Goal: Transaction & Acquisition: Purchase product/service

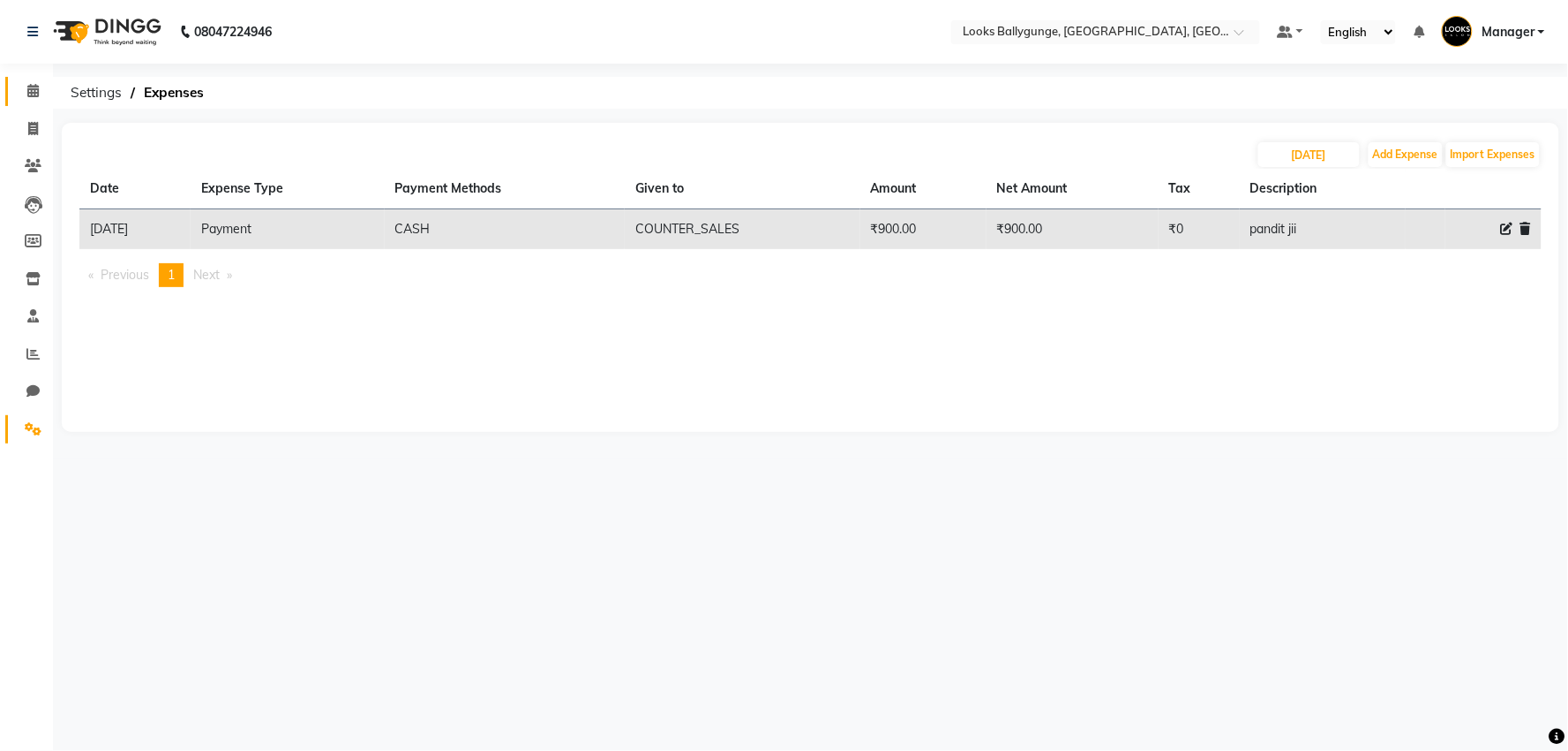
click at [13, 92] on link "Calendar" at bounding box center [26, 91] width 43 height 29
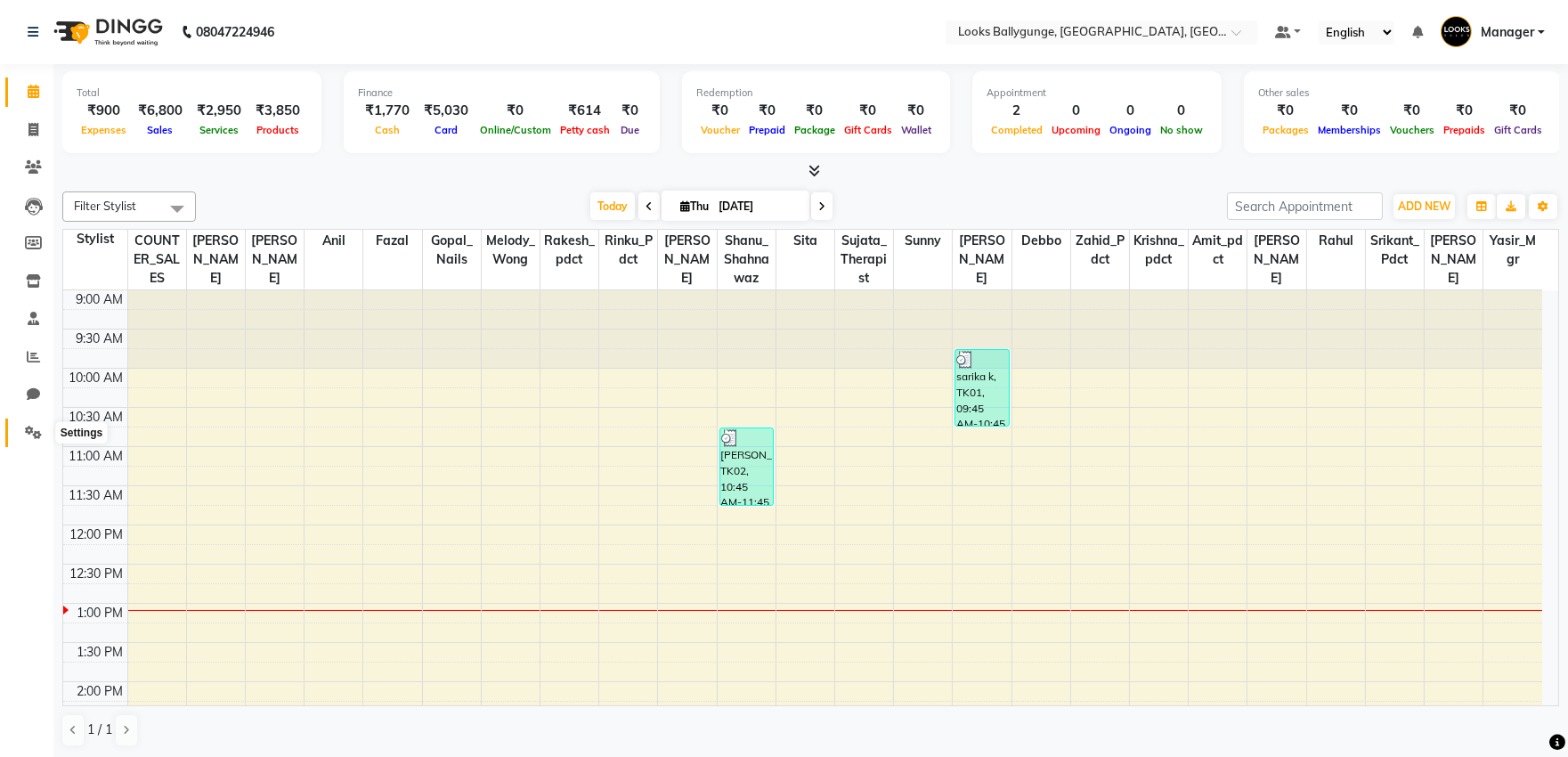
click at [29, 425] on icon at bounding box center [33, 431] width 17 height 14
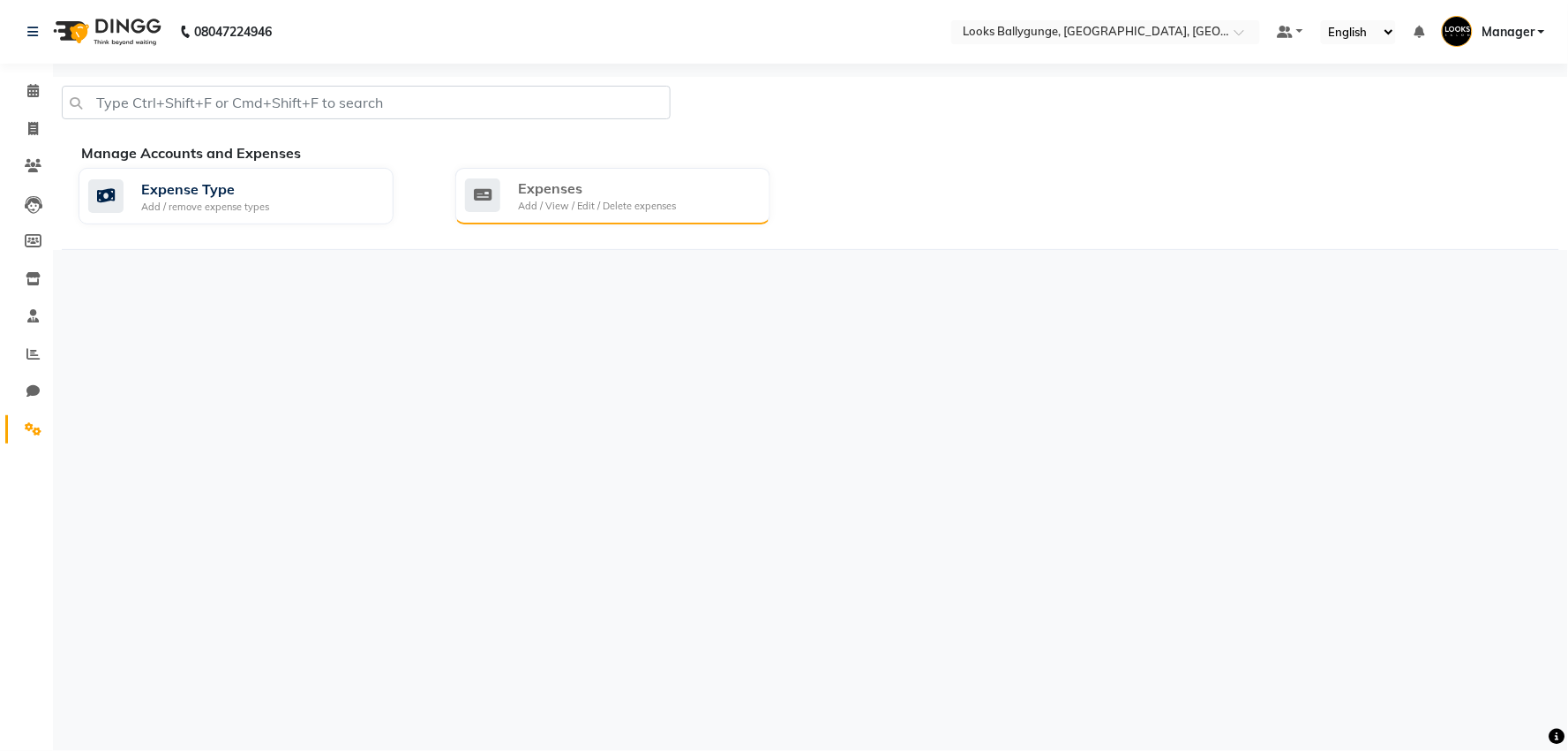
click at [557, 200] on div "Add / View / Edit / Delete expenses" at bounding box center [597, 206] width 158 height 15
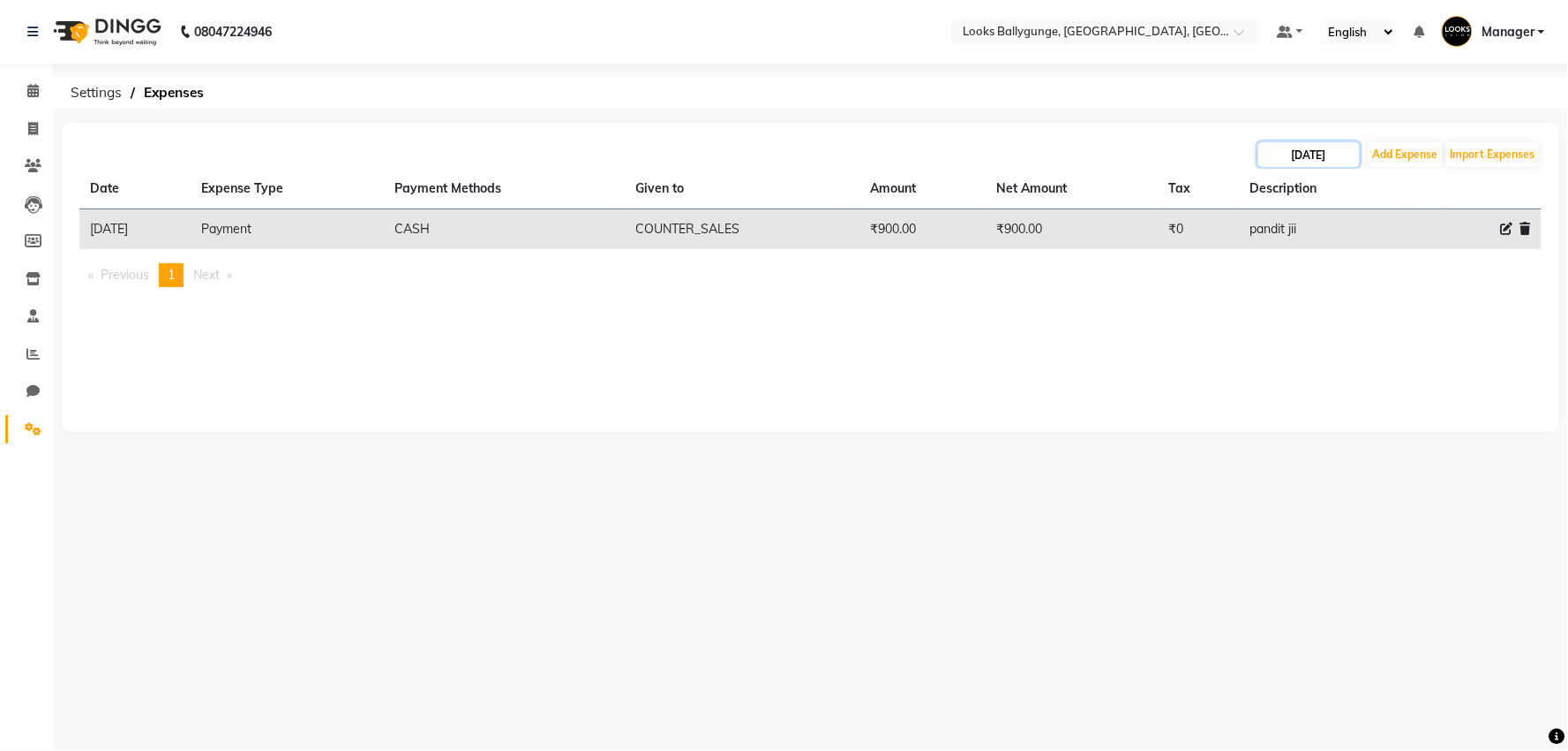
click at [1307, 157] on input "[DATE]" at bounding box center [1309, 154] width 101 height 24
select select "9"
select select "2025"
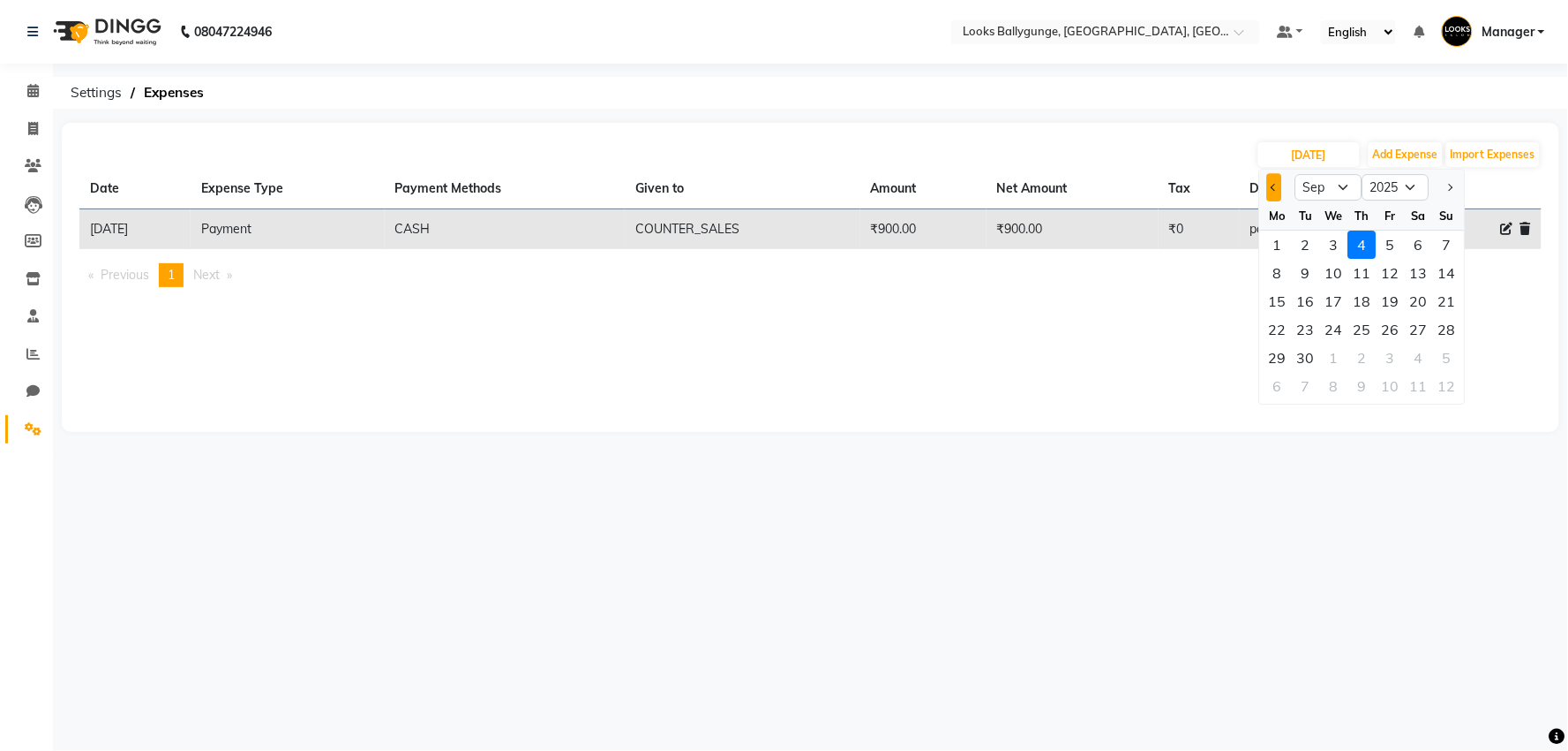
click at [1280, 186] on button "Previous month" at bounding box center [1274, 186] width 15 height 28
select select "8"
click at [1176, 171] on th "Tax" at bounding box center [1199, 188] width 81 height 41
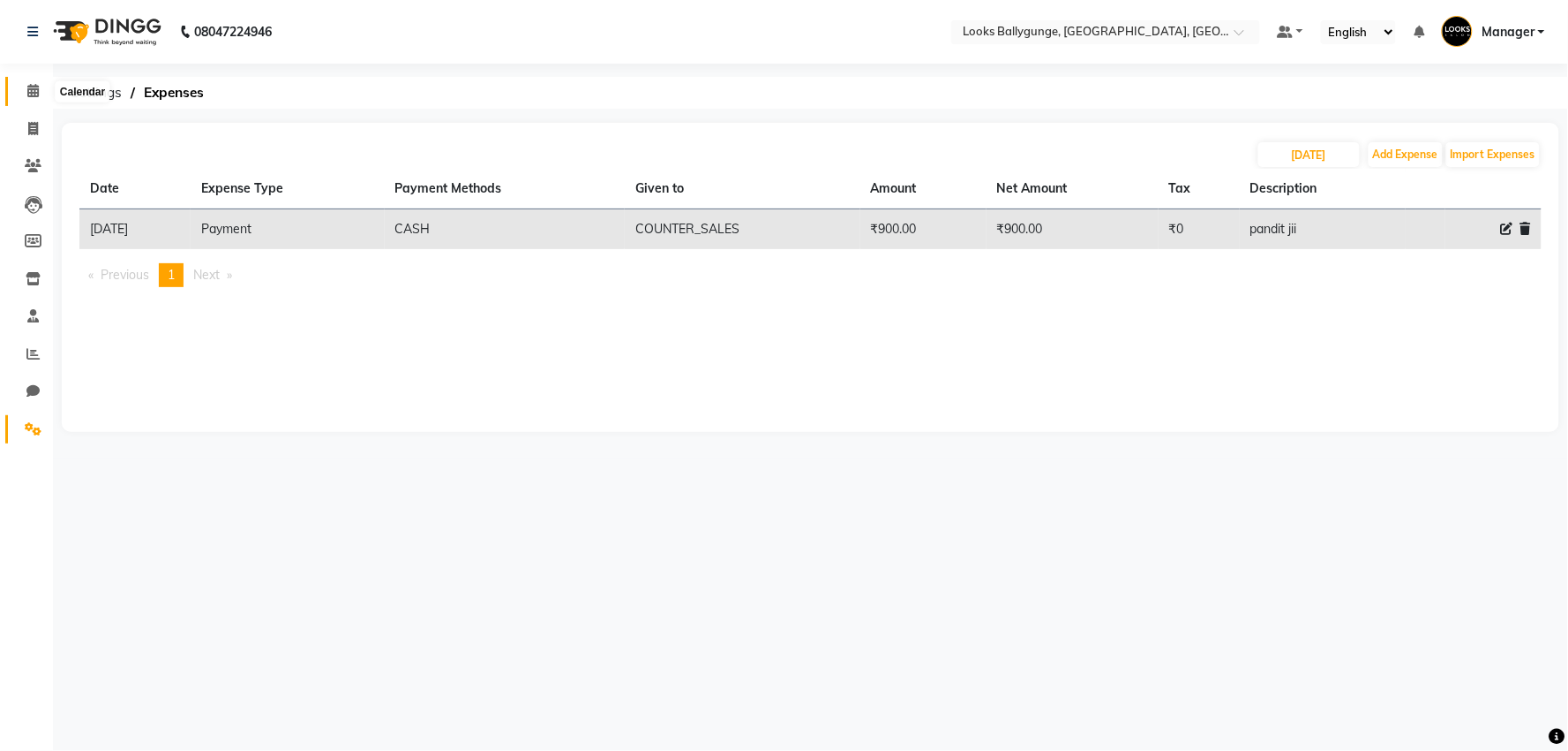
click at [20, 100] on span at bounding box center [33, 91] width 31 height 20
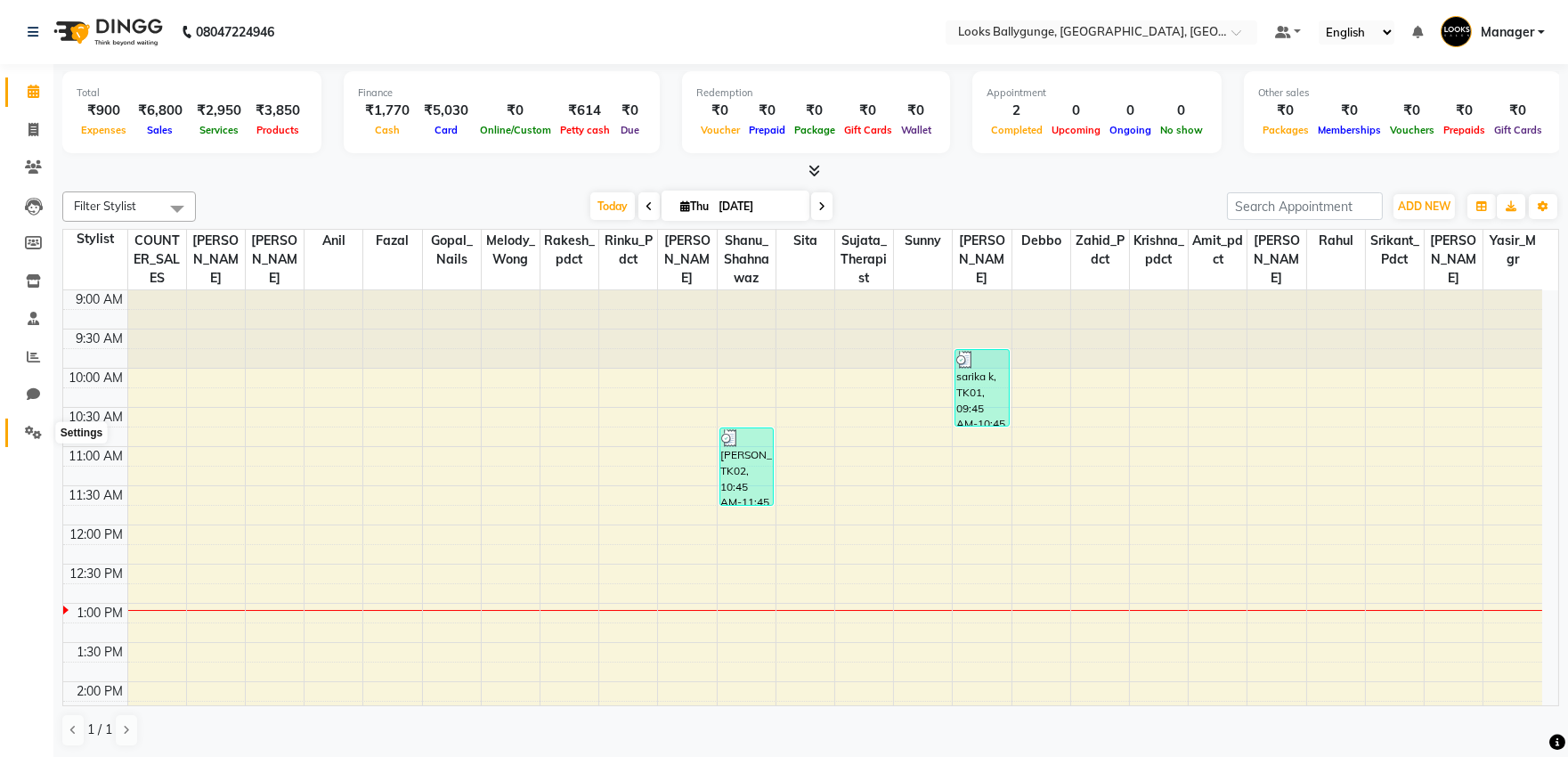
click at [25, 434] on icon at bounding box center [33, 431] width 17 height 14
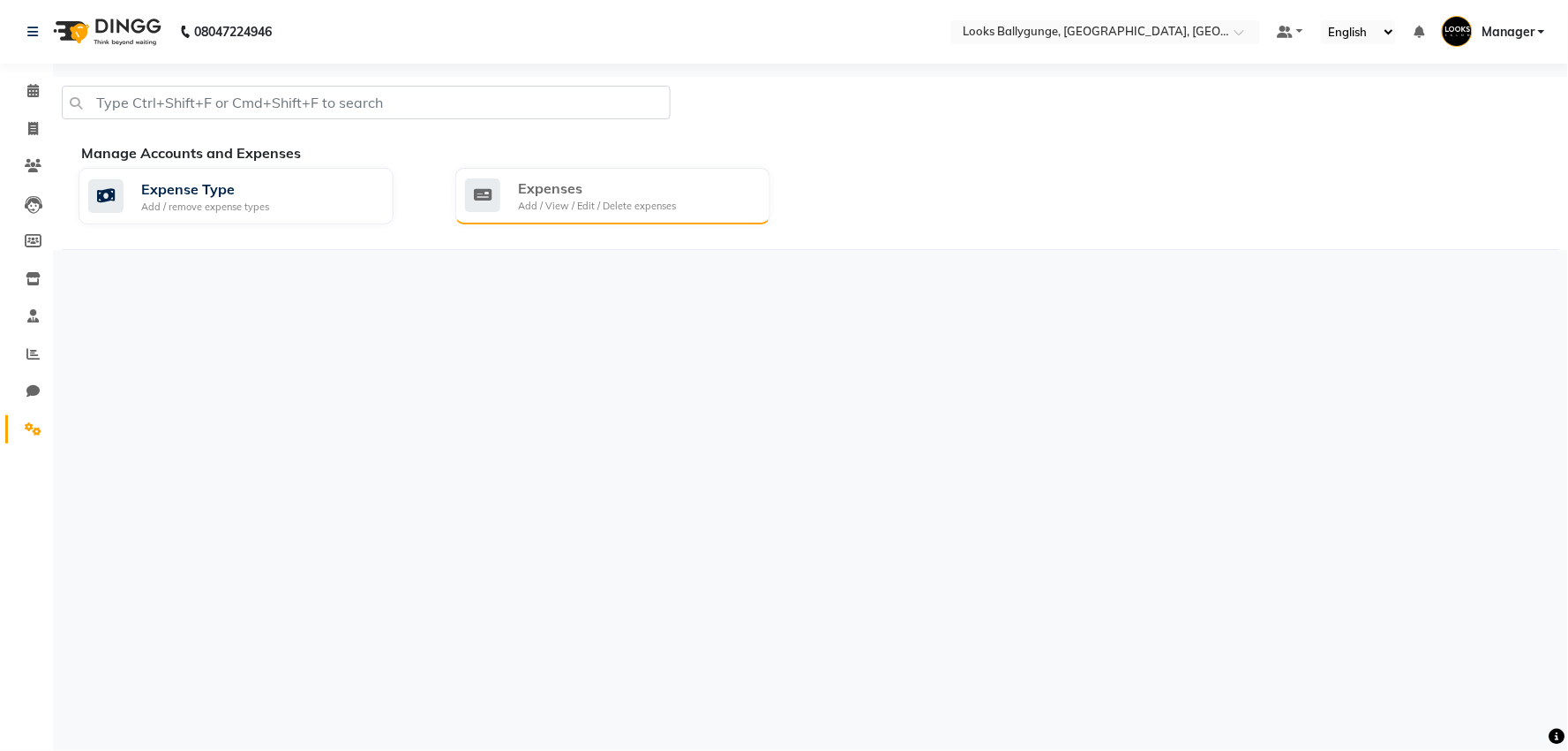
click at [685, 182] on div "Expenses Add / View / Edit / Delete expenses" at bounding box center [610, 195] width 291 height 36
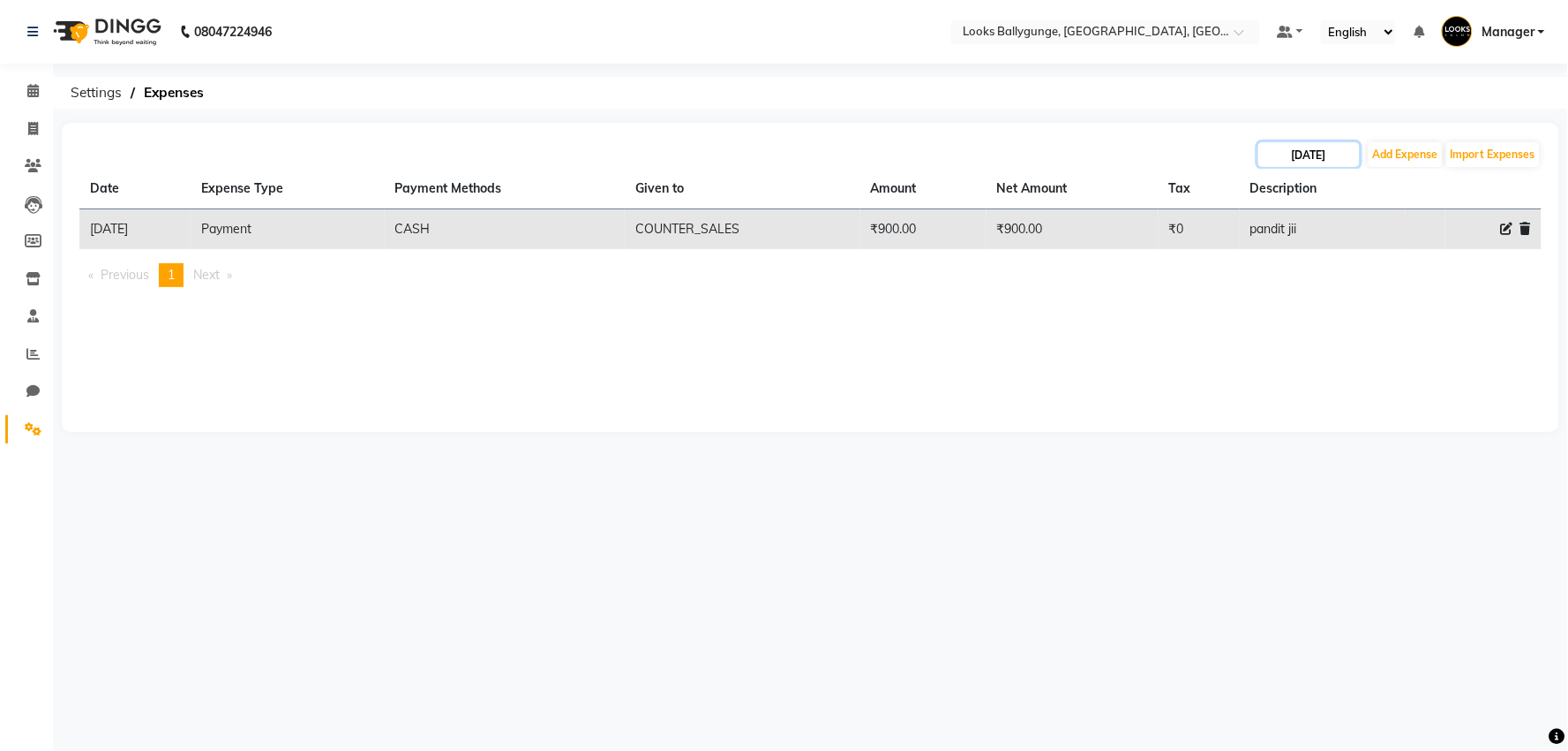
click at [1327, 159] on input "[DATE]" at bounding box center [1309, 154] width 101 height 24
select select "9"
select select "2025"
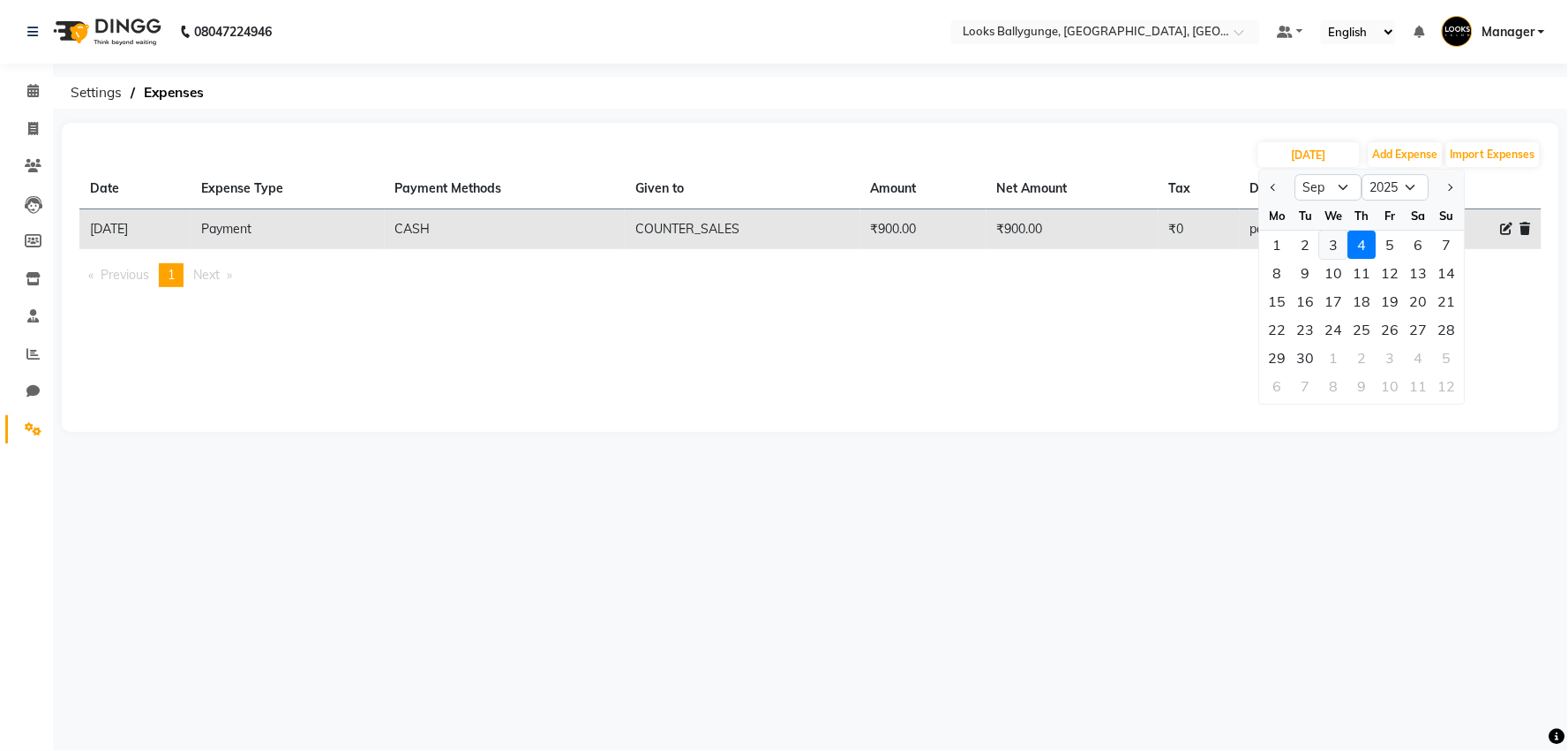
click at [1336, 243] on div "3" at bounding box center [1334, 244] width 28 height 28
type input "[DATE]"
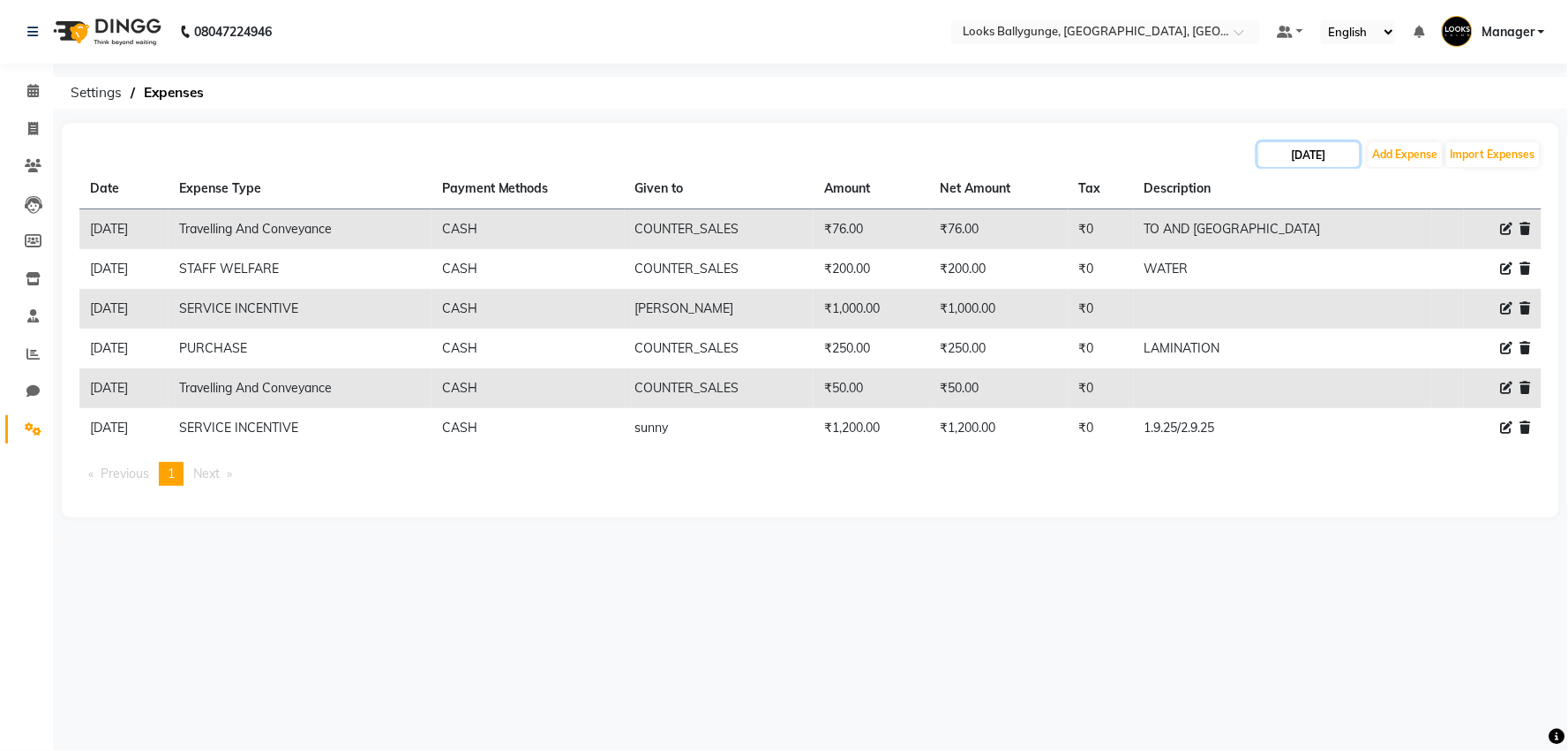
click at [1313, 153] on input "[DATE]" at bounding box center [1309, 154] width 101 height 24
select select "9"
select select "2025"
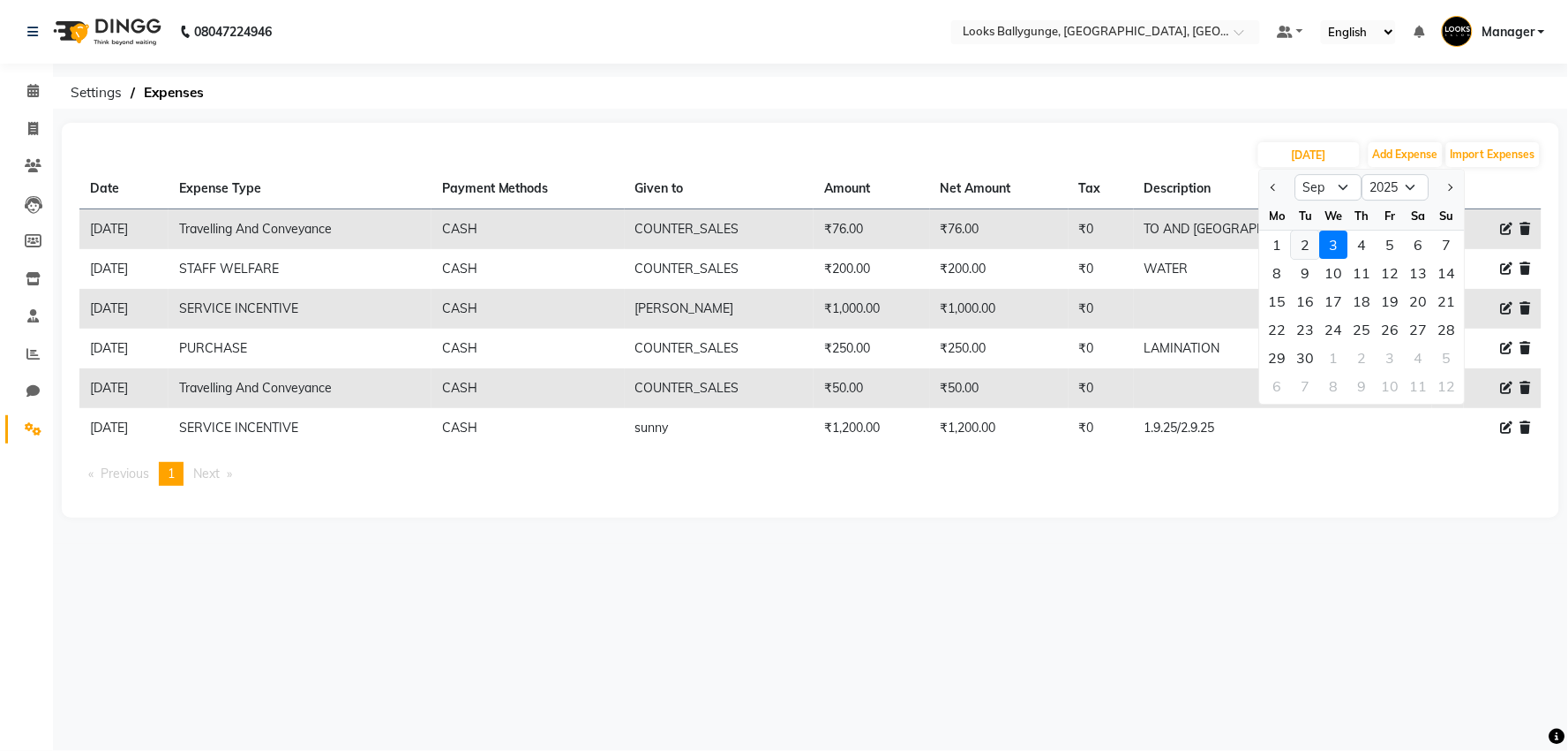
click at [1300, 235] on div "2" at bounding box center [1306, 244] width 28 height 28
type input "[DATE]"
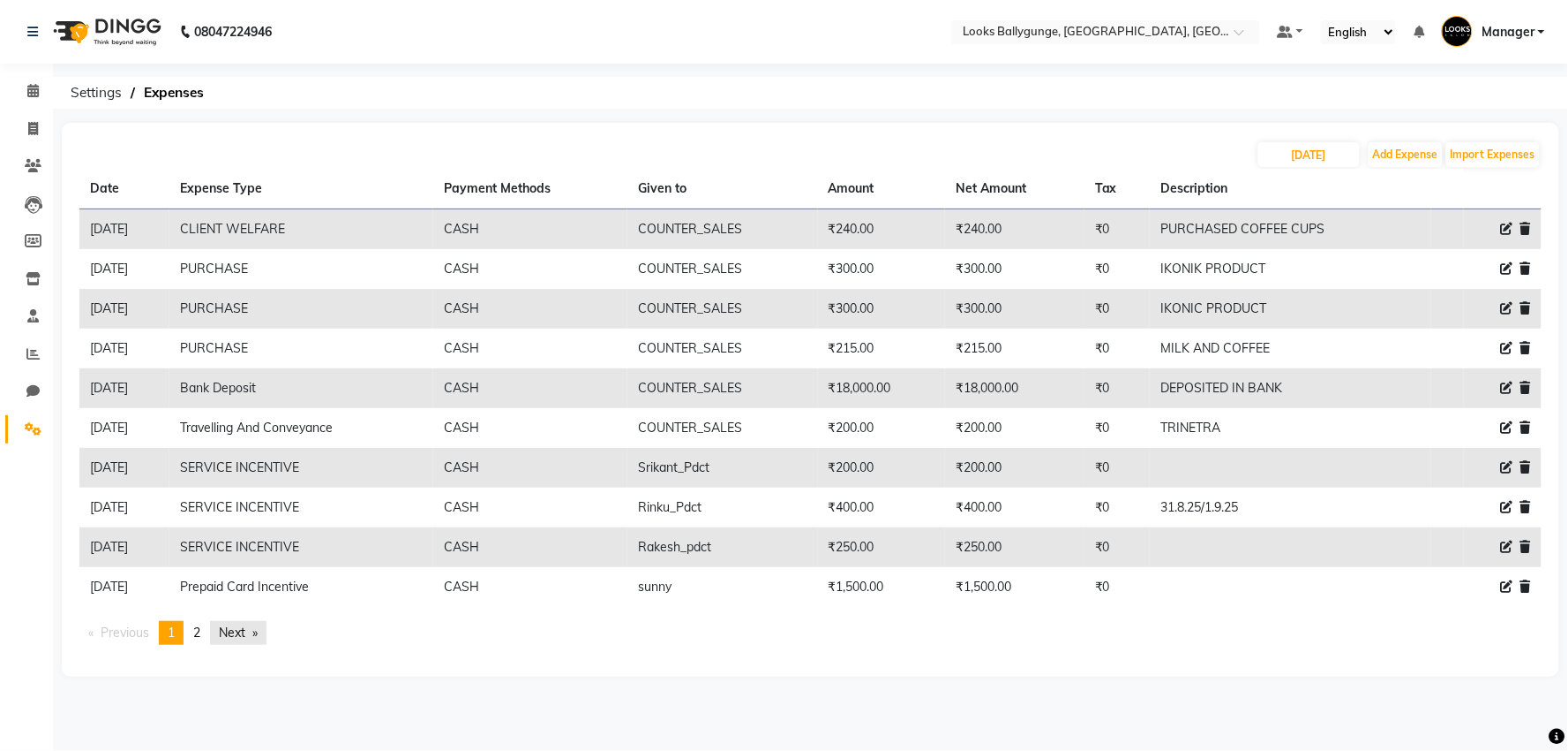
click at [233, 636] on link "Next page" at bounding box center [238, 632] width 56 height 24
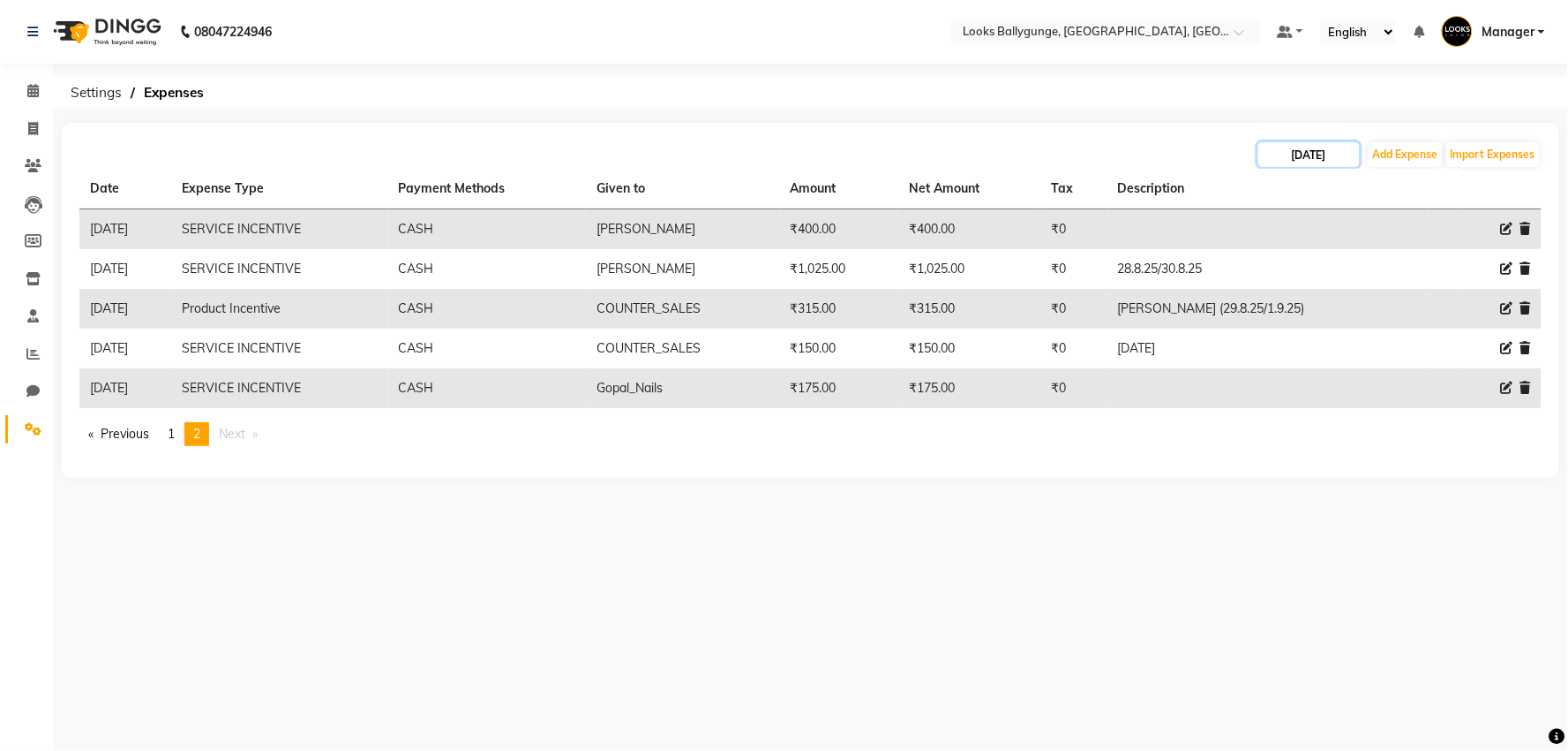
click at [1313, 148] on input "[DATE]" at bounding box center [1309, 154] width 101 height 24
select select "9"
select select "2025"
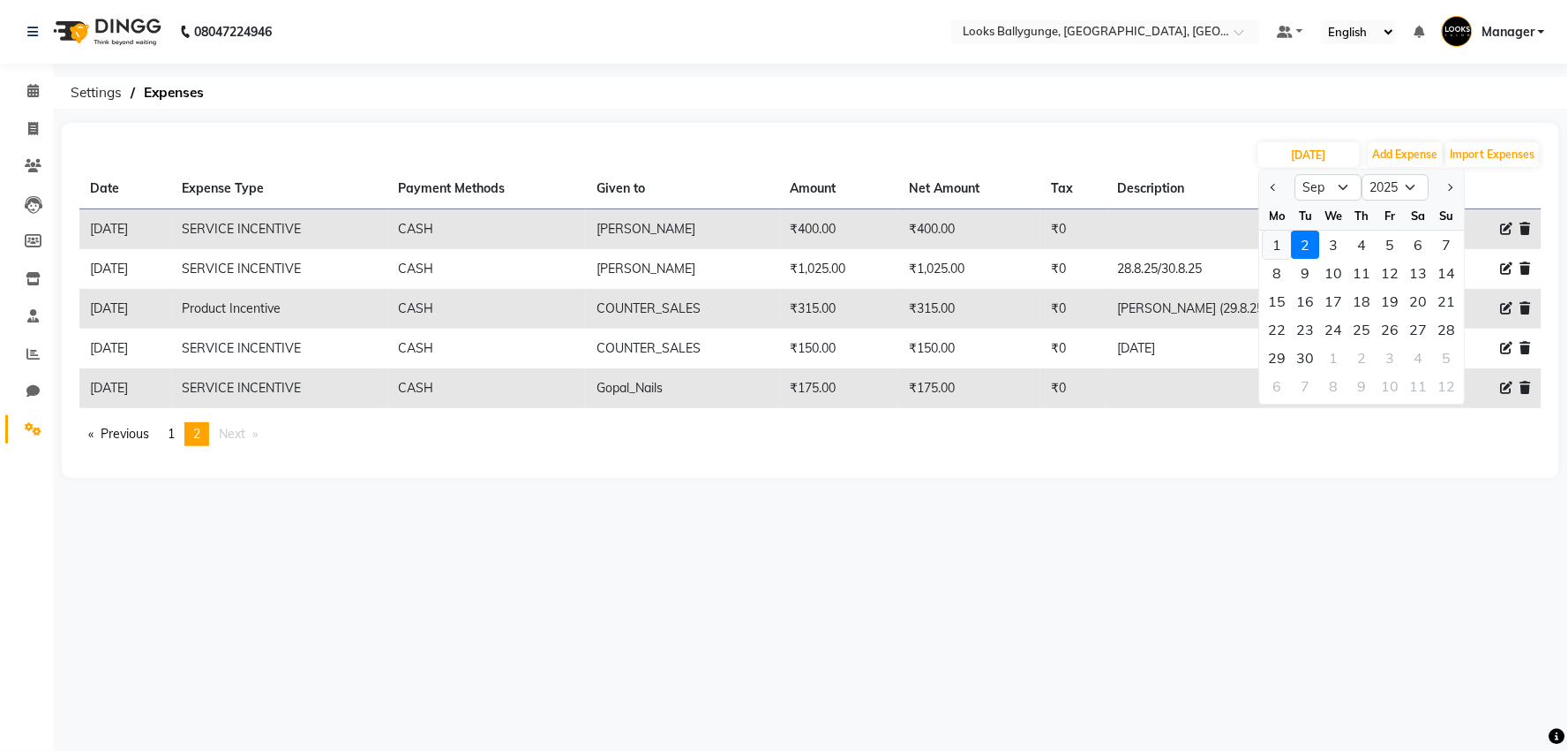
click at [1277, 241] on div "1" at bounding box center [1277, 244] width 28 height 28
type input "[DATE]"
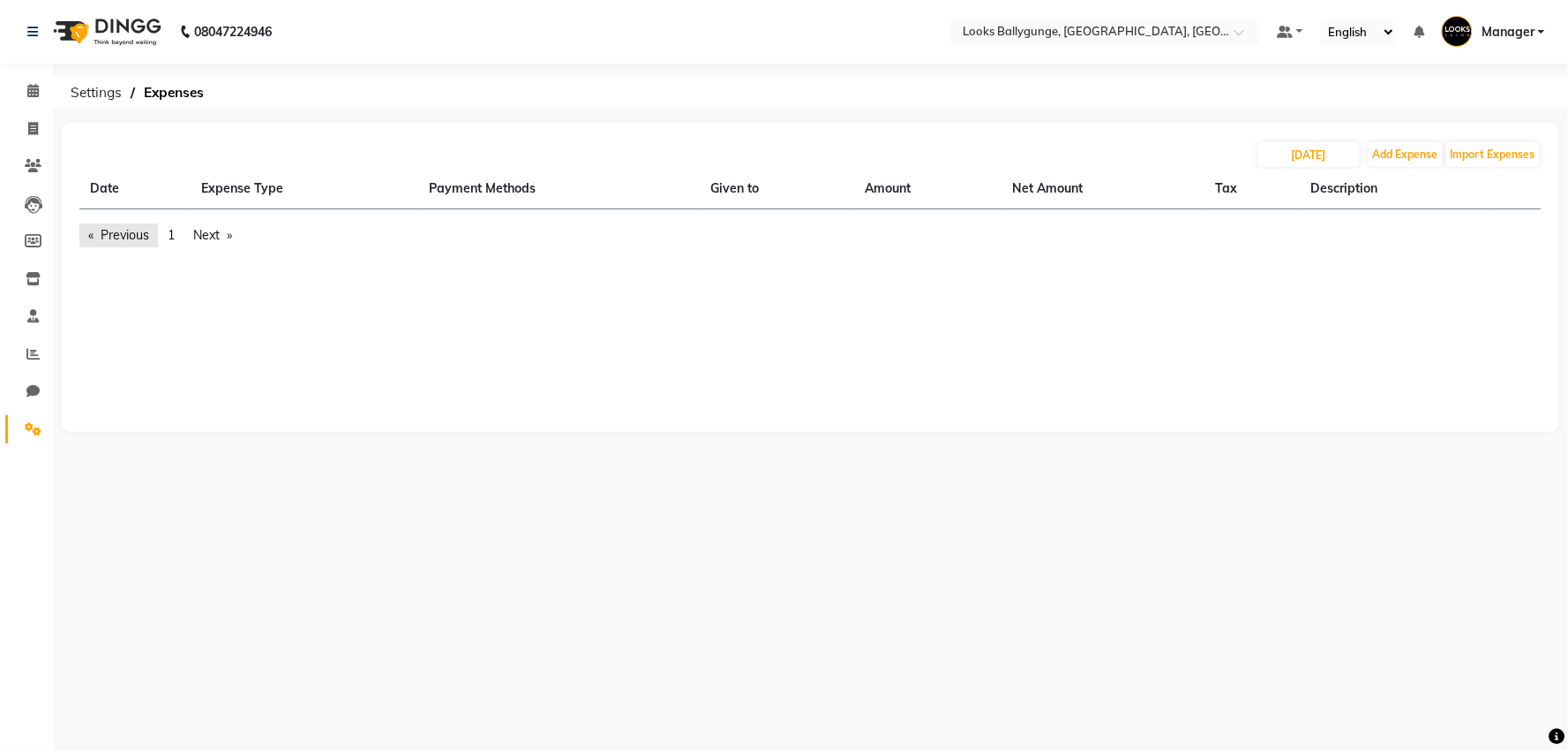
click at [110, 235] on link "Previous page" at bounding box center [118, 235] width 79 height 24
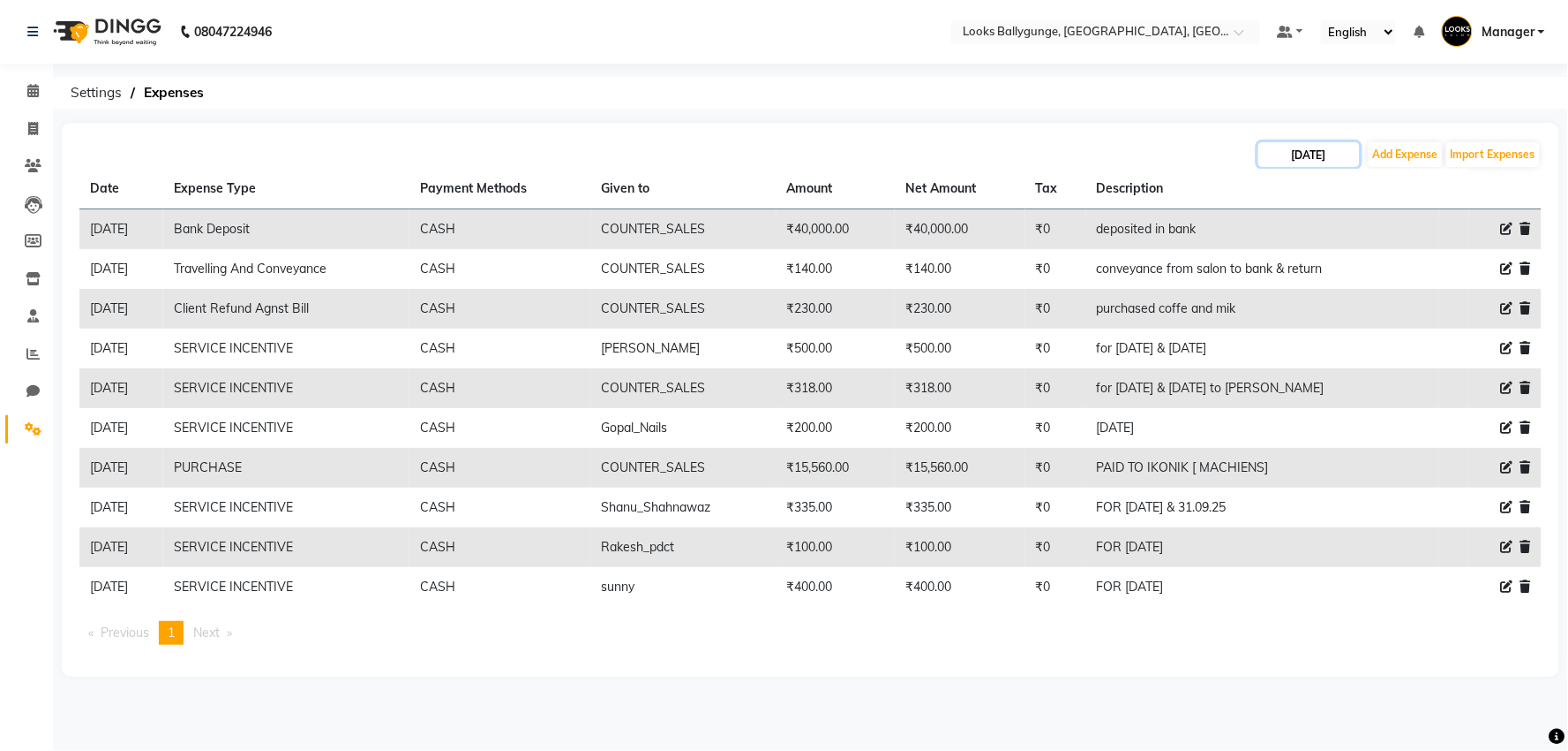
click at [1334, 154] on input "[DATE]" at bounding box center [1309, 154] width 101 height 24
select select "9"
select select "2025"
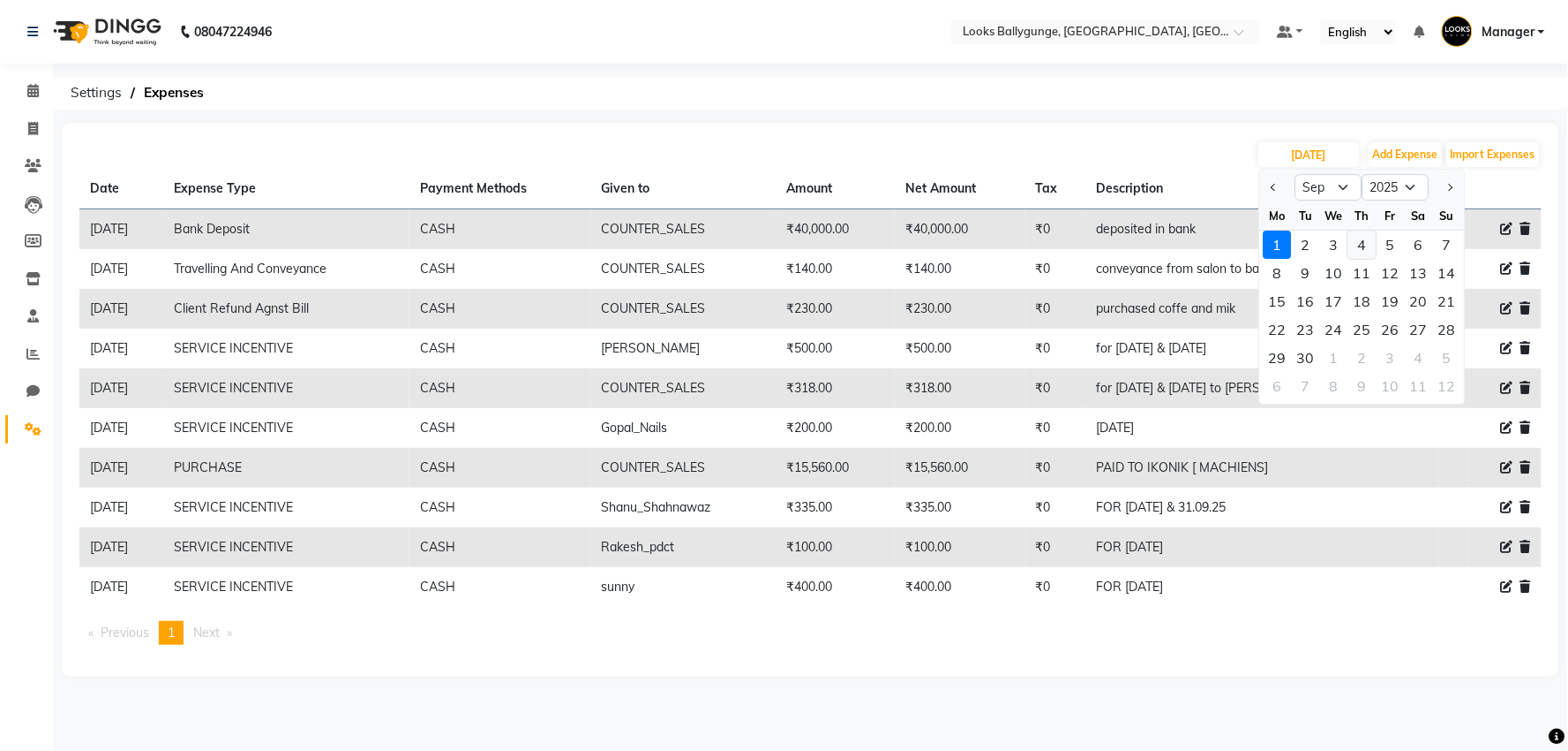
click at [1359, 239] on div "4" at bounding box center [1362, 244] width 28 height 28
type input "[DATE]"
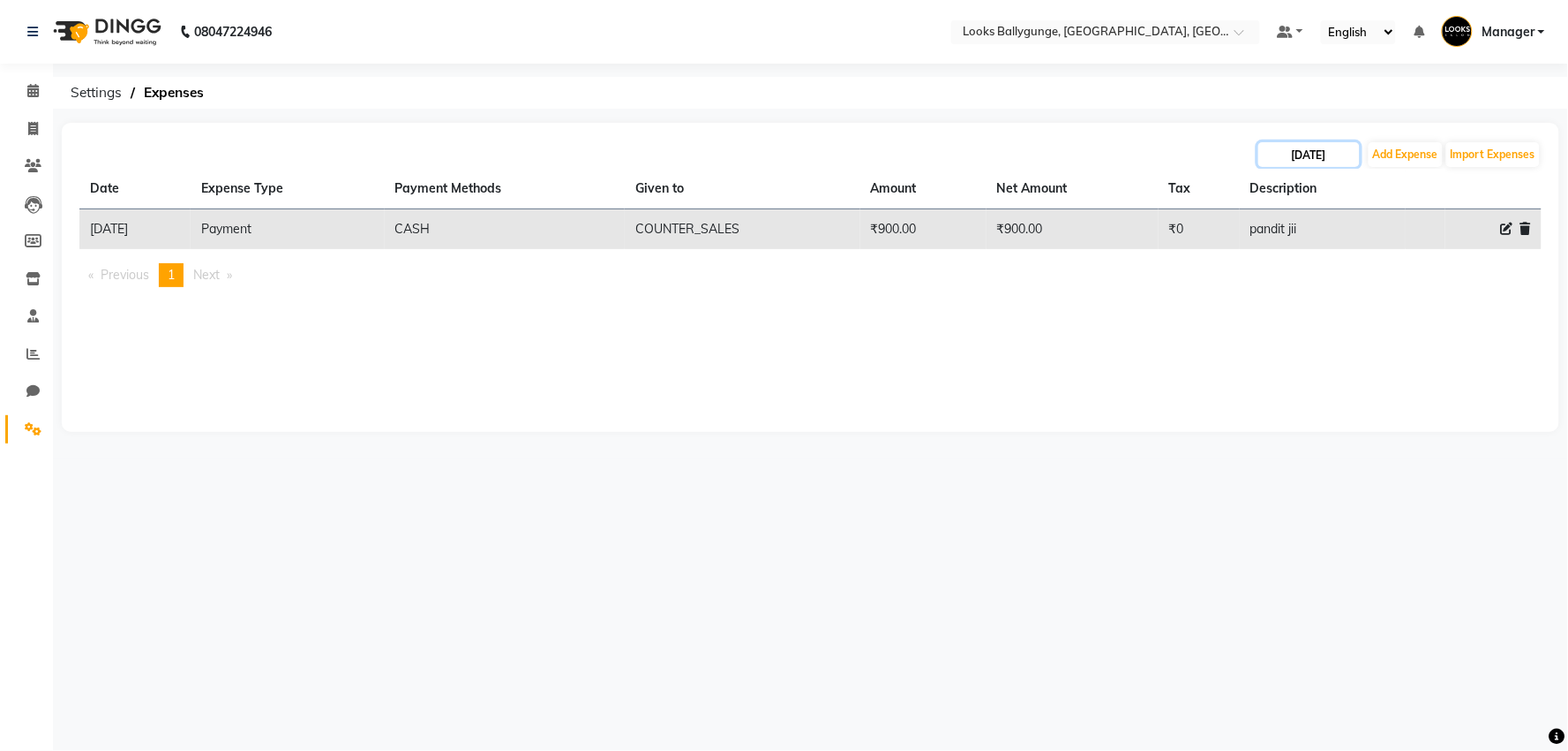
click at [1302, 159] on input "[DATE]" at bounding box center [1309, 154] width 101 height 24
select select "9"
select select "2025"
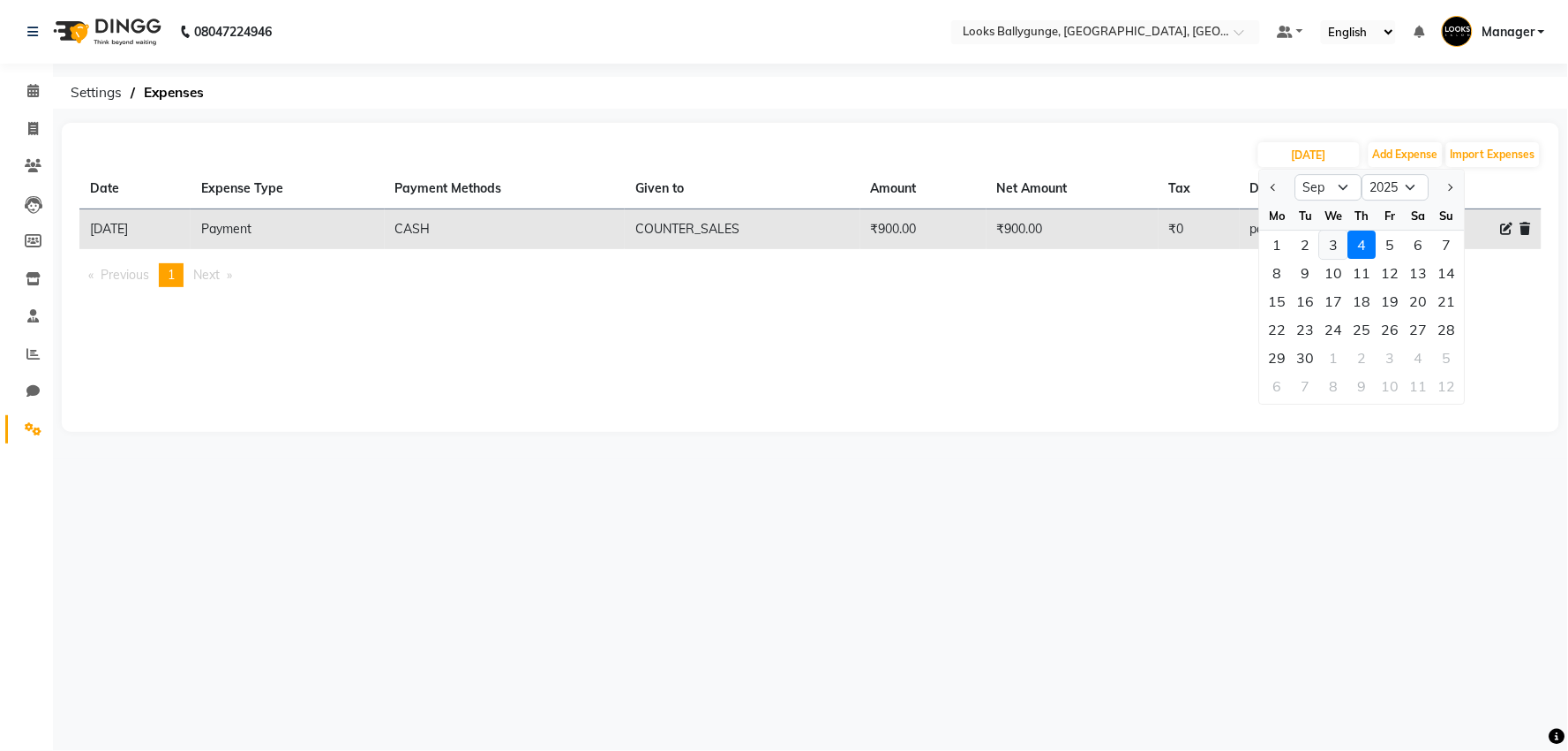
click at [1331, 239] on div "3" at bounding box center [1334, 244] width 28 height 28
type input "[DATE]"
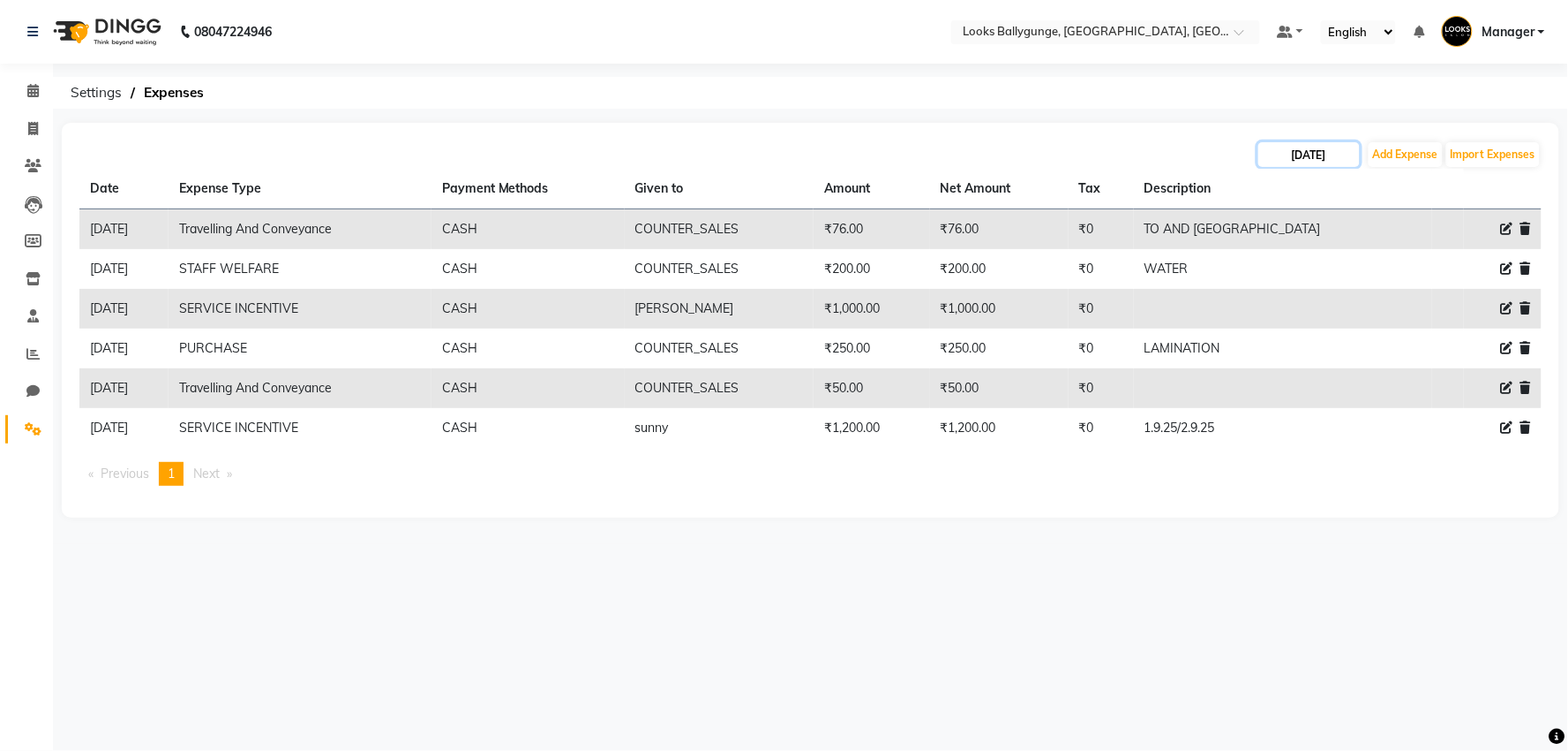
click at [1330, 153] on input "[DATE]" at bounding box center [1309, 154] width 101 height 24
select select "9"
select select "2025"
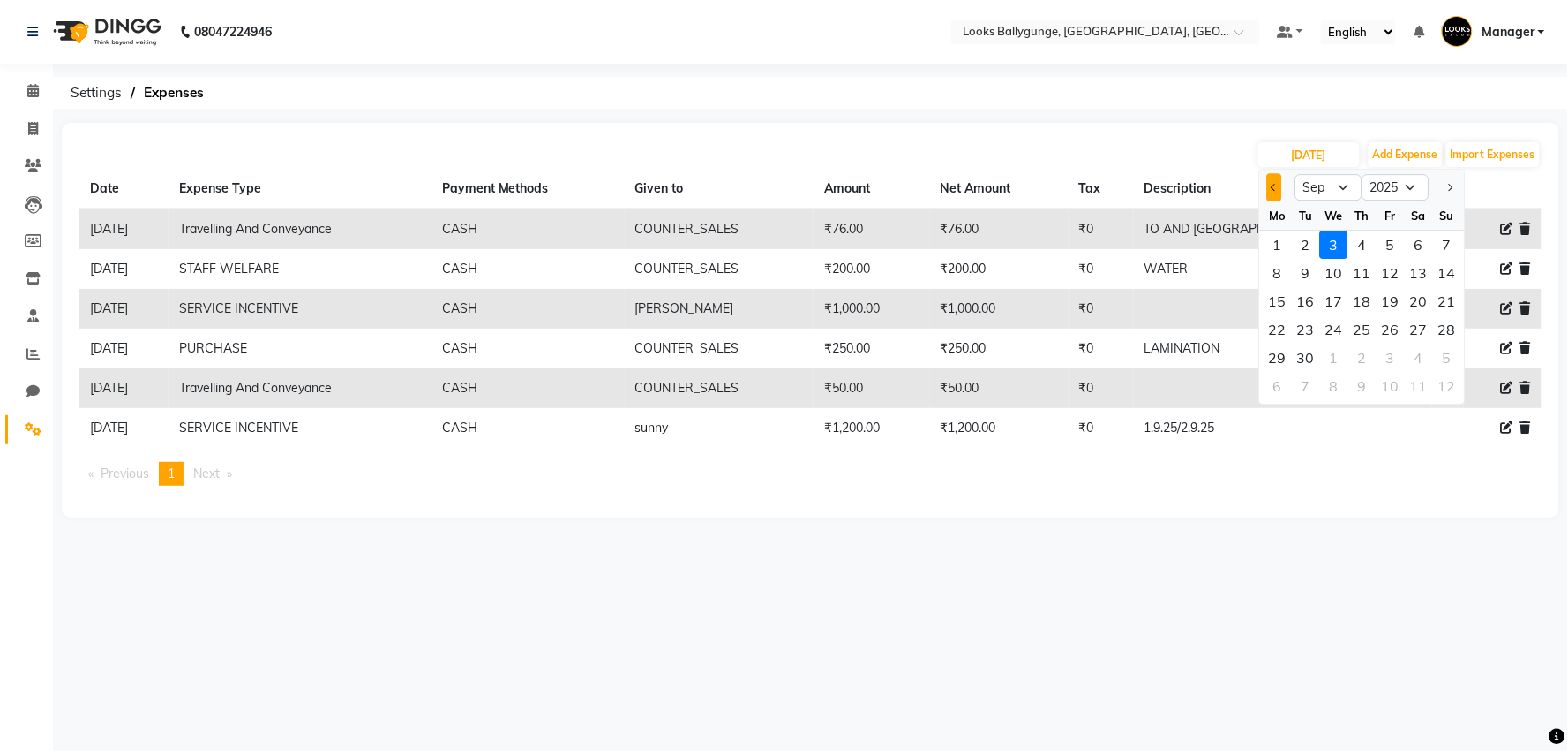
click at [1270, 184] on button "Previous month" at bounding box center [1274, 186] width 15 height 28
select select "8"
click at [1440, 356] on div "31" at bounding box center [1447, 357] width 28 height 28
type input "[DATE]"
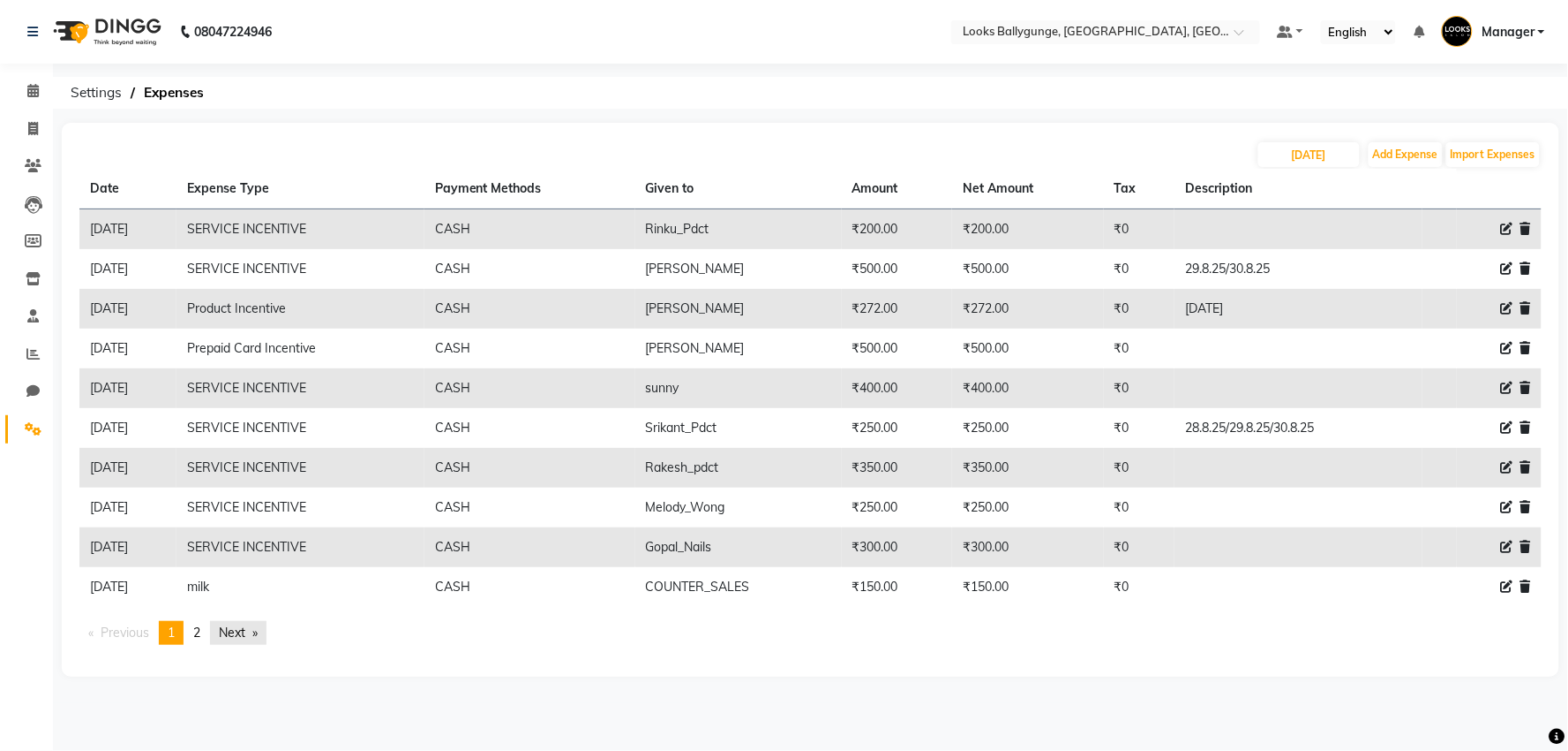
click at [241, 629] on link "Next page" at bounding box center [238, 632] width 56 height 24
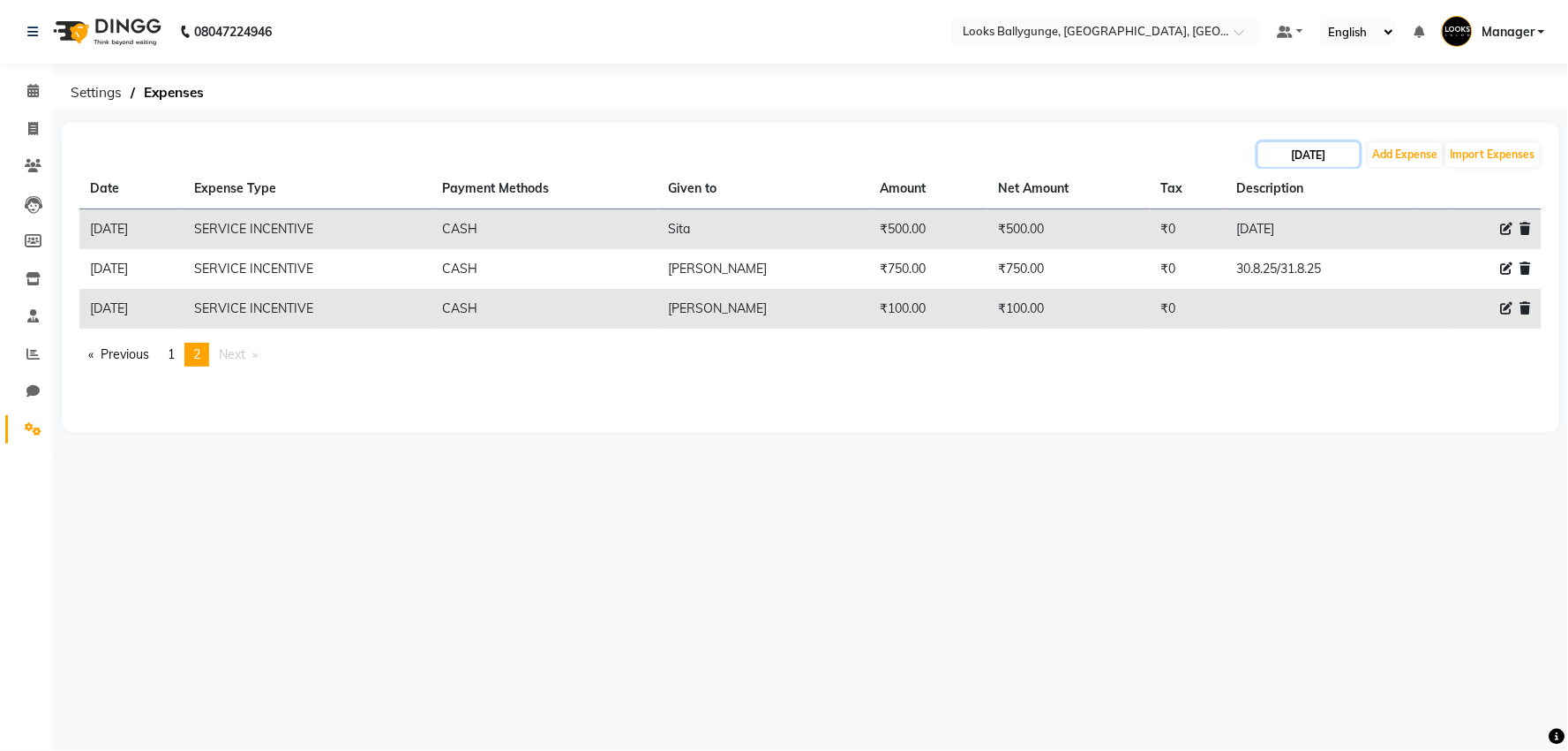
click at [1298, 157] on input "[DATE]" at bounding box center [1309, 154] width 101 height 24
select select "8"
select select "2025"
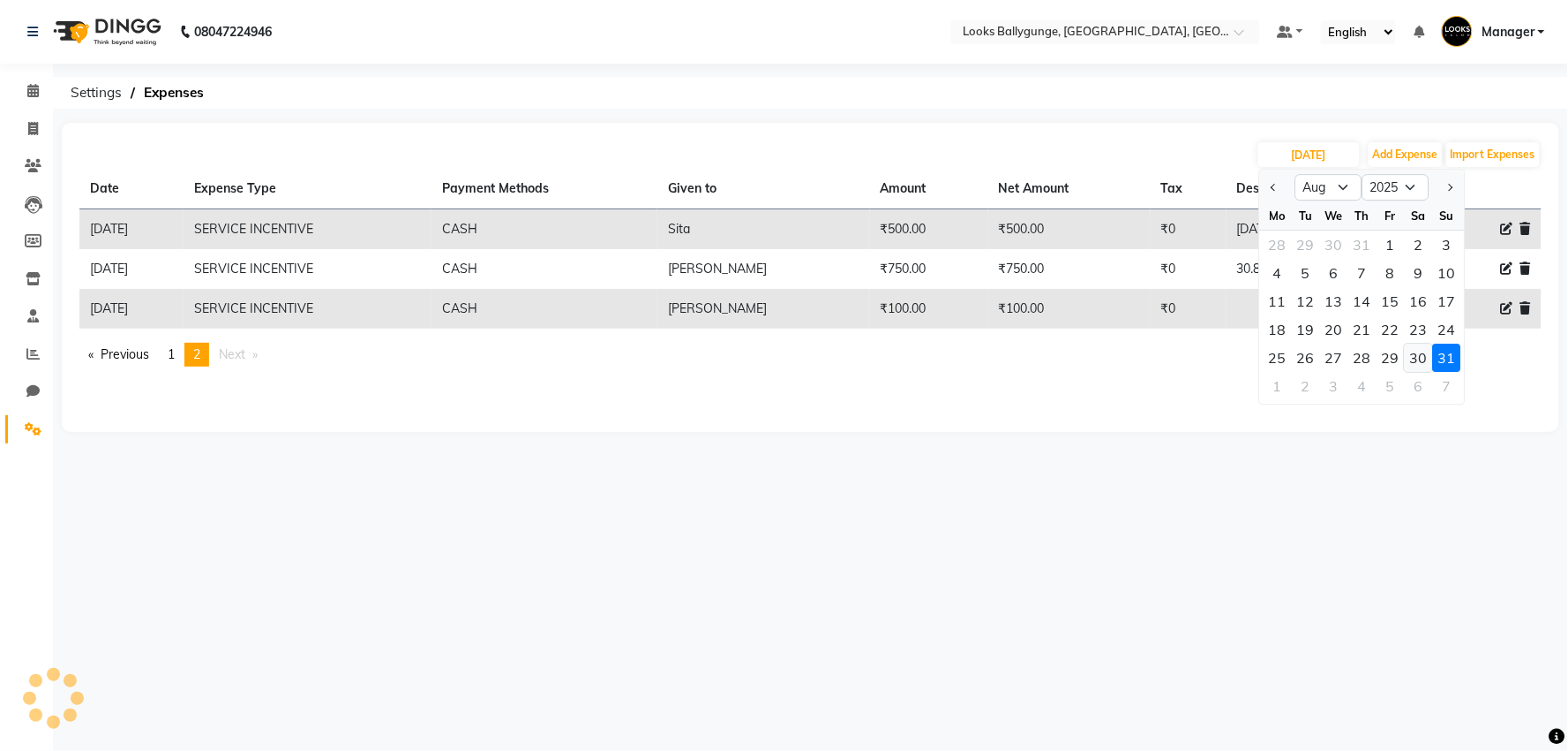
click at [1415, 359] on div "30" at bounding box center [1419, 357] width 28 height 28
type input "[DATE]"
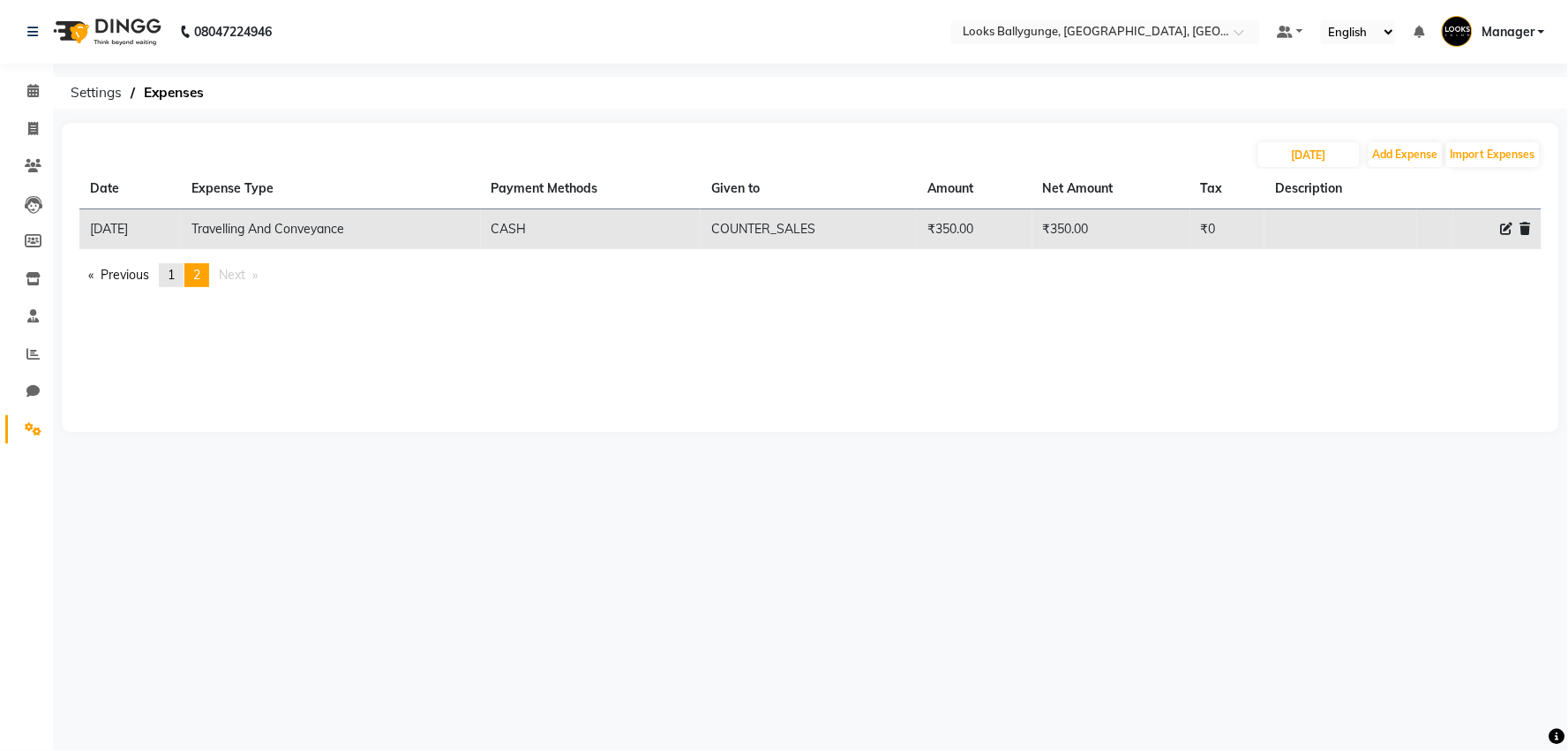
click at [179, 279] on link "page 1" at bounding box center [171, 275] width 24 height 24
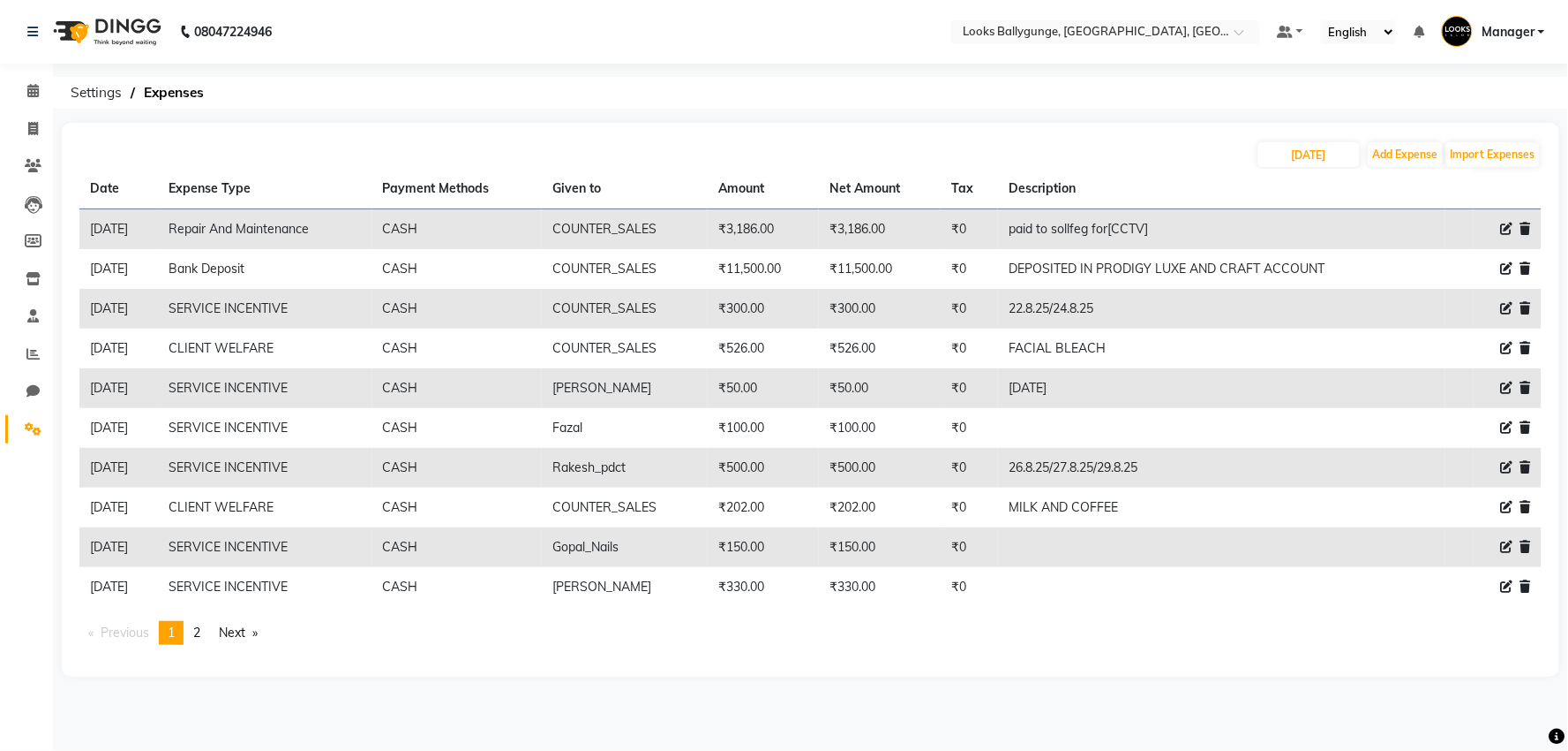
click at [1320, 140] on div "[DATE] Add Expense Import Expenses" at bounding box center [810, 154] width 1462 height 28
click at [1306, 155] on input "[DATE]" at bounding box center [1309, 154] width 101 height 24
select select "8"
select select "2025"
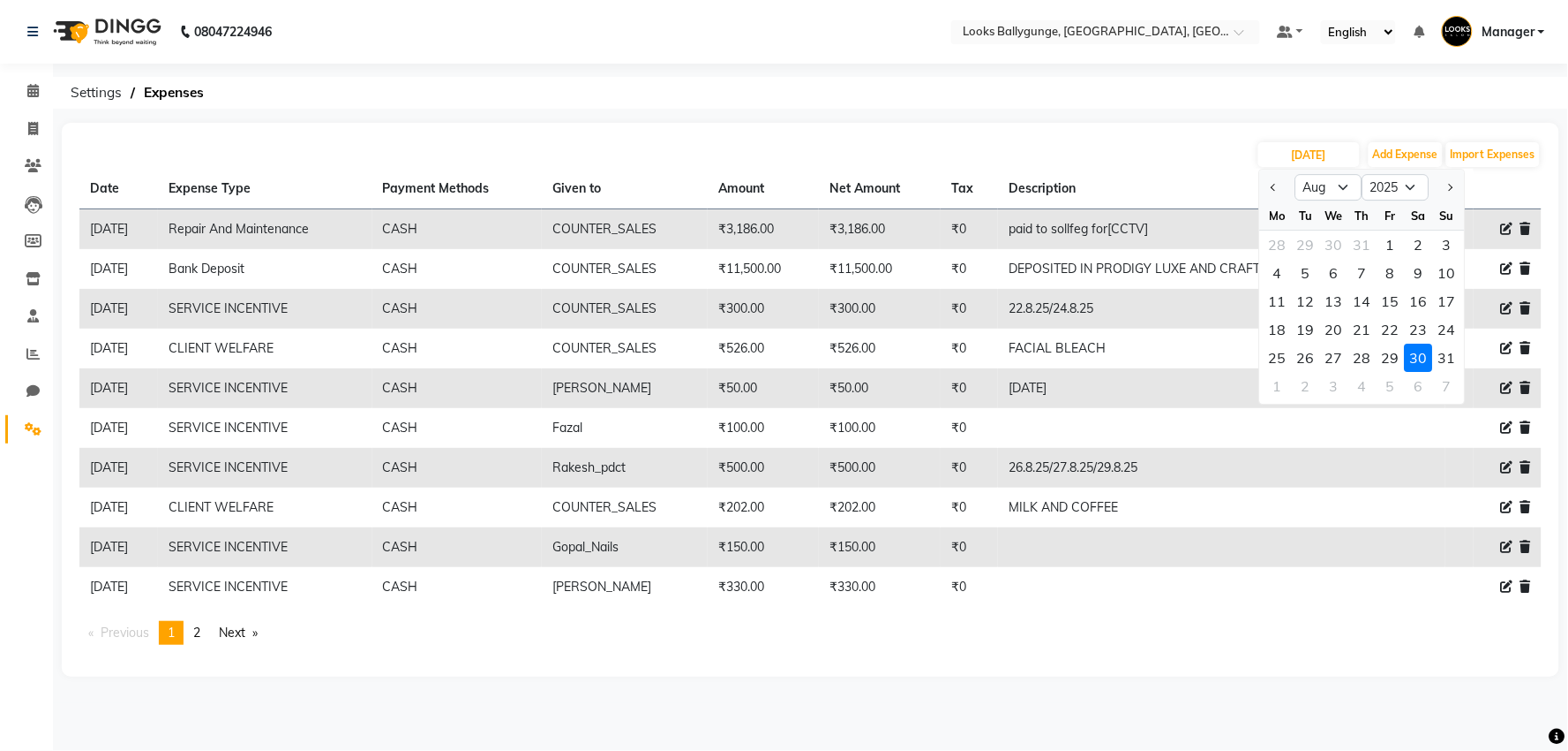
click at [29, 74] on li "Calendar" at bounding box center [26, 91] width 53 height 38
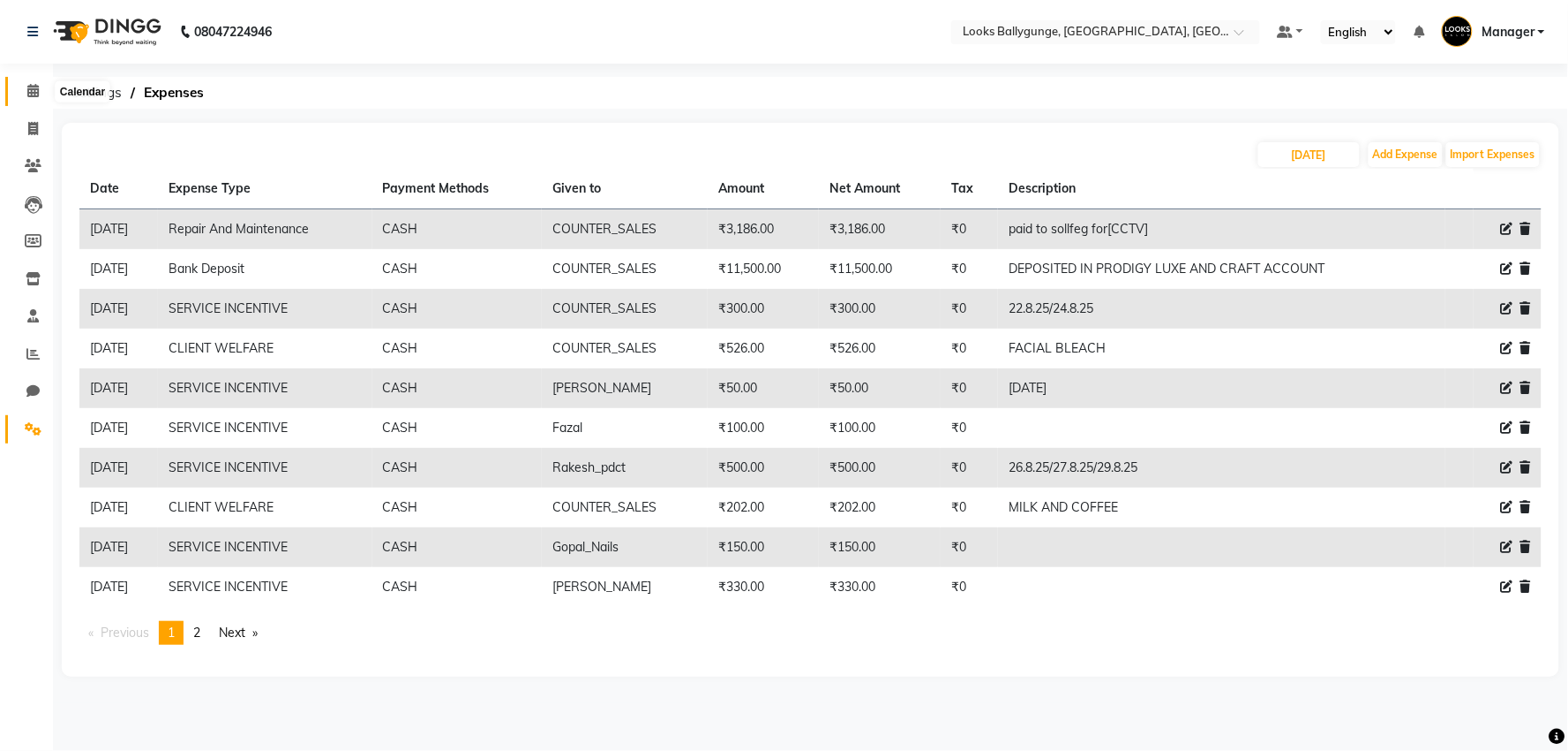
click at [18, 91] on span at bounding box center [33, 91] width 31 height 20
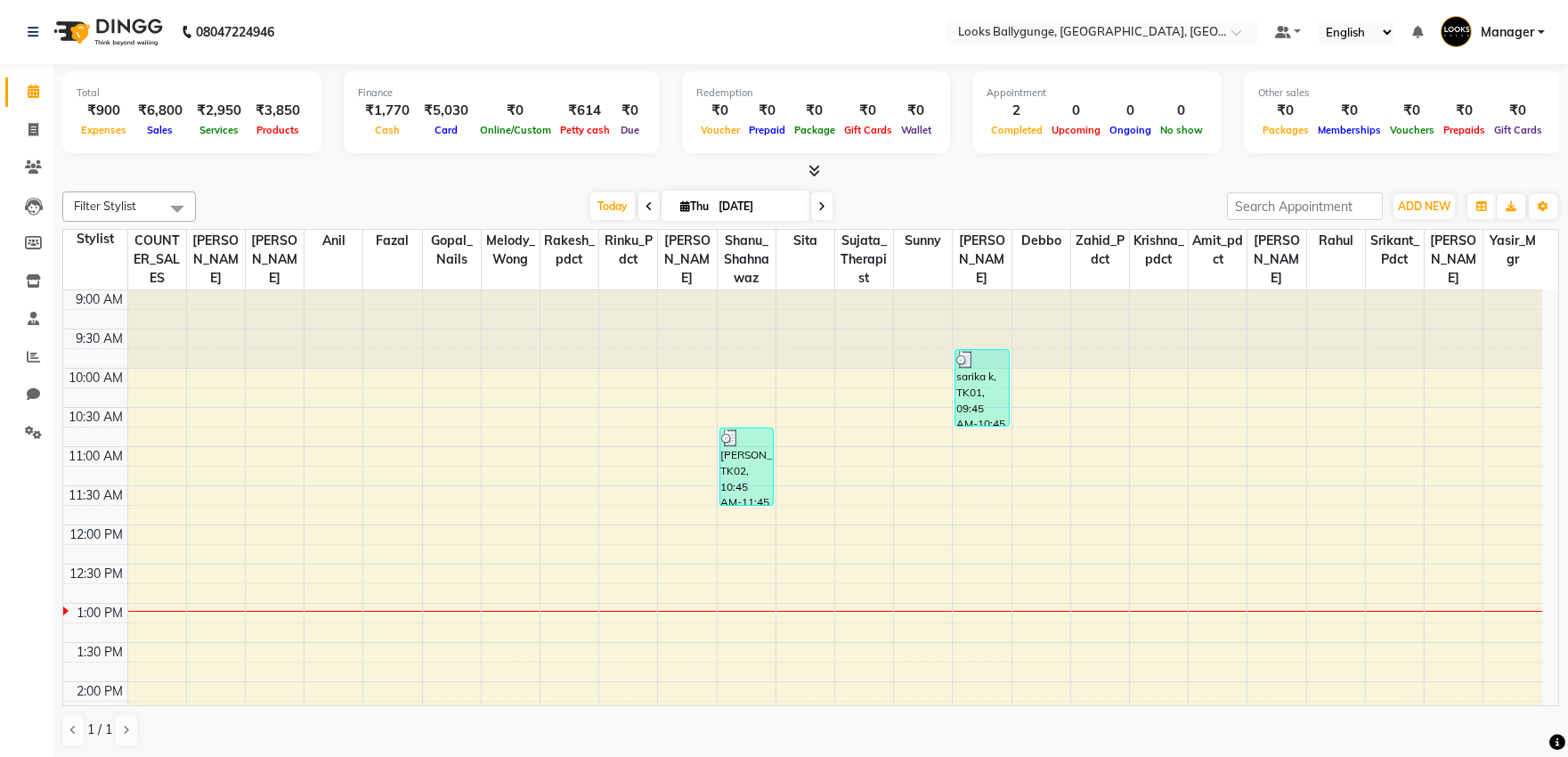
click at [23, 448] on li "Settings" at bounding box center [26, 433] width 54 height 38
click at [37, 441] on span at bounding box center [34, 433] width 31 height 20
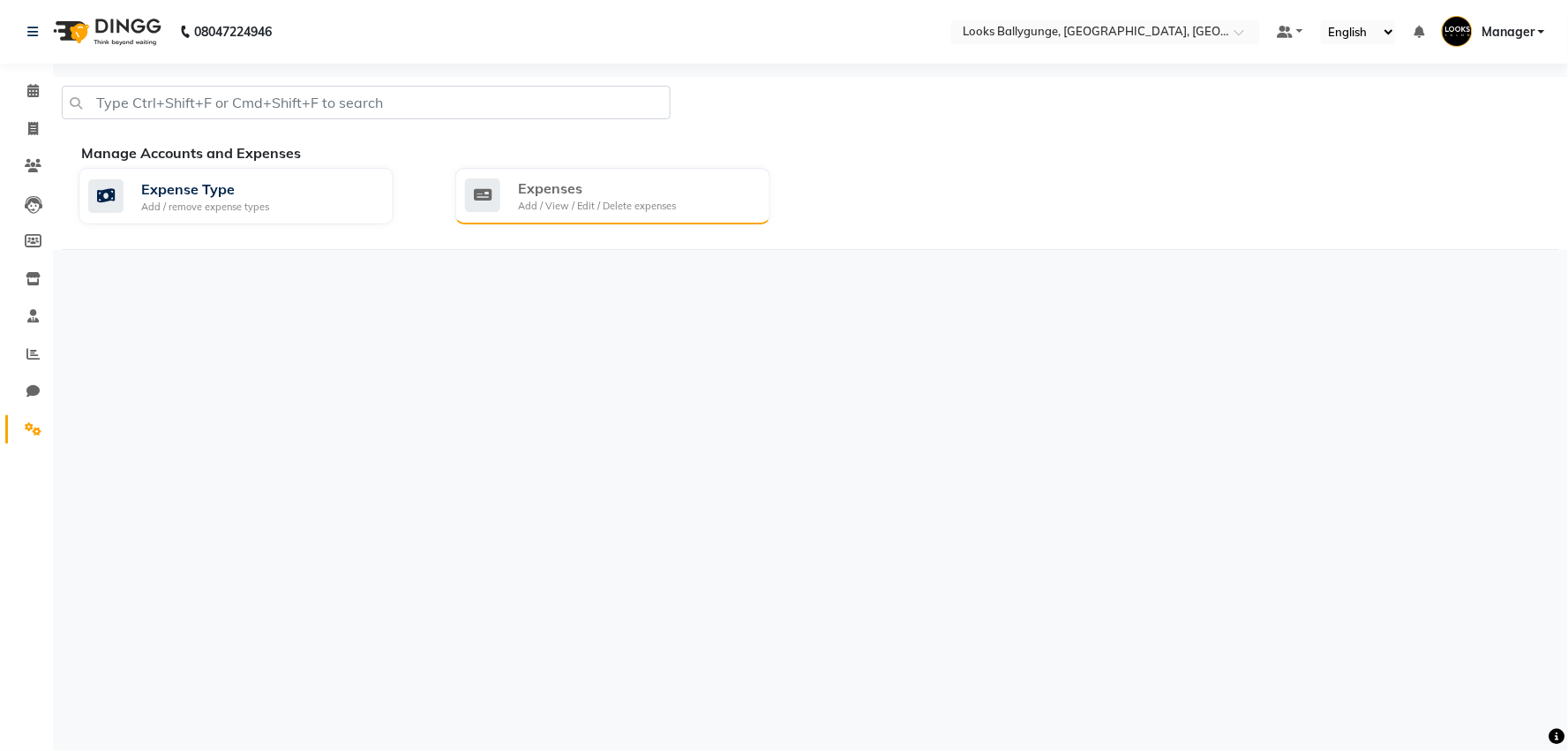
click at [619, 209] on div "Add / View / Edit / Delete expenses" at bounding box center [597, 206] width 158 height 15
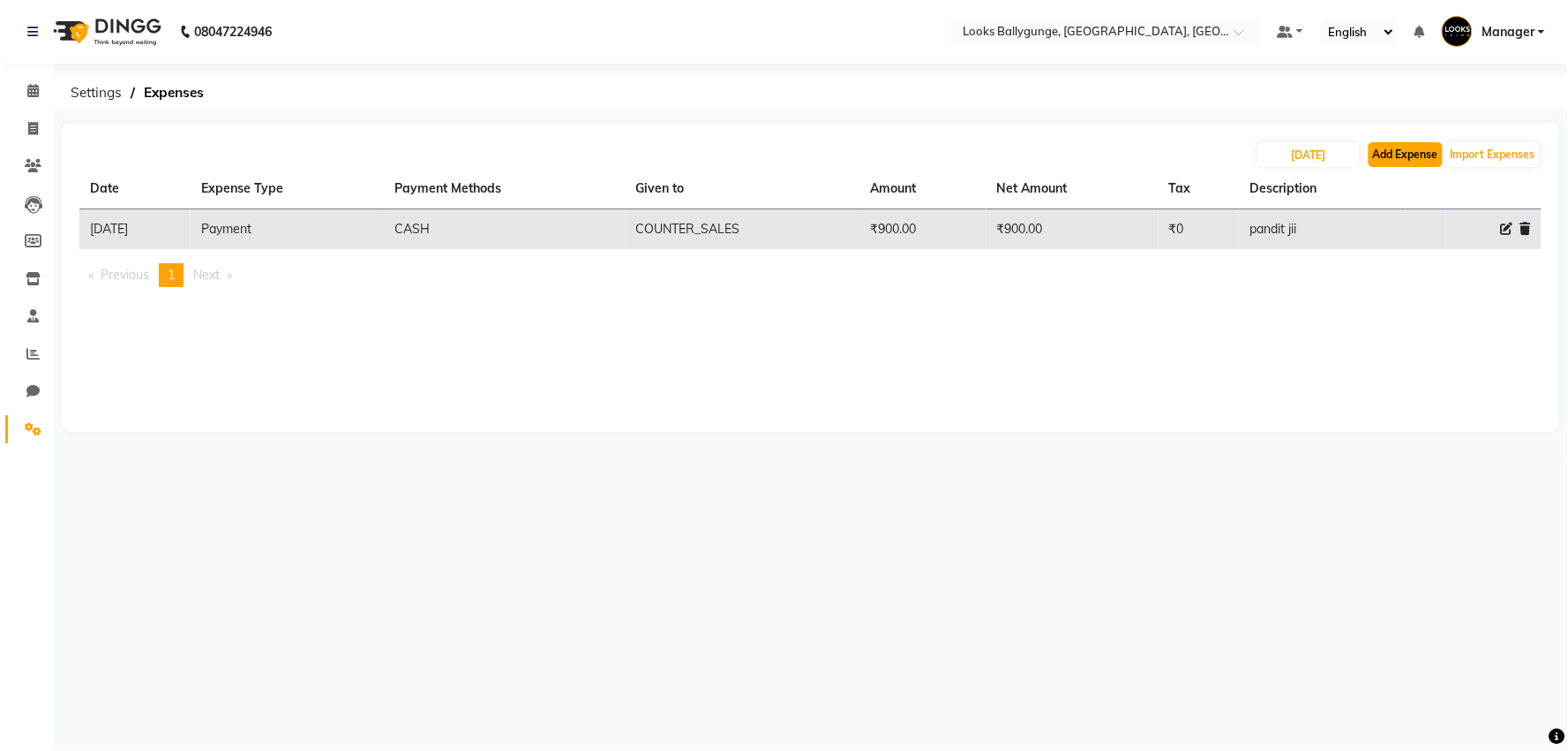
click at [1424, 145] on button "Add Expense" at bounding box center [1406, 154] width 74 height 24
select select "1"
select select "5499"
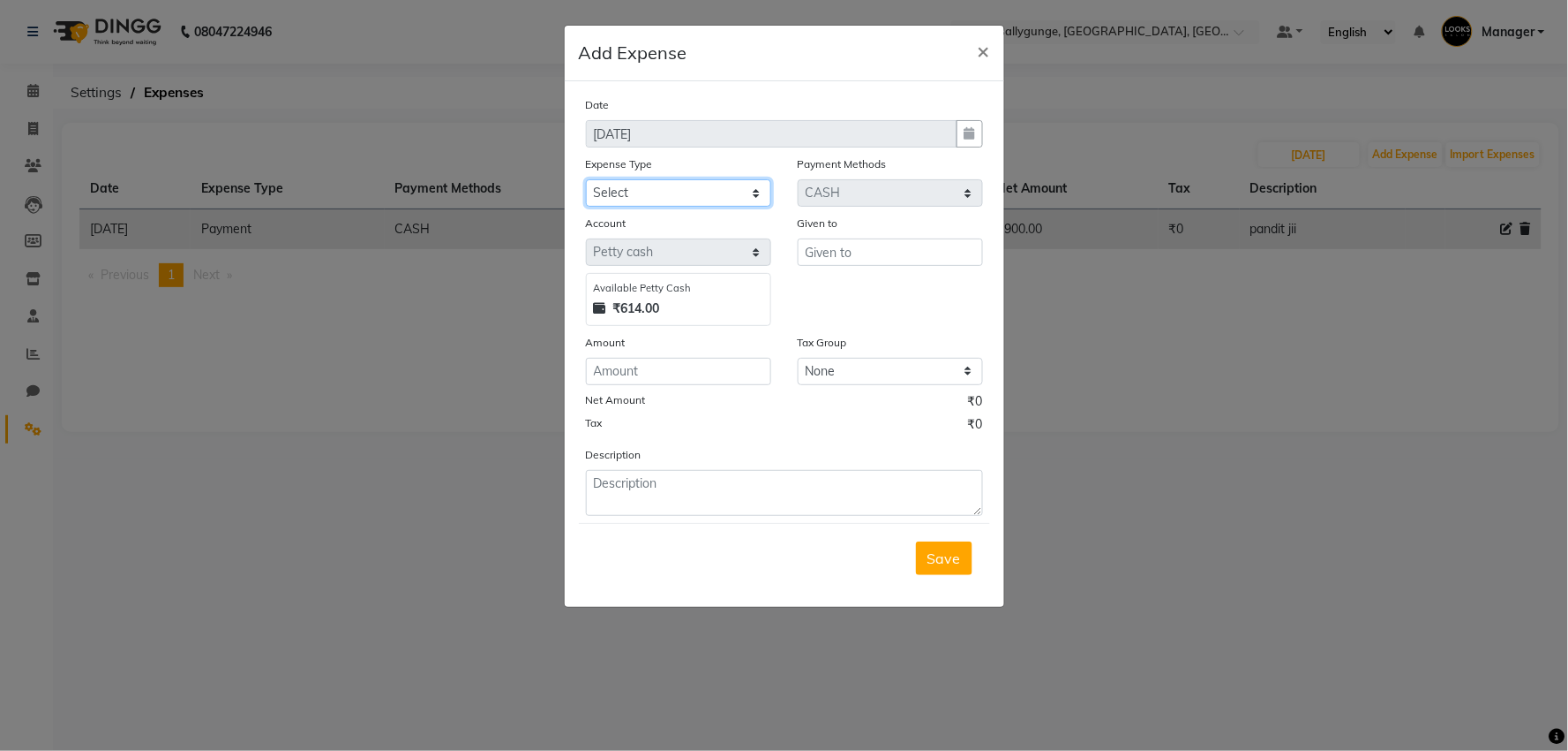
click at [711, 190] on select "Select Bank Deposit Blinkit Cash Handover CLIENT Client ordered food Client Ref…" at bounding box center [678, 193] width 185 height 27
select select "24092"
click at [586, 179] on select "Select Bank Deposit Blinkit Cash Handover CLIENT Client ordered food Client Ref…" at bounding box center [678, 193] width 185 height 27
click at [819, 253] on input "text" at bounding box center [890, 252] width 185 height 27
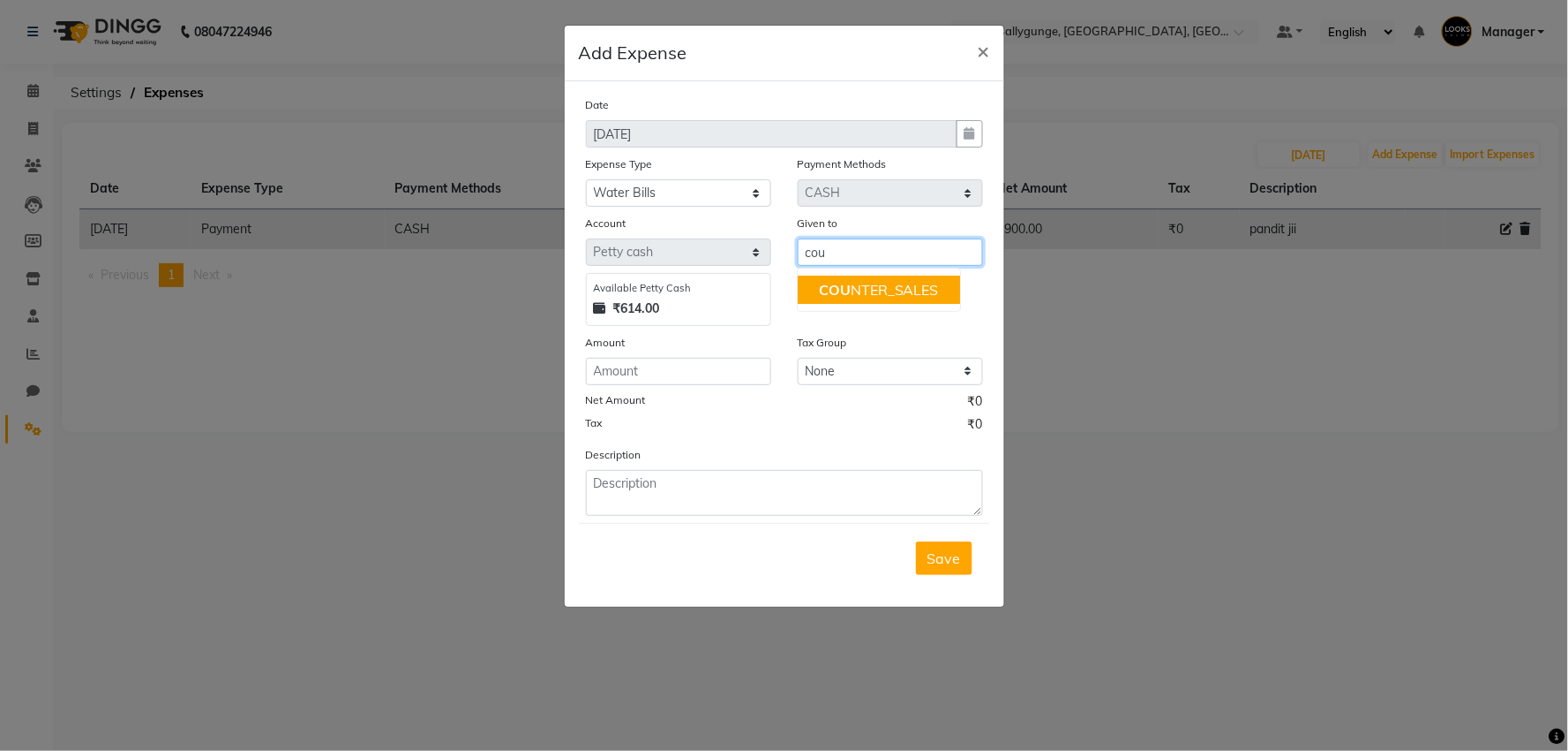
click at [955, 296] on button "COU NTER_SALES" at bounding box center [879, 289] width 163 height 28
type input "COUNTER_SALES"
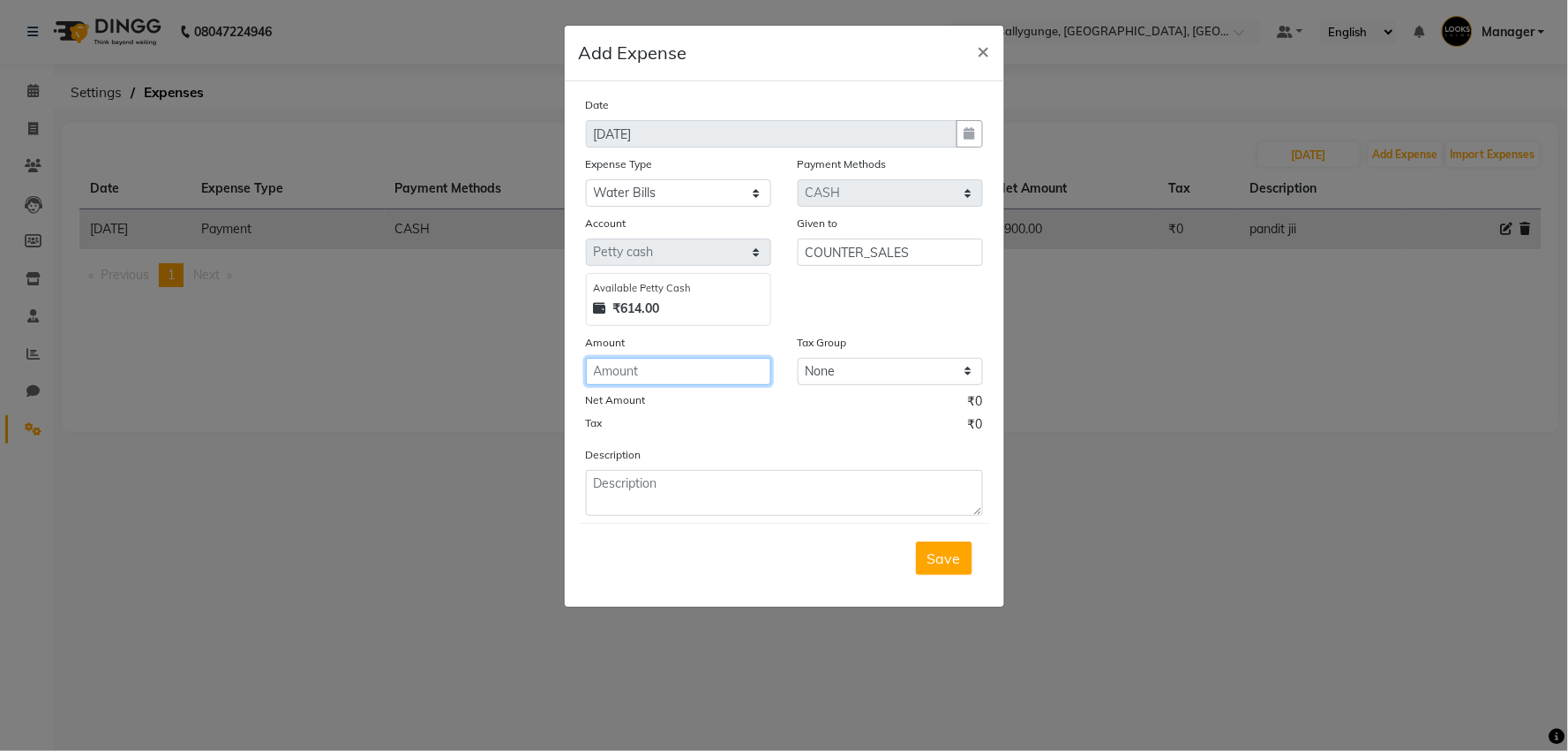
click at [704, 373] on input "number" at bounding box center [678, 371] width 185 height 27
type input "1550"
click at [940, 571] on button "Save" at bounding box center [944, 557] width 56 height 33
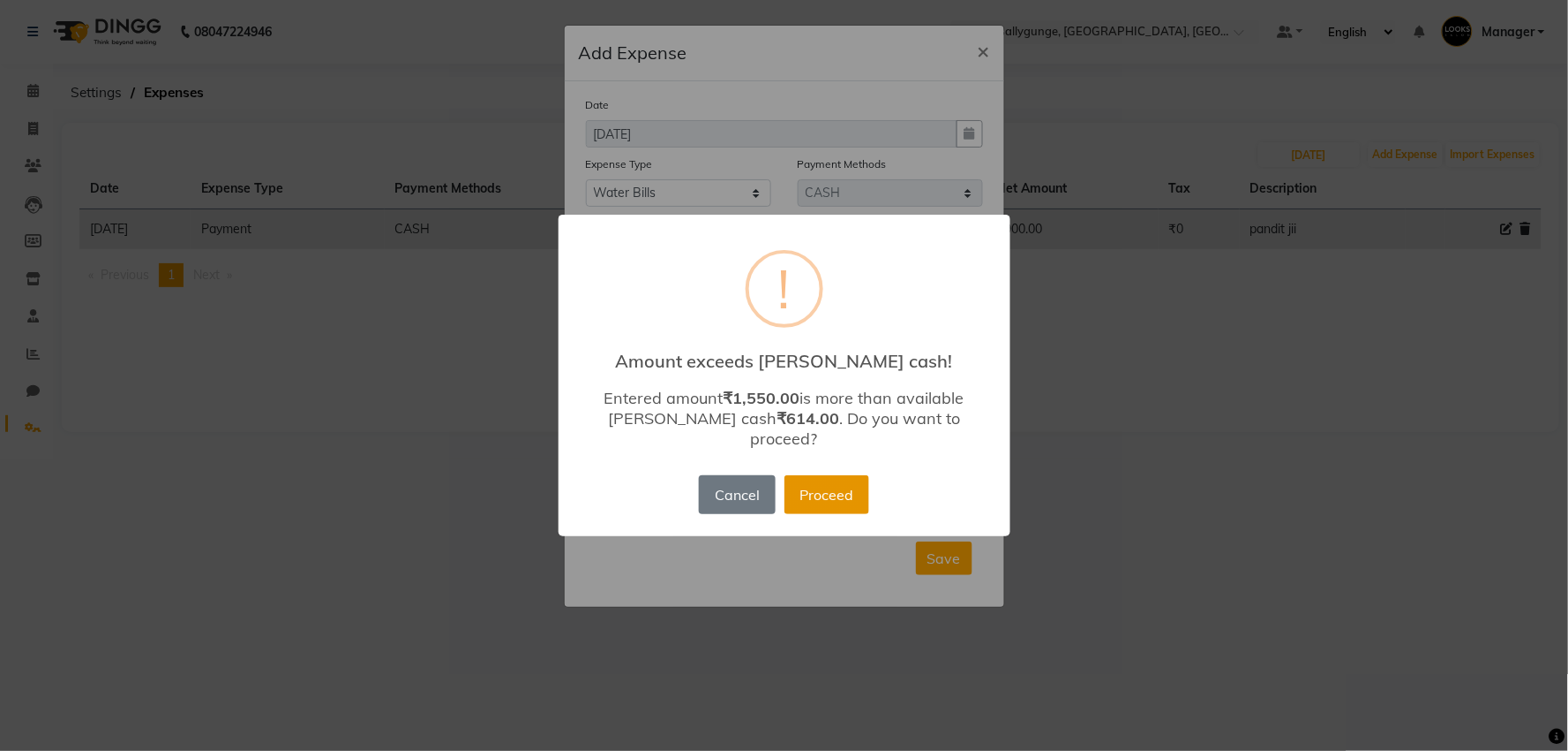
click at [836, 475] on button "Proceed" at bounding box center [827, 494] width 85 height 39
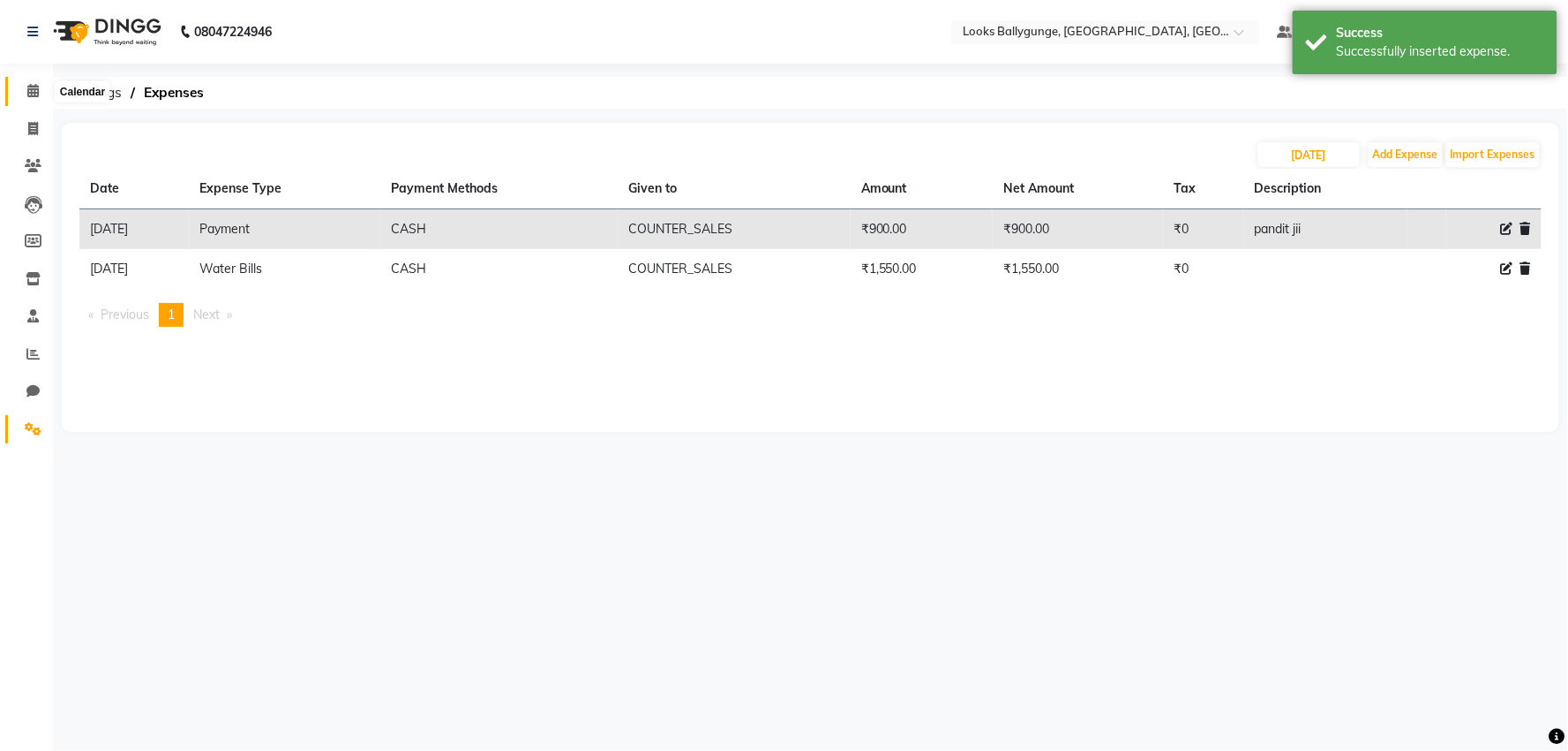
click at [24, 83] on span at bounding box center [33, 91] width 31 height 20
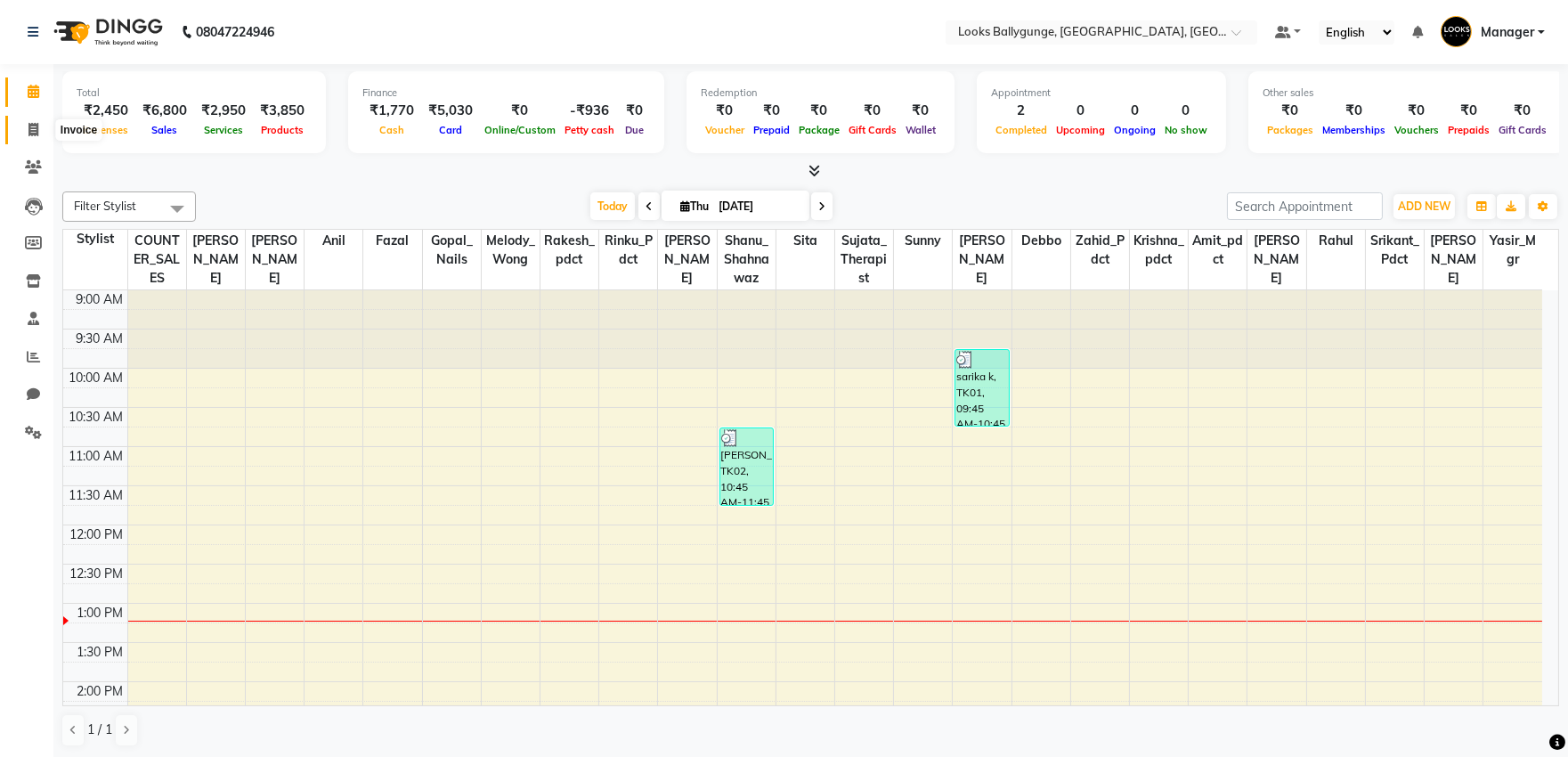
click at [22, 129] on span at bounding box center [34, 130] width 31 height 20
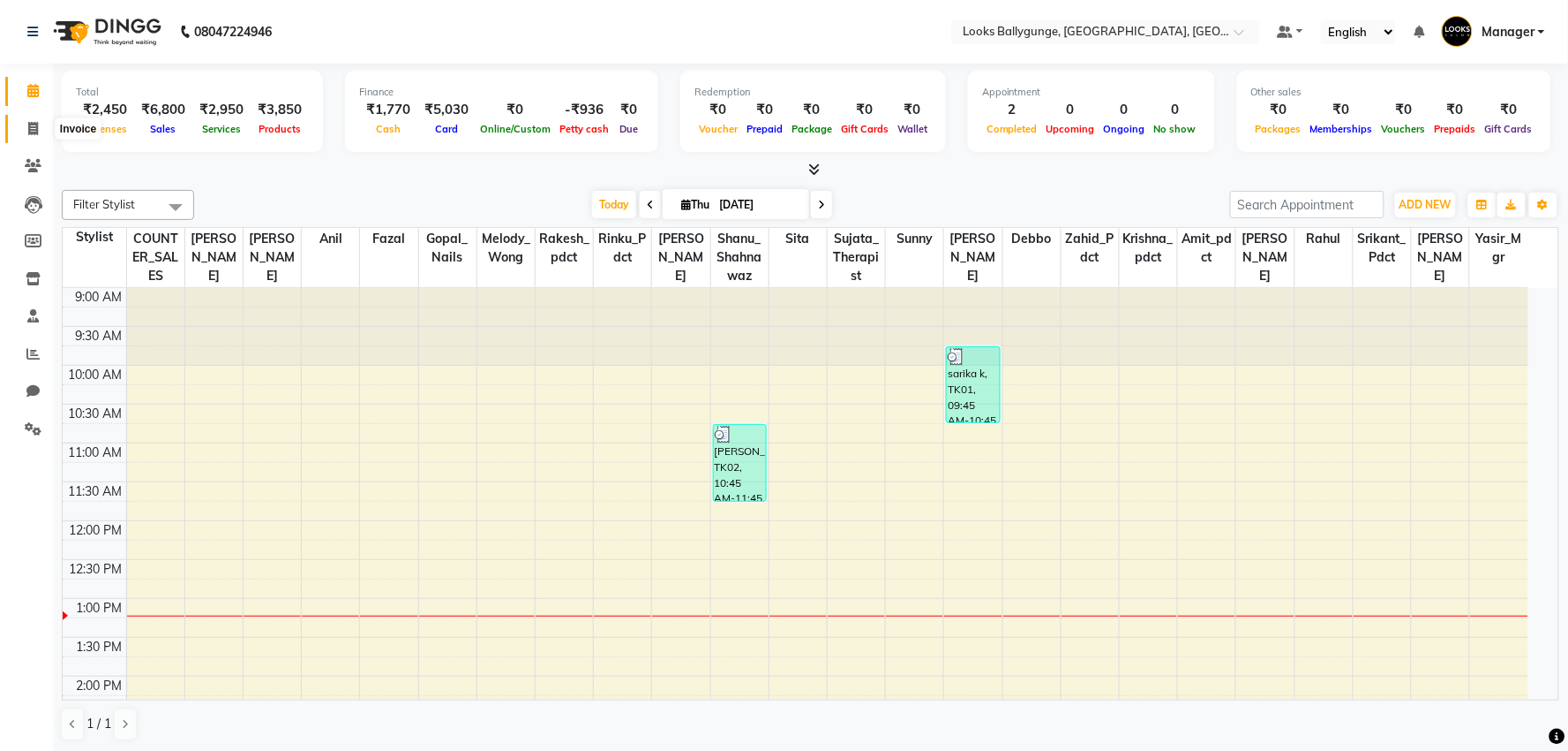
select select "6477"
select select "service"
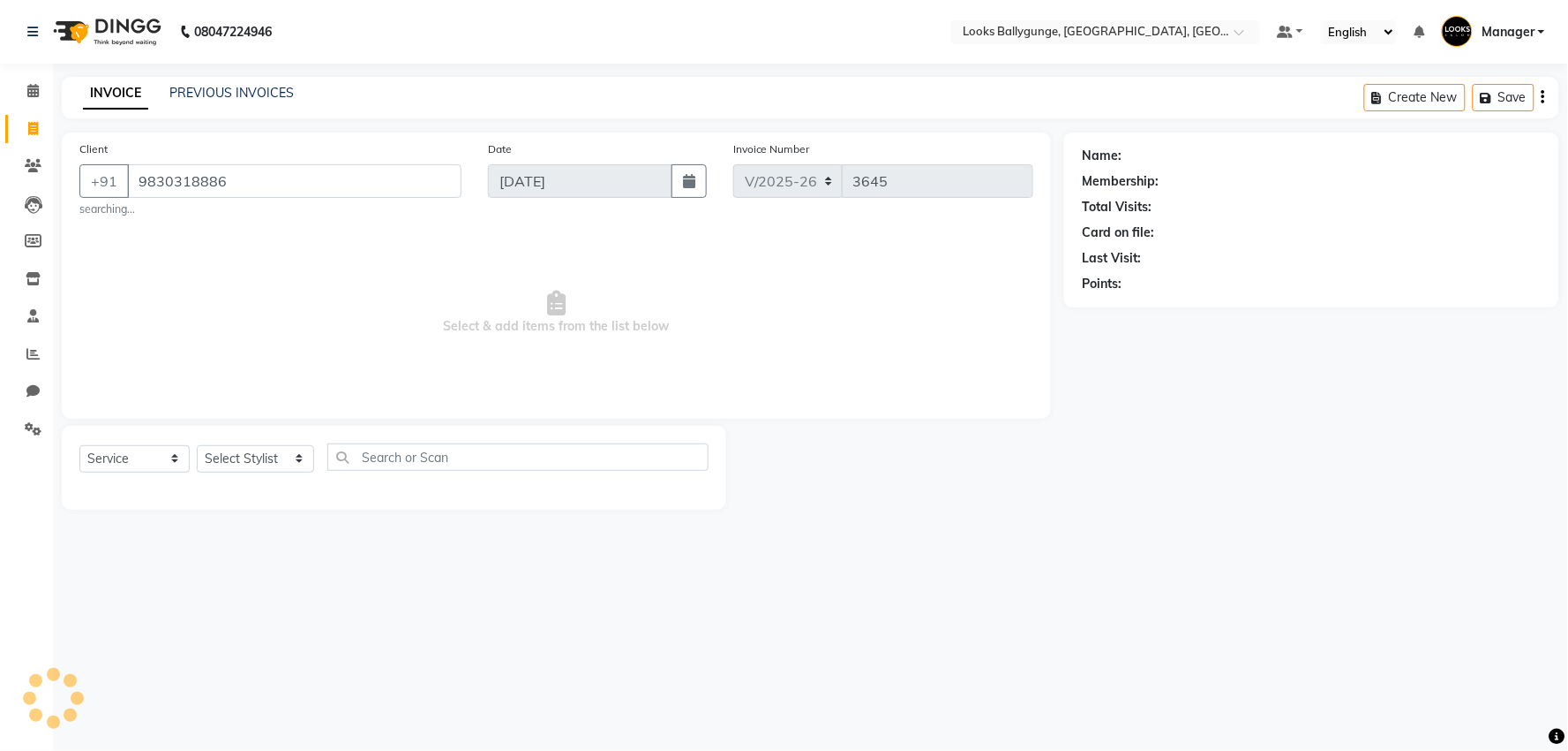
type input "9830318886"
select select "1: Object"
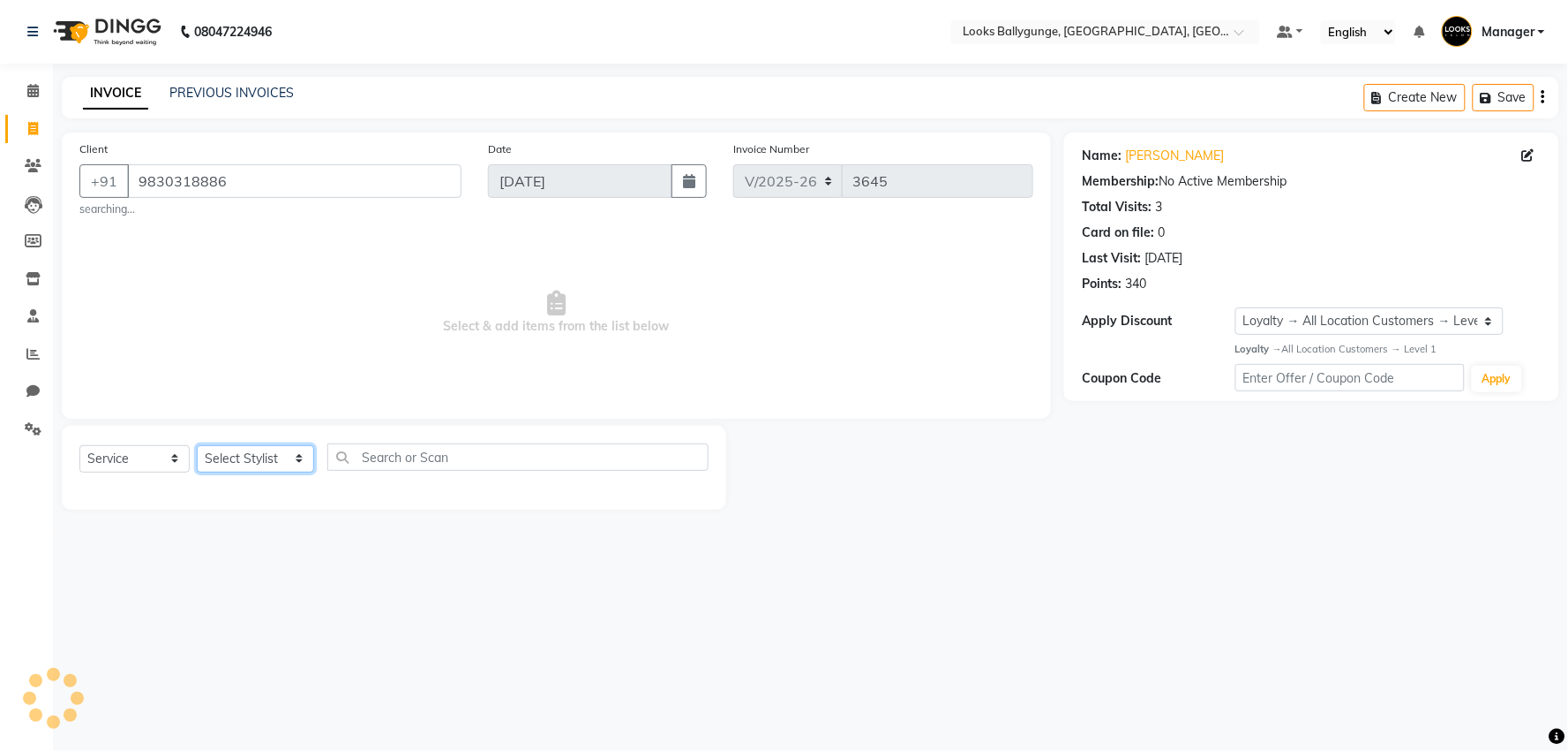
click at [275, 465] on select "Select Stylist [PERSON_NAME] amit_pdct anil [PERSON_NAME] COUNTER_SALES [PERSON…" at bounding box center [256, 459] width 118 height 27
select select "52672"
click at [197, 445] on select "Select Stylist [PERSON_NAME] amit_pdct anil [PERSON_NAME] COUNTER_SALES [PERSON…" at bounding box center [256, 459] width 118 height 27
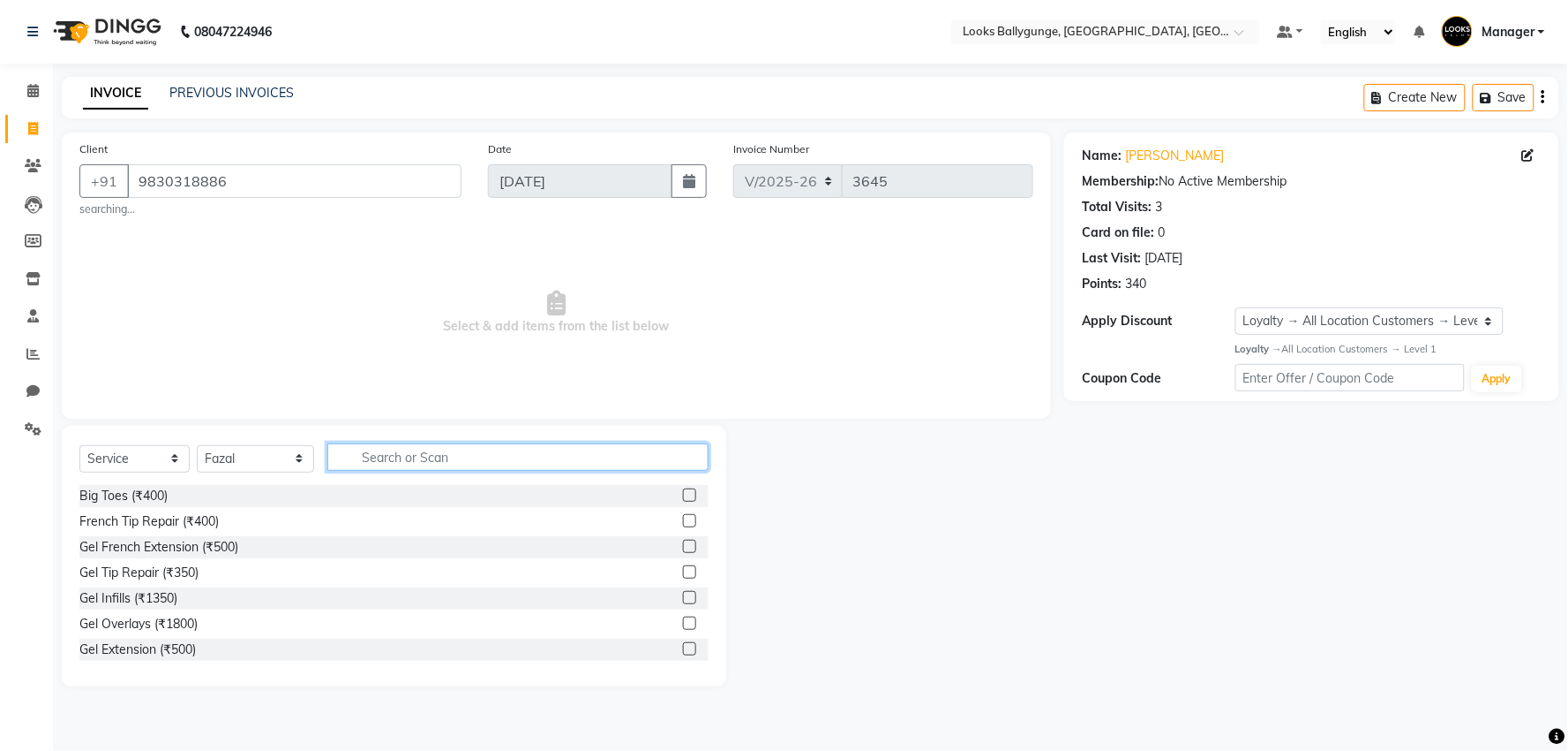
click at [458, 461] on input "text" at bounding box center [518, 457] width 382 height 27
type input "cut"
click at [206, 576] on div "Sr.Stylist Cut(M) (₹1000)" at bounding box center [148, 573] width 137 height 18
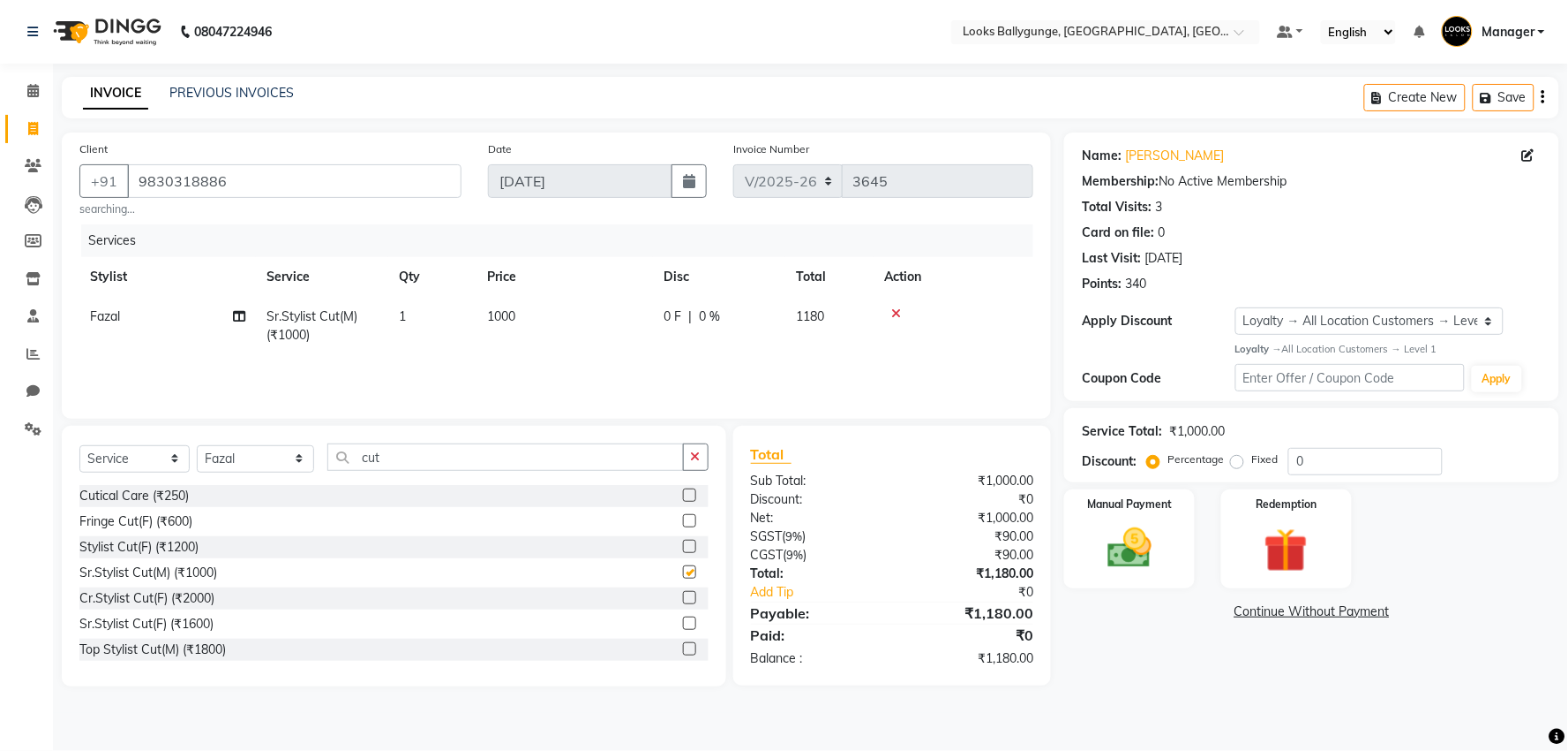
checkbox input "false"
drag, startPoint x: 420, startPoint y: 451, endPoint x: 279, endPoint y: 454, distance: 141.0
click at [279, 454] on div "Select Service Product Membership Package Voucher Prepaid Gift Card Select Styl…" at bounding box center [394, 464] width 629 height 42
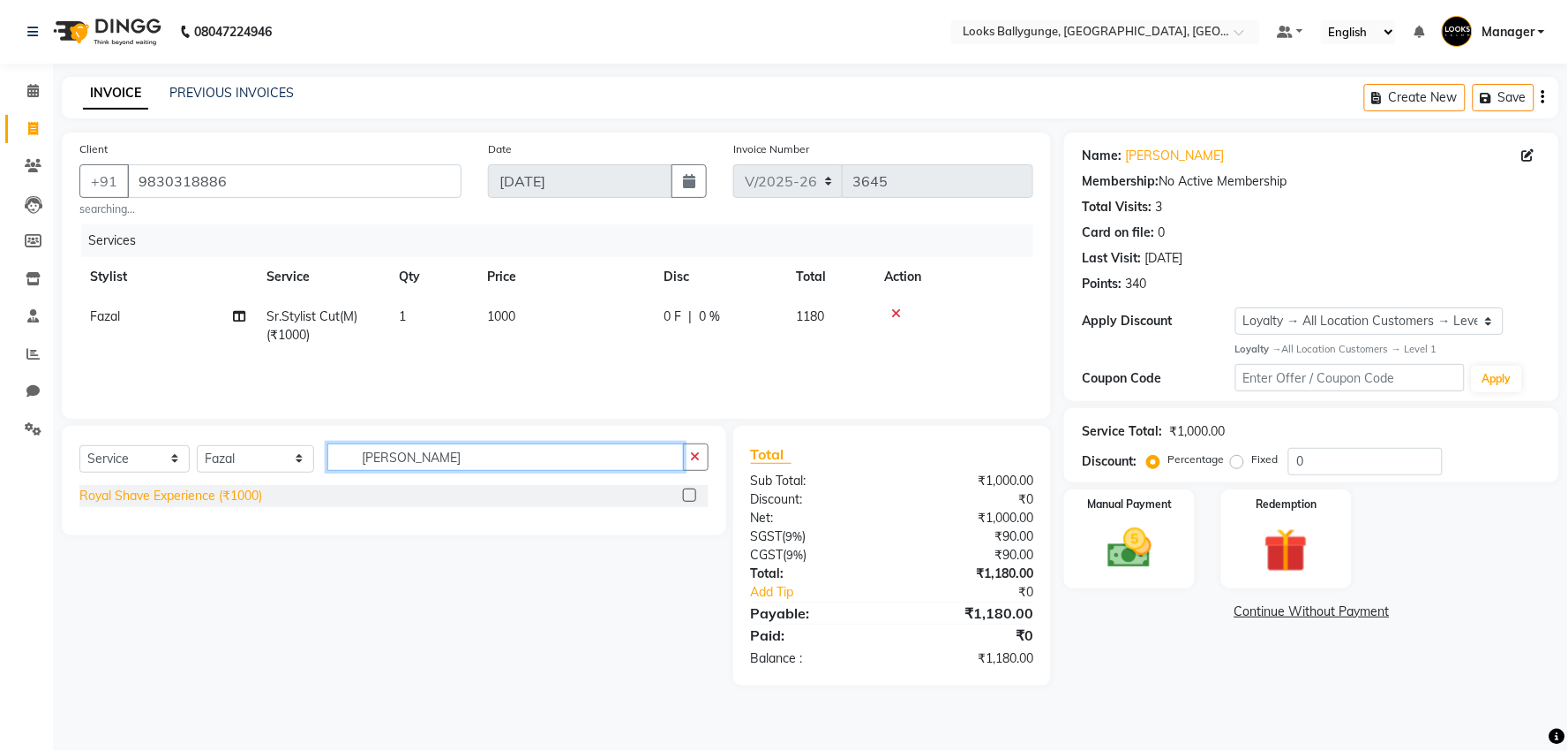
type input "[PERSON_NAME]"
click at [215, 504] on div "Royal Shave Experience (₹1000)" at bounding box center [171, 496] width 183 height 18
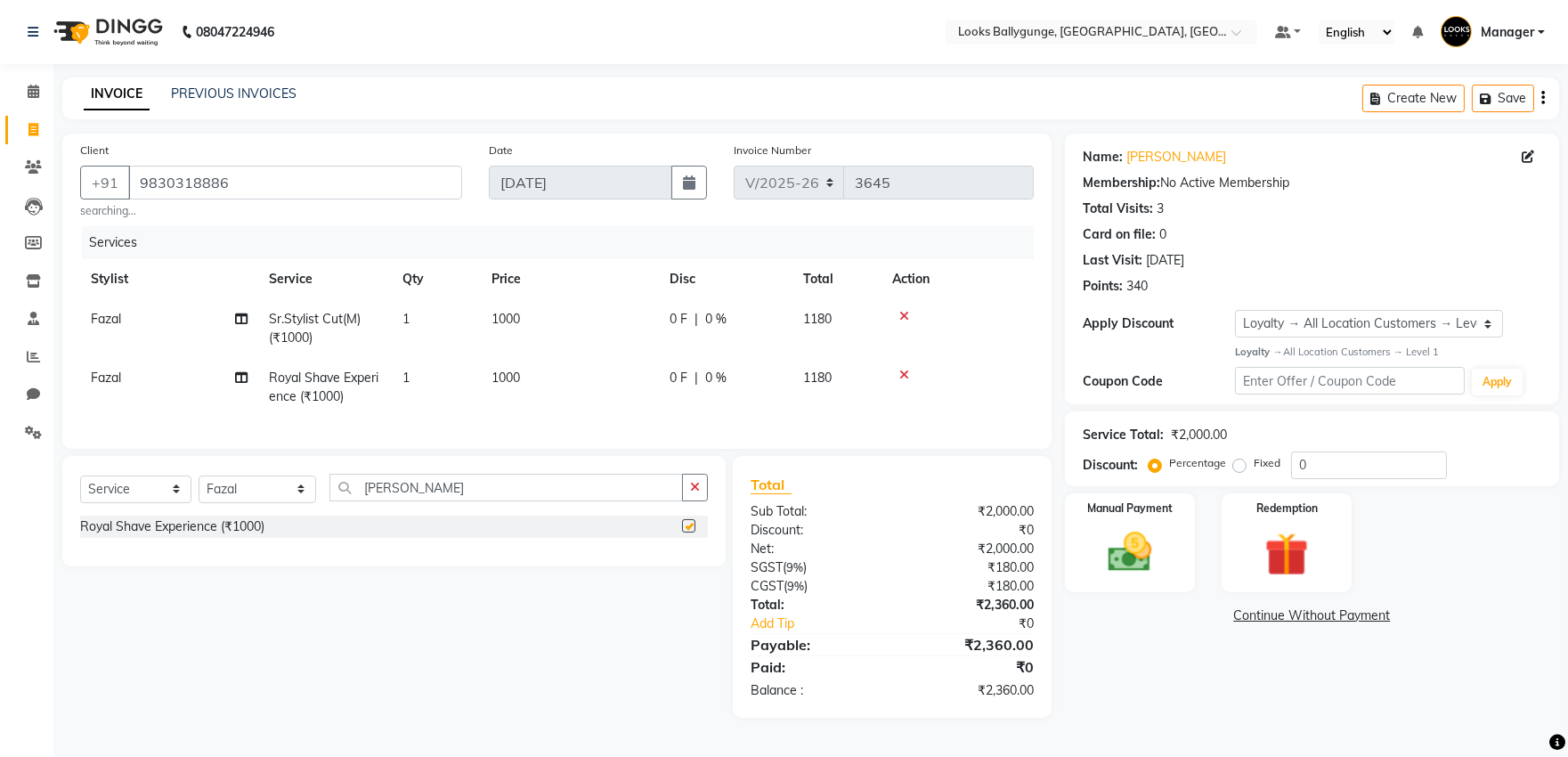
checkbox input "false"
click at [558, 379] on td "1000" at bounding box center [569, 387] width 178 height 58
select select "52672"
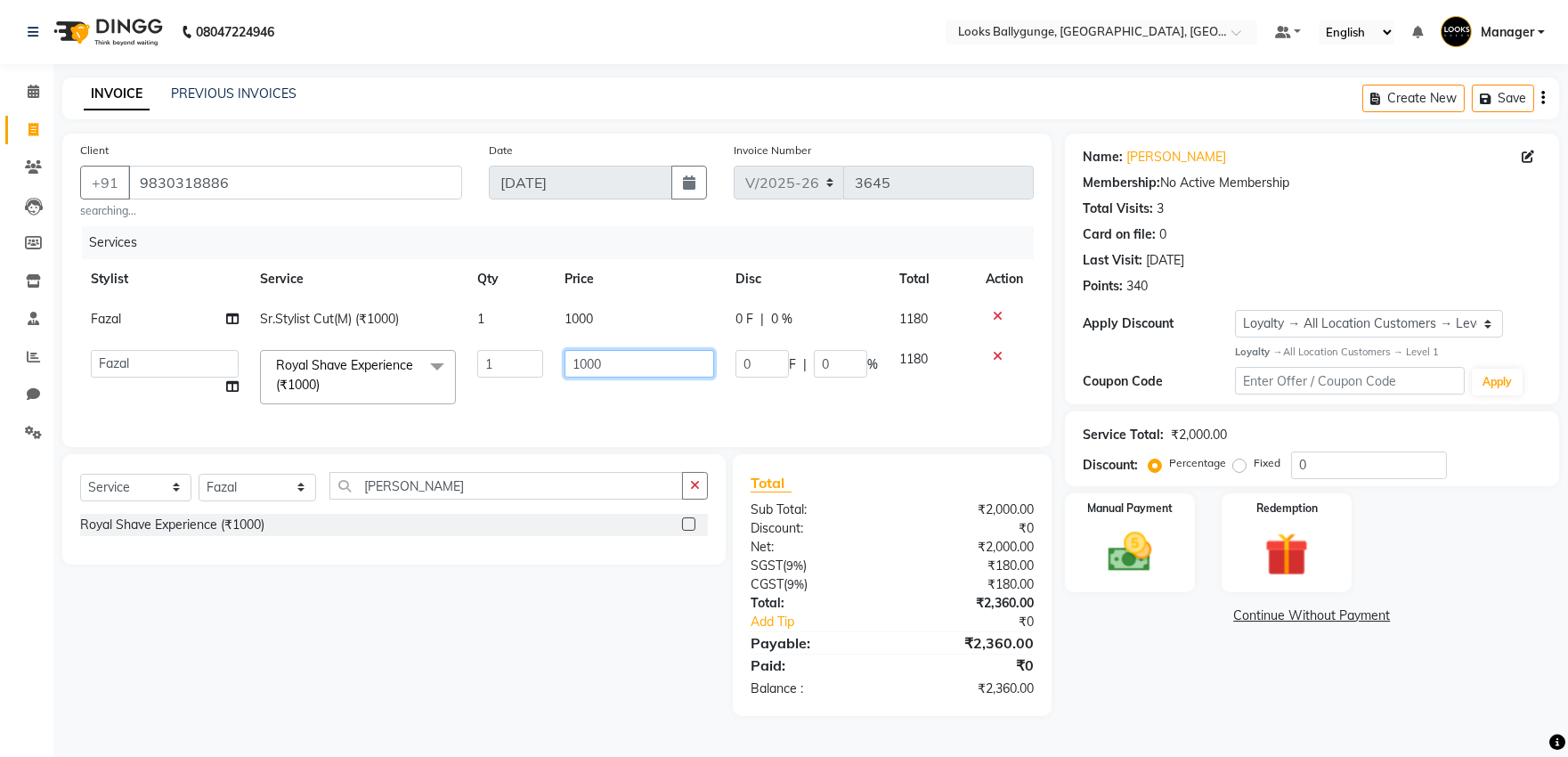
click at [350, 361] on tr "Ali_Stylist amit_pdct anil [PERSON_NAME] COUNTER_SALES [PERSON_NAME] Gopal_Nail…" at bounding box center [556, 377] width 953 height 76
type input "700"
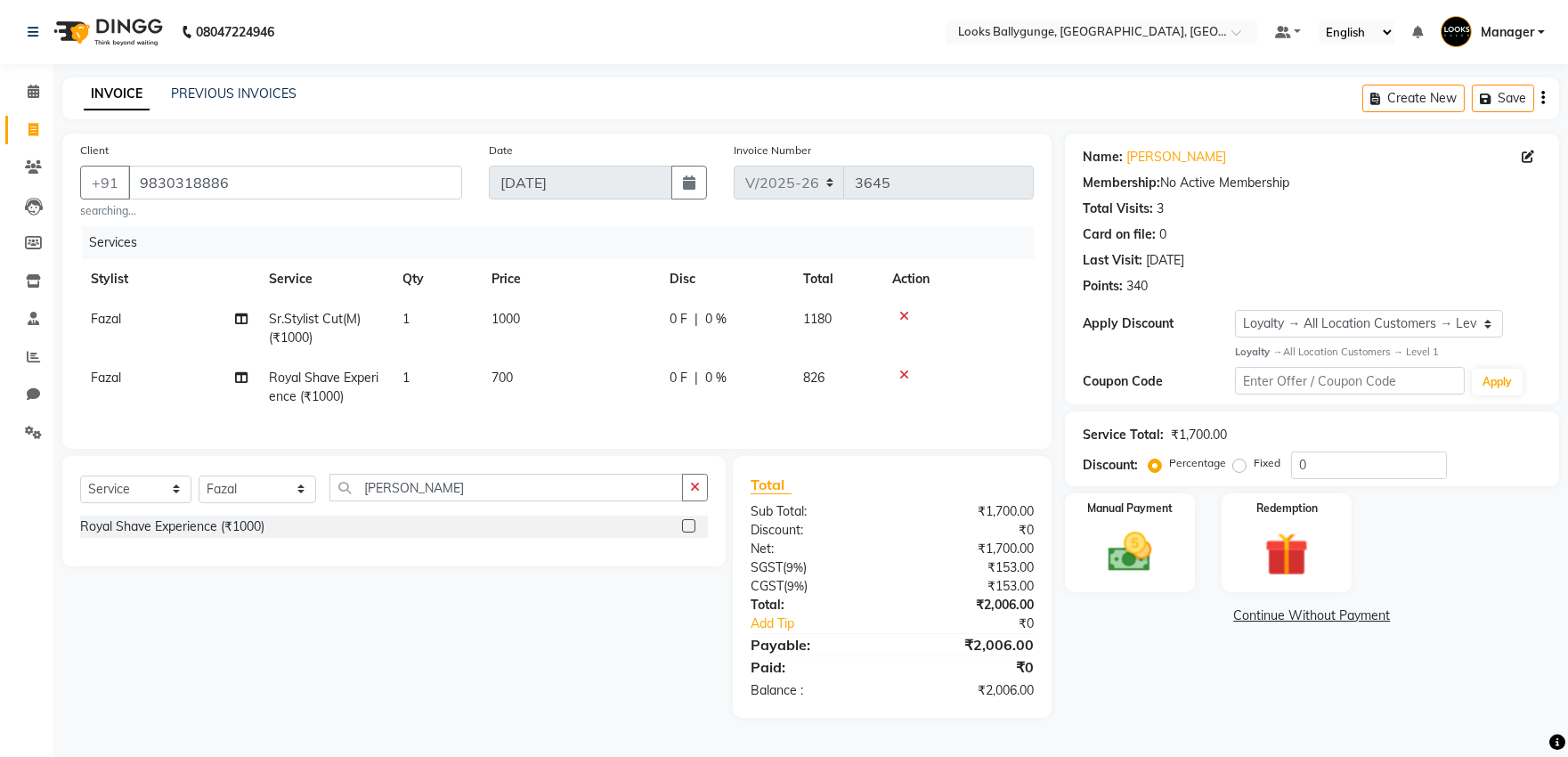
click at [130, 486] on div "Select Service Product Membership Package Voucher Prepaid Gift Card Select Styl…" at bounding box center [393, 511] width 663 height 110
click at [131, 503] on select "Select Service Product Membership Package Voucher Prepaid Gift Card" at bounding box center [136, 489] width 111 height 27
select select "product"
click at [80, 491] on select "Select Service Product Membership Package Voucher Prepaid Gift Card" at bounding box center [136, 489] width 111 height 27
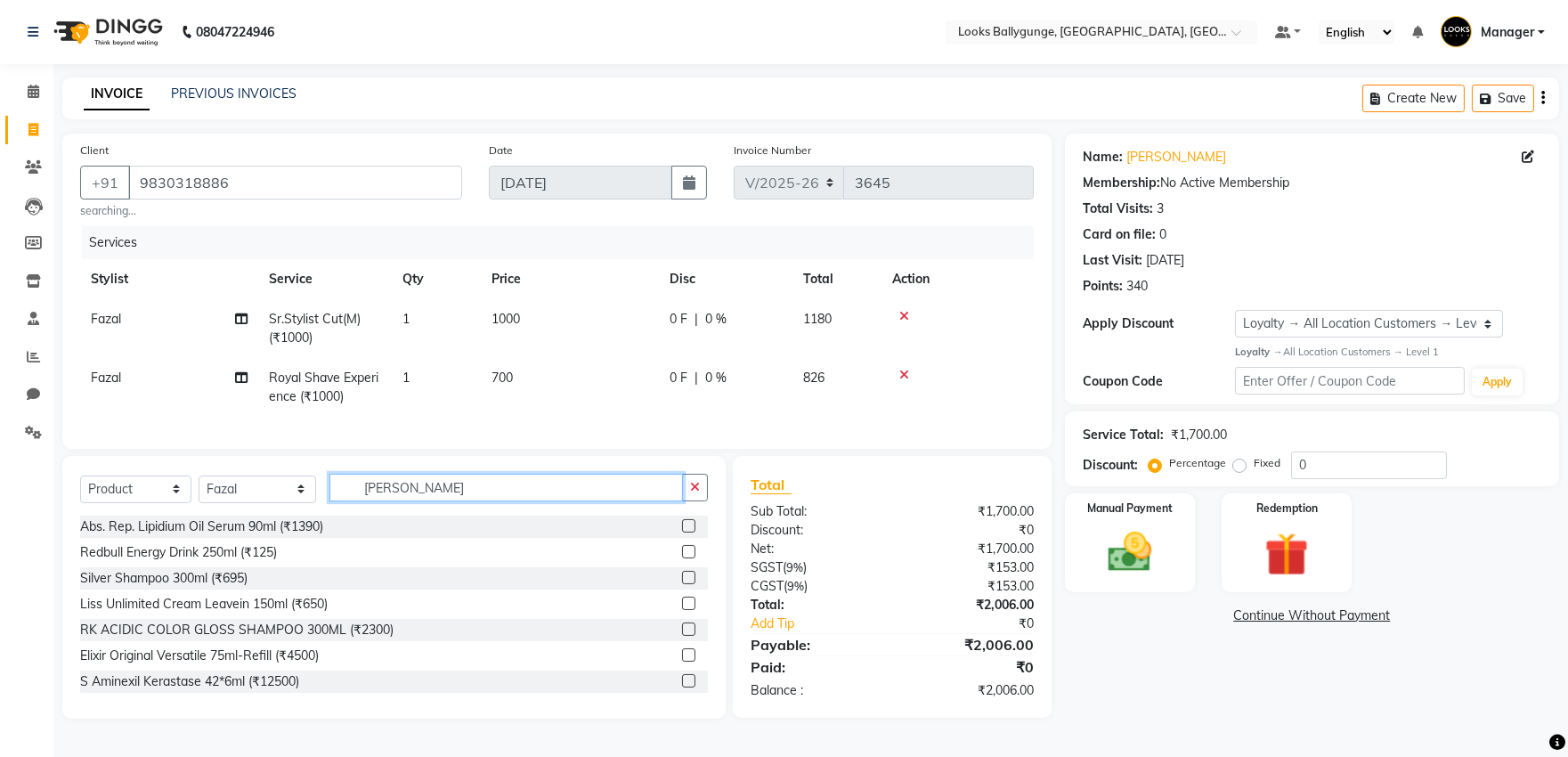
drag, startPoint x: 400, startPoint y: 496, endPoint x: 128, endPoint y: 469, distance: 273.3
click at [128, 469] on div "Client [PHONE_NUMBER] searching... Date [DATE] Invoice Number V/2025 V/[PHONE_N…" at bounding box center [557, 425] width 1016 height 585
type input "4045787789584"
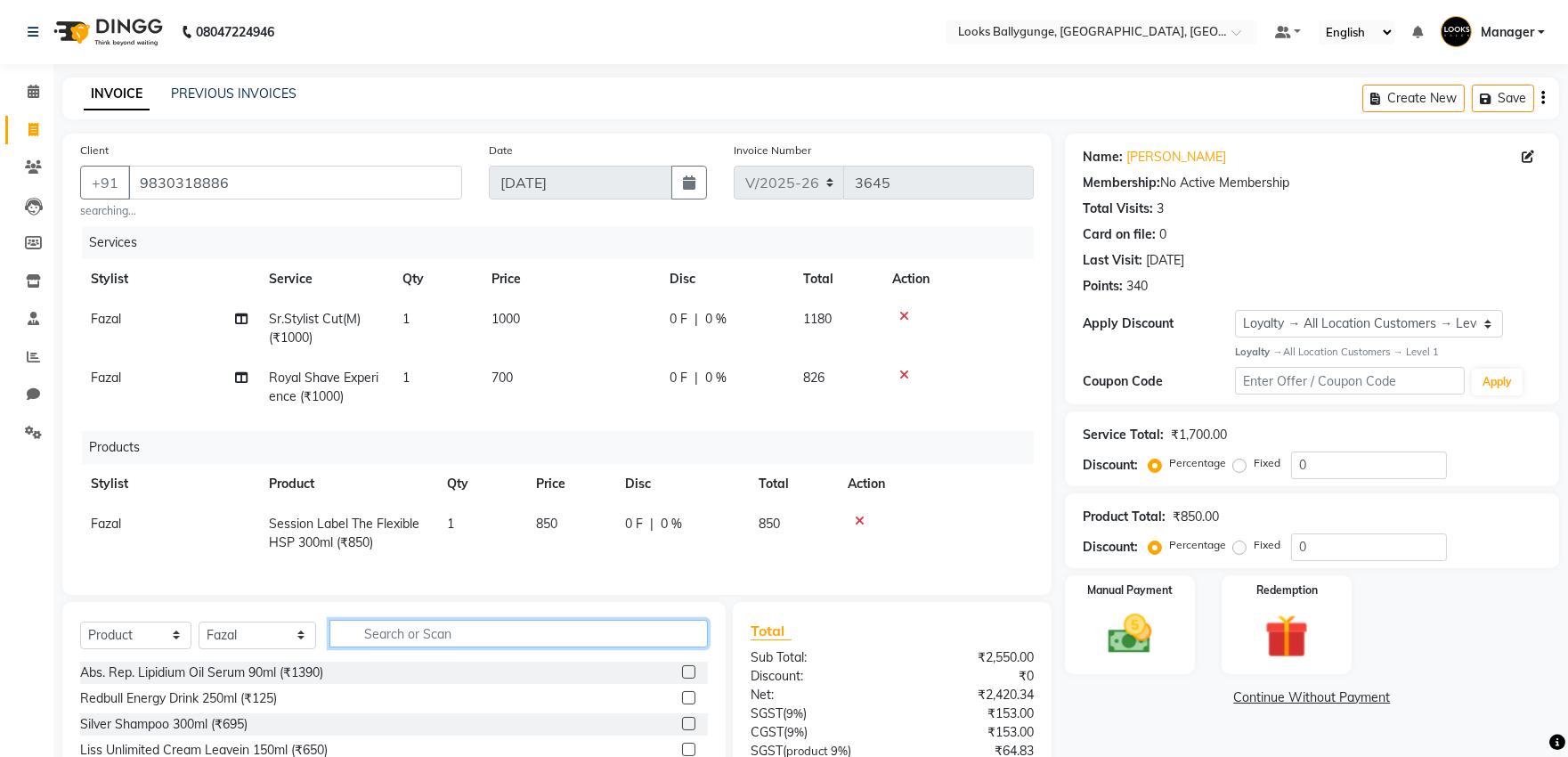
scroll to position [187, 0]
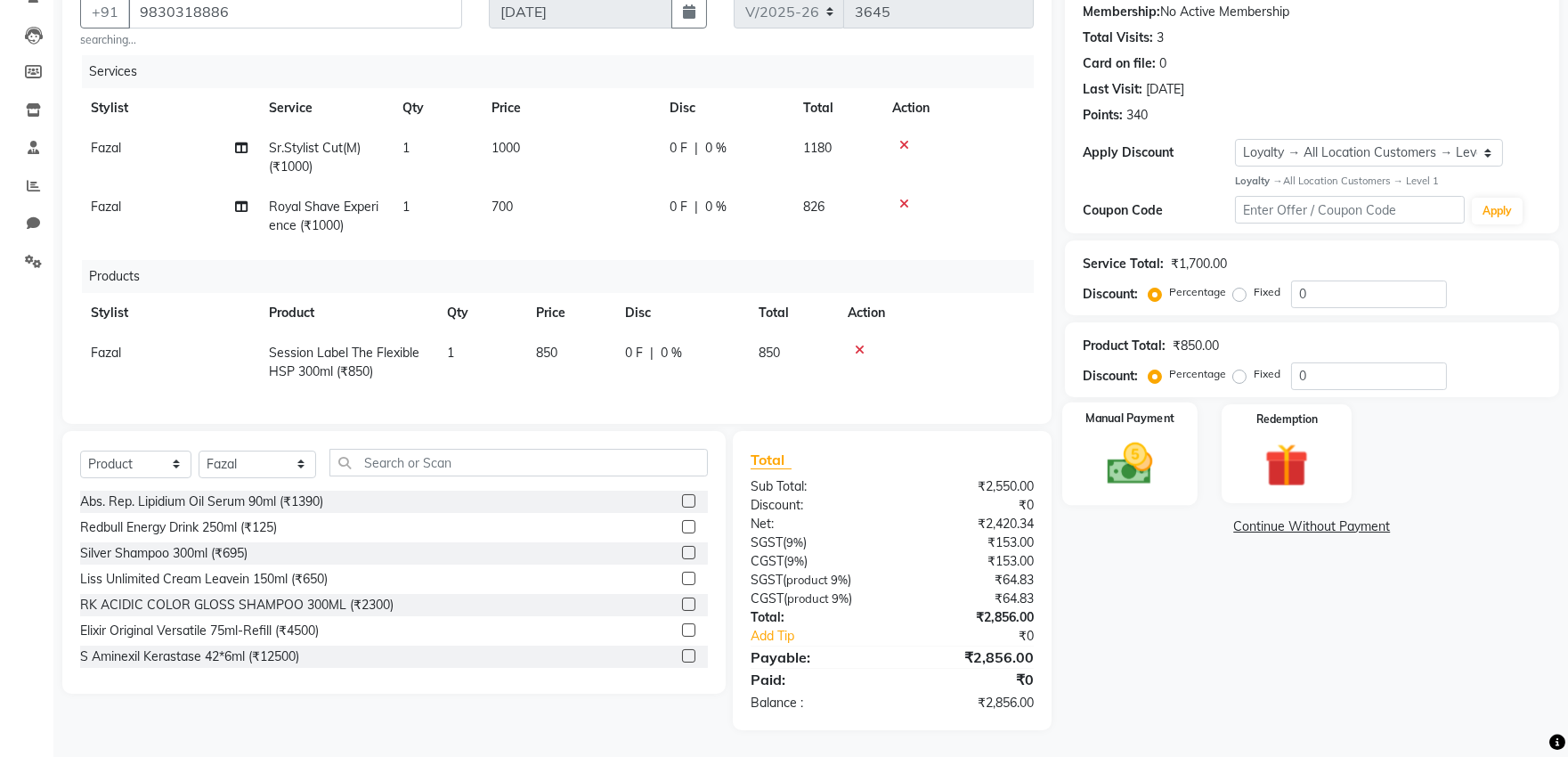
click at [1147, 466] on img at bounding box center [1128, 463] width 74 height 53
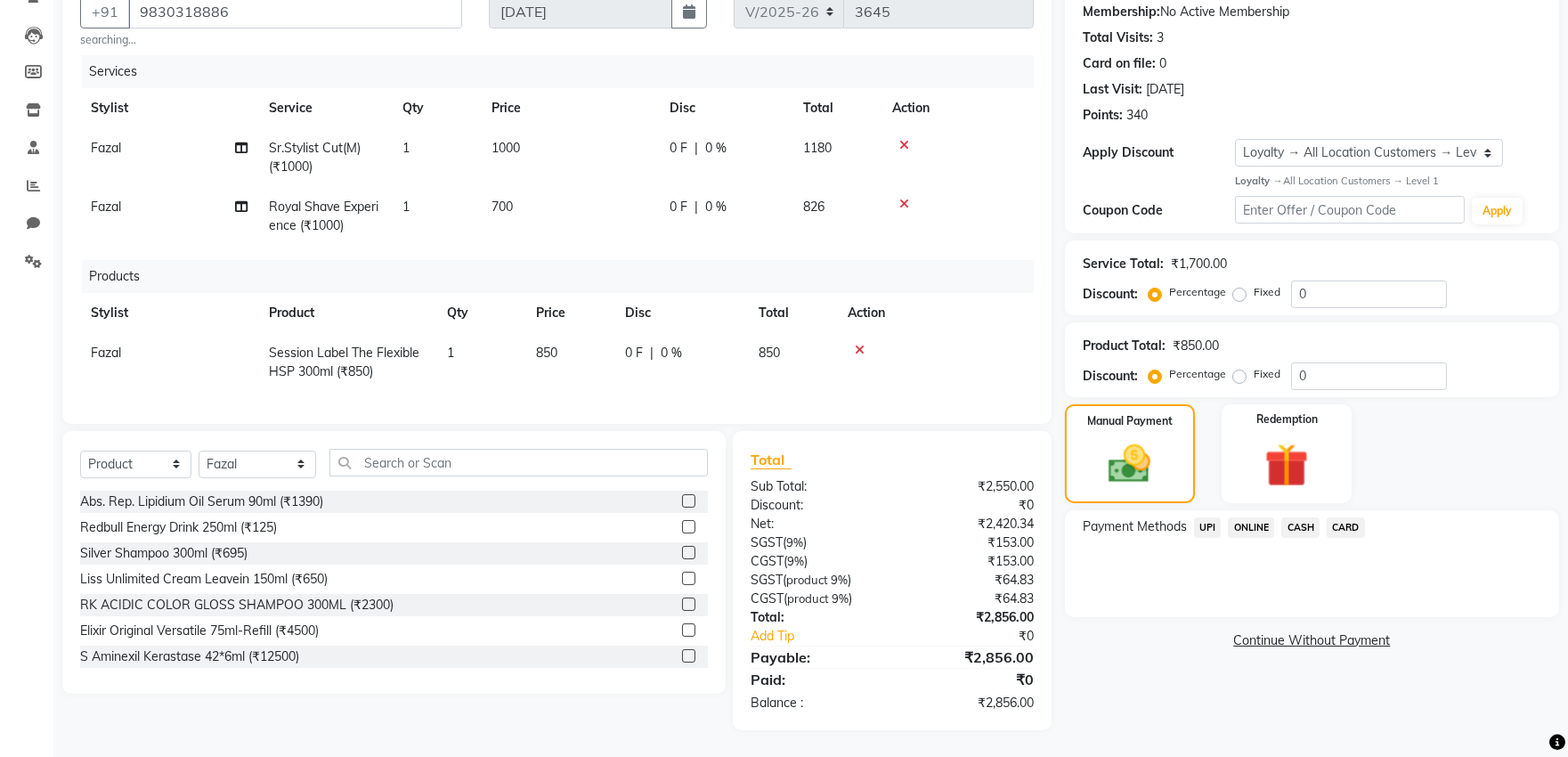
click at [779, 647] on div "Payable:" at bounding box center [815, 657] width 155 height 21
click at [778, 634] on link "Add Tip" at bounding box center [827, 636] width 181 height 18
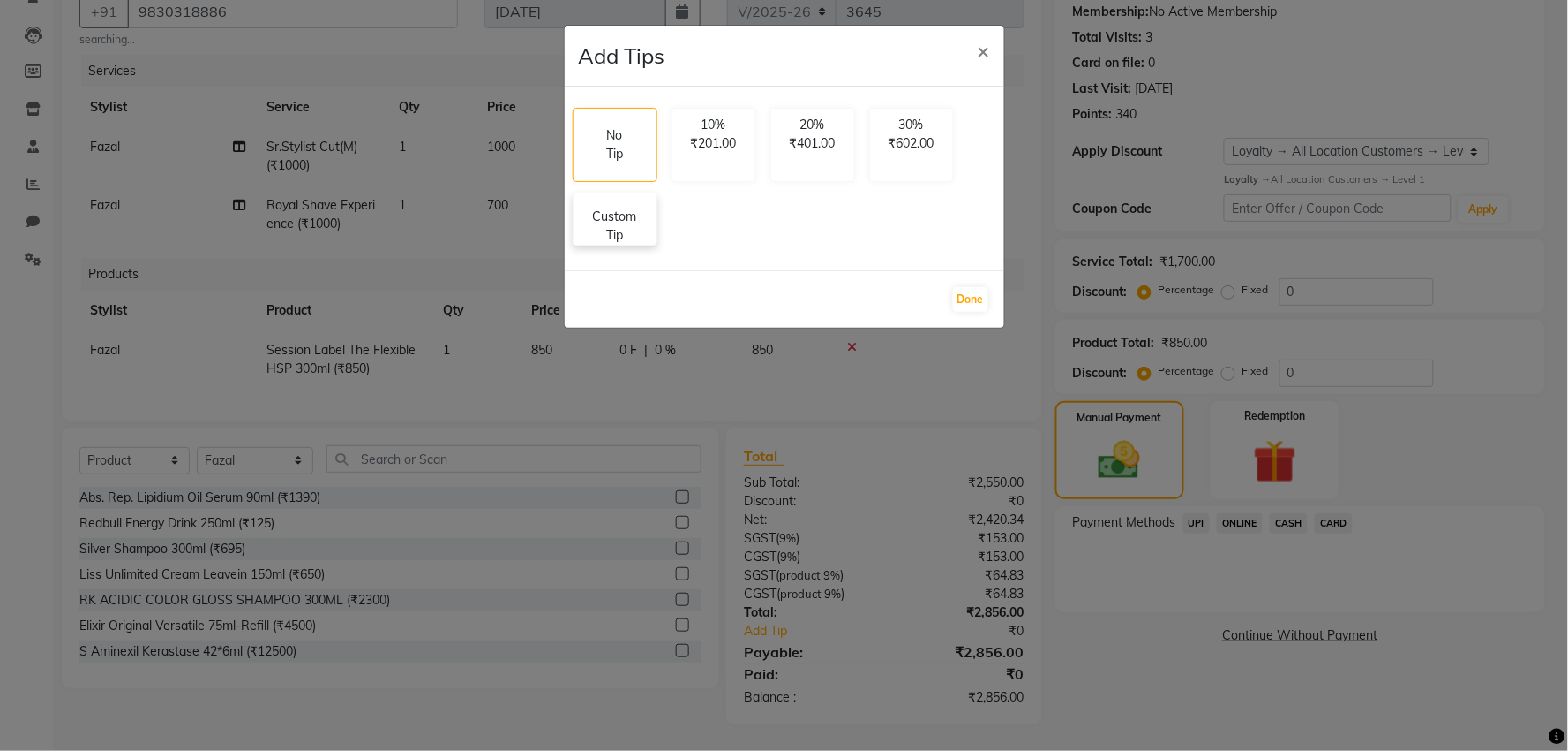
click at [630, 225] on p "Custom Tip" at bounding box center [615, 225] width 61 height 37
select select "52672"
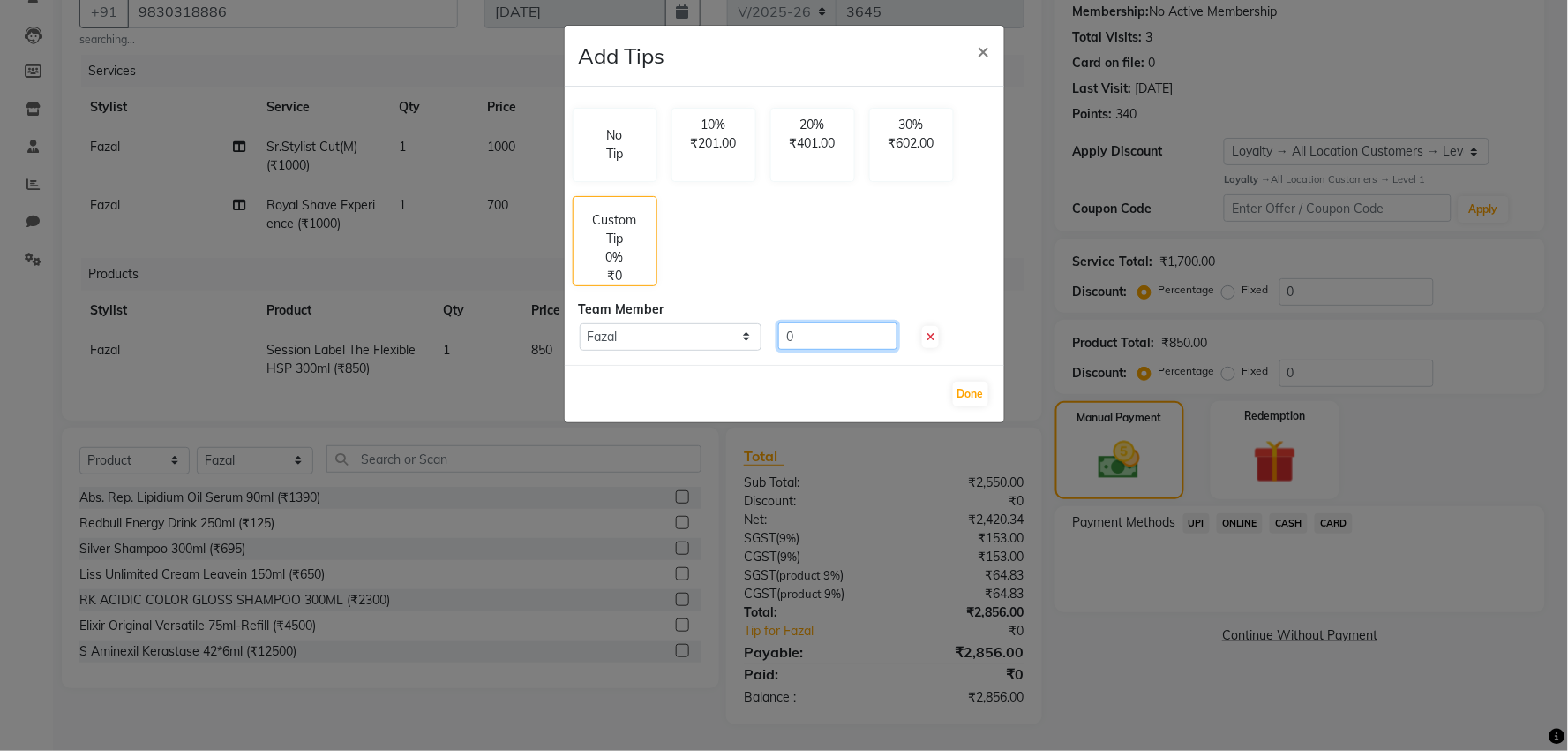
drag, startPoint x: 808, startPoint y: 340, endPoint x: 660, endPoint y: 340, distance: 148.0
click at [660, 340] on div "Select Fazal 0" at bounding box center [785, 336] width 438 height 28
type input "100"
click at [972, 395] on button "Done" at bounding box center [970, 394] width 35 height 24
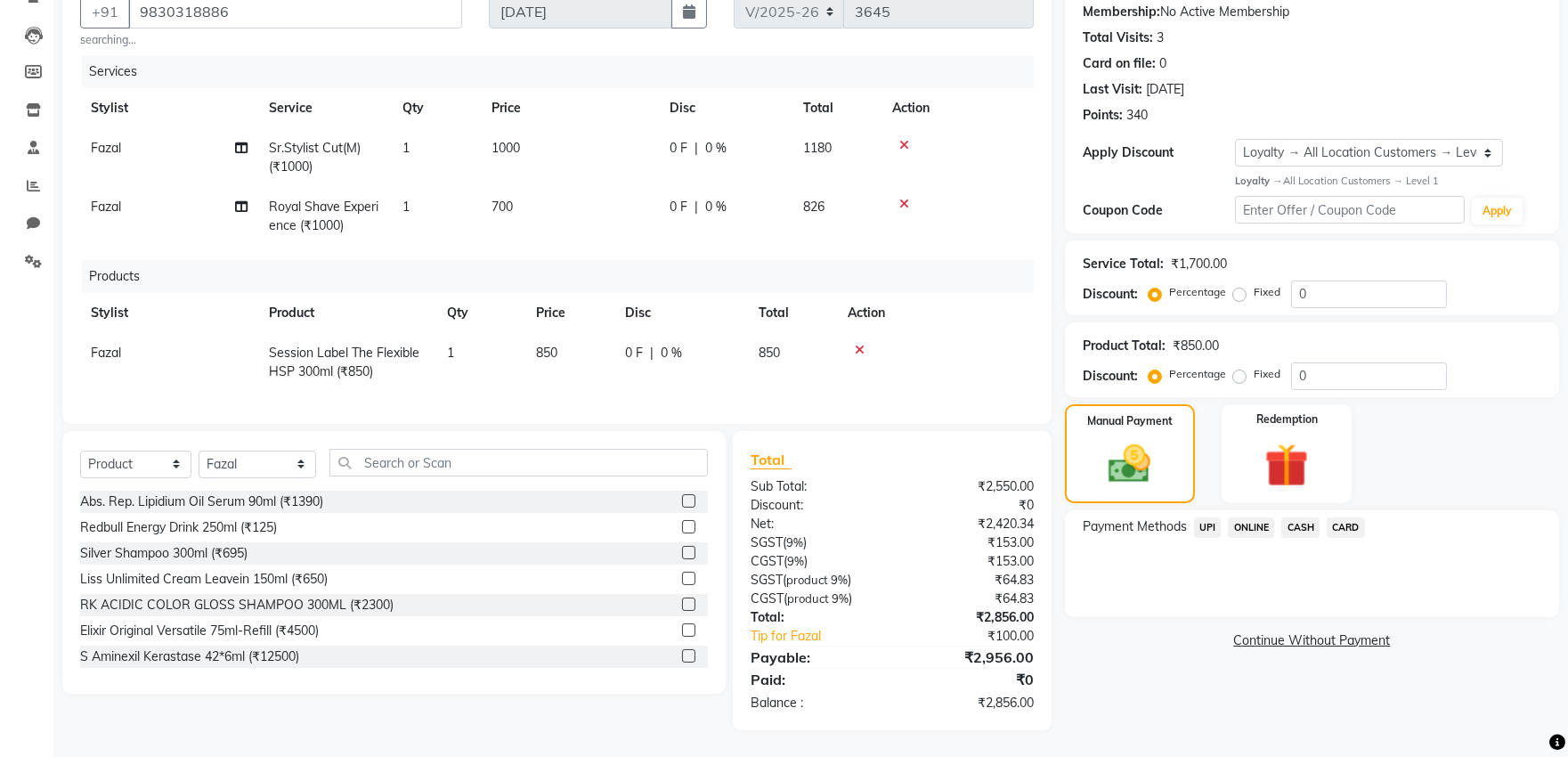
click at [1211, 517] on span "UPI" at bounding box center [1208, 527] width 27 height 20
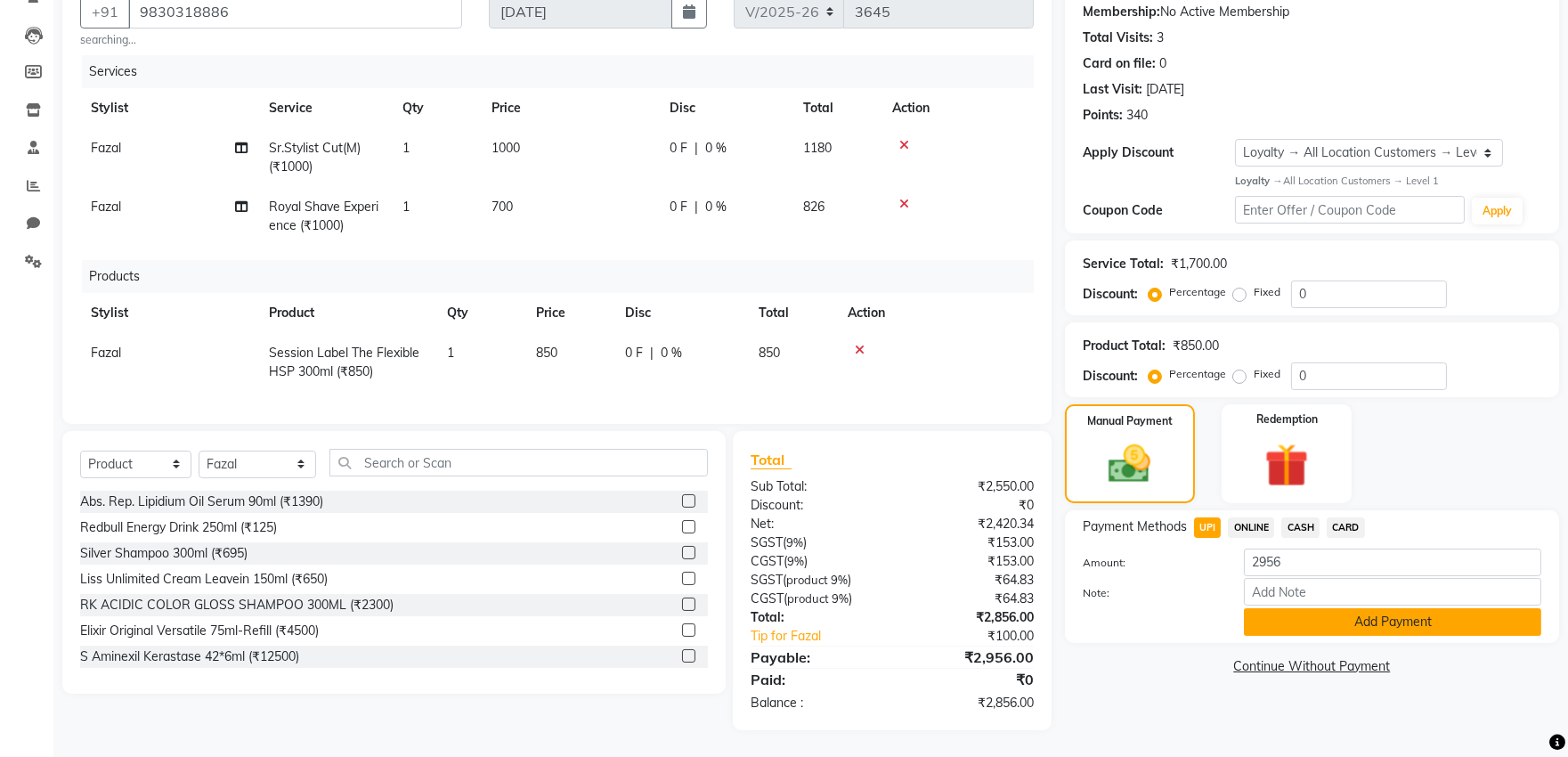
click at [1322, 608] on button "Add Payment" at bounding box center [1392, 622] width 297 height 27
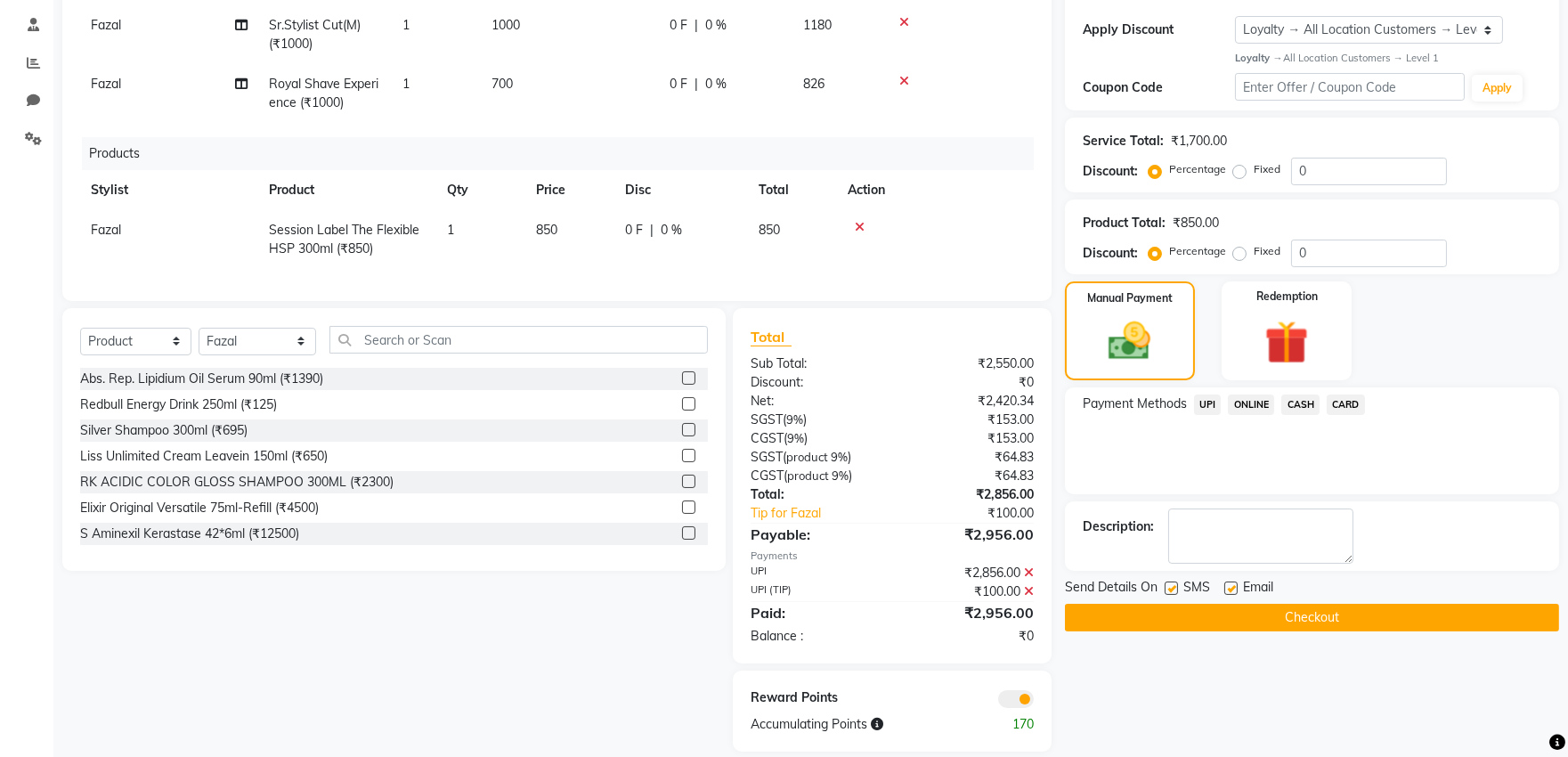
scroll to position [330, 0]
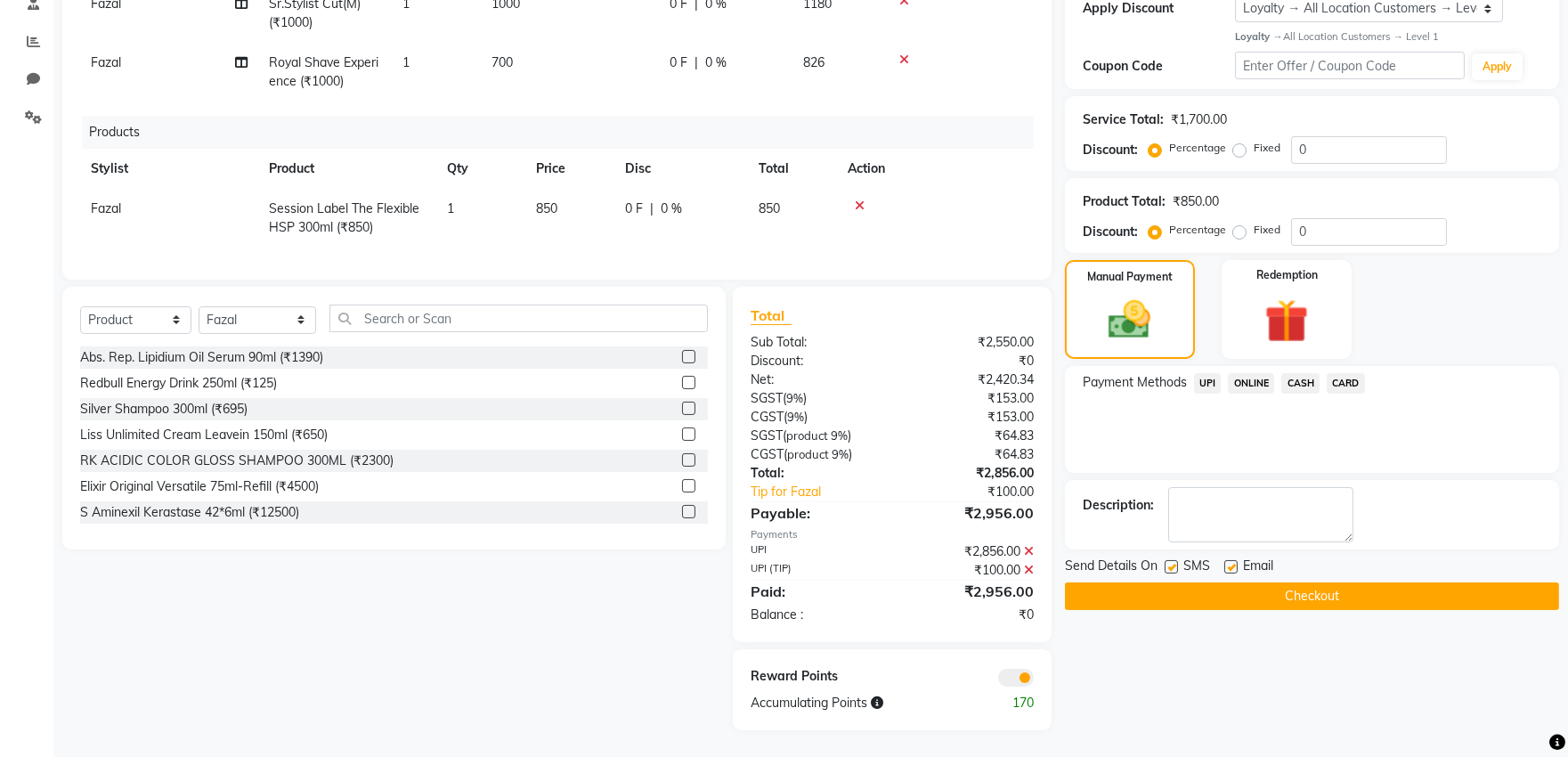
click at [1366, 582] on button "Checkout" at bounding box center [1312, 596] width 494 height 27
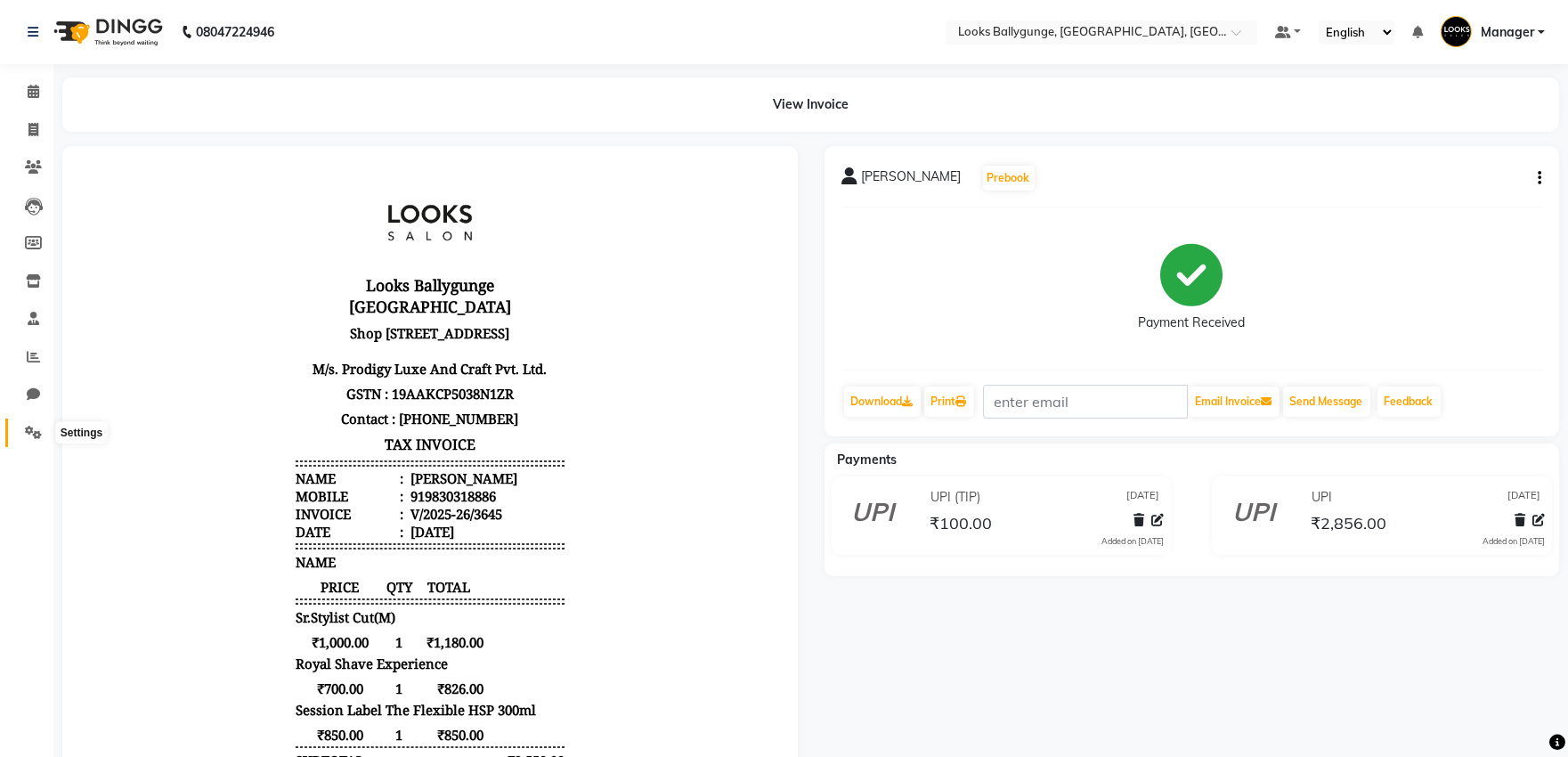
click at [39, 429] on icon at bounding box center [33, 431] width 17 height 14
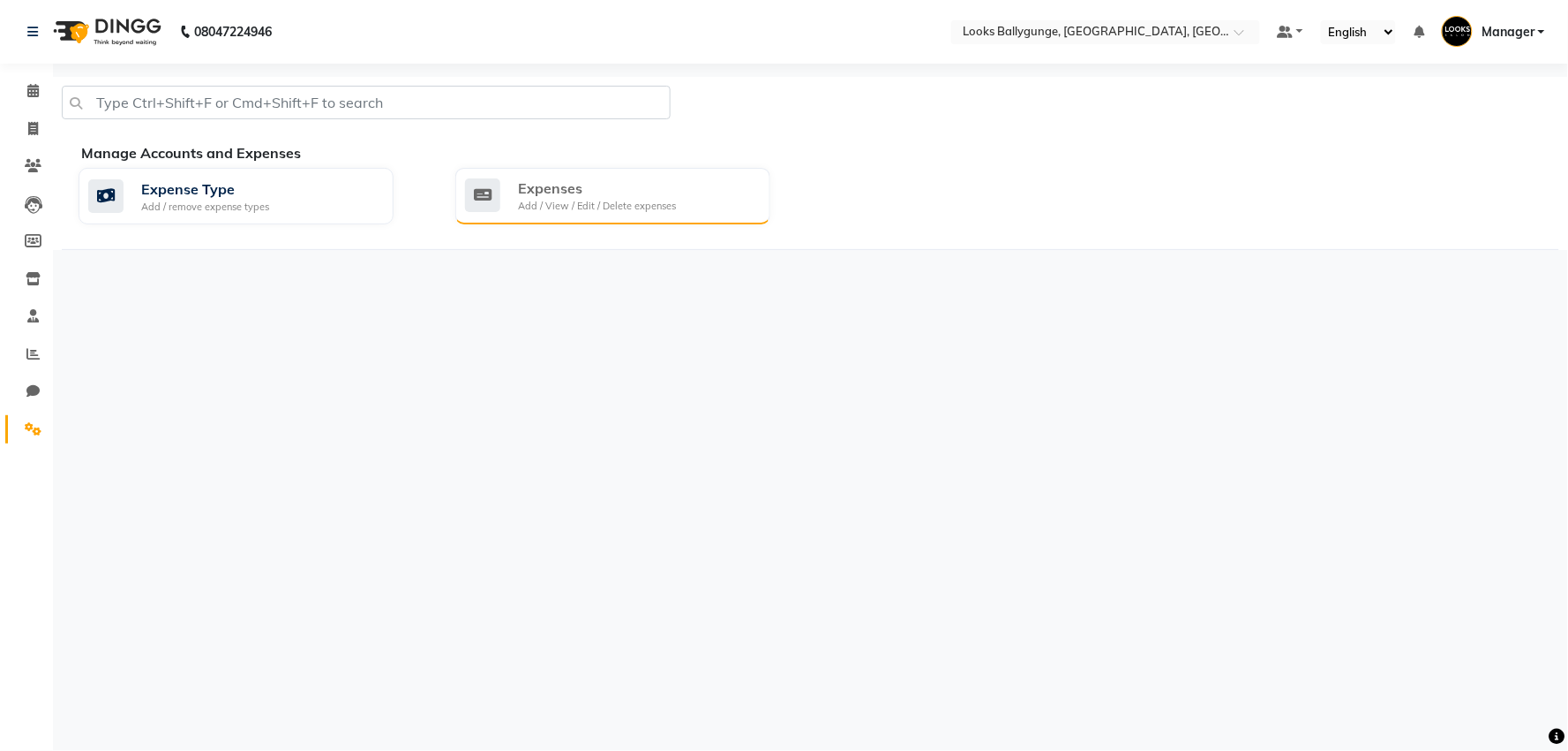
click at [553, 214] on div "Expenses Add / View / Edit / Delete expenses" at bounding box center [613, 195] width 315 height 56
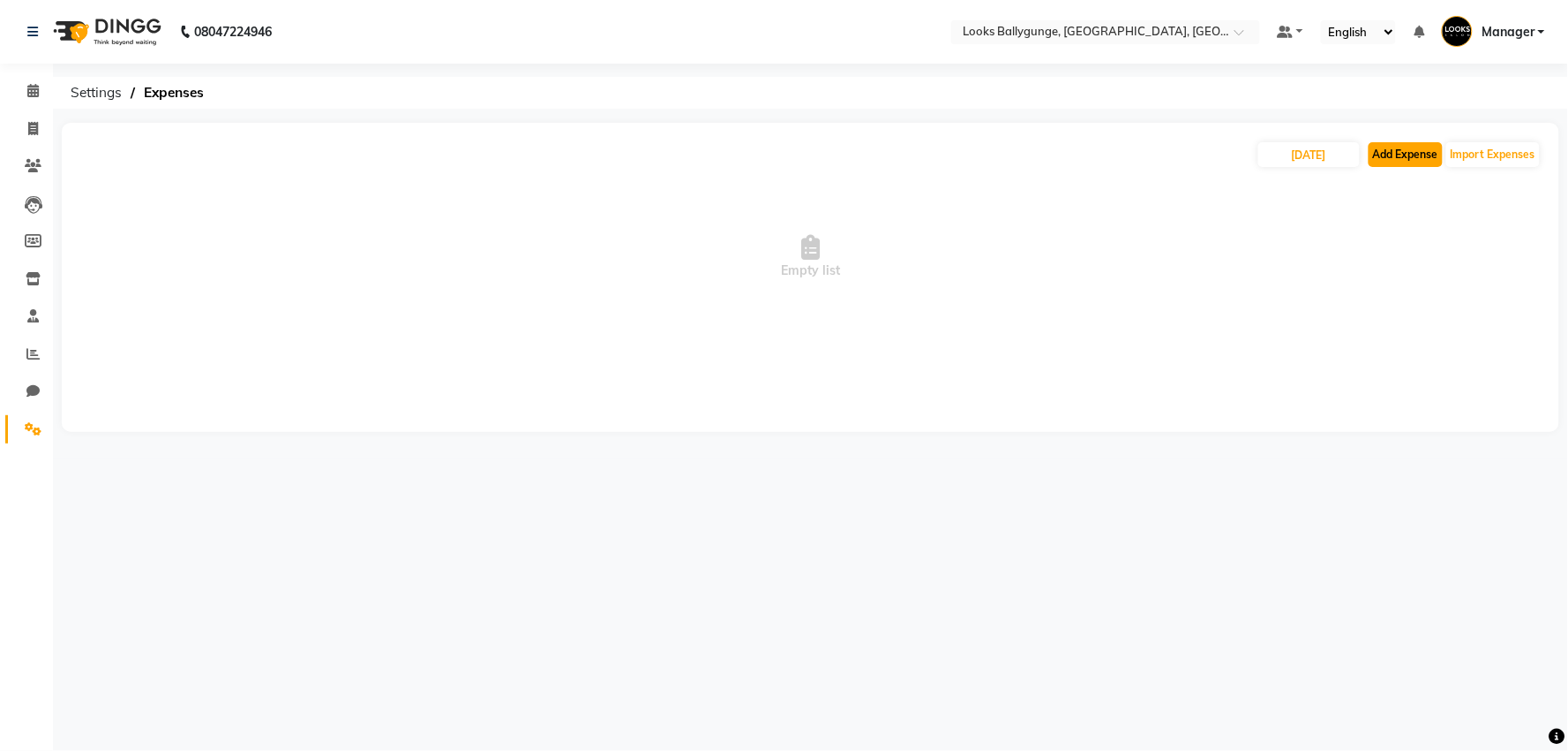
click at [1425, 156] on button "Add Expense" at bounding box center [1406, 154] width 74 height 24
select select "1"
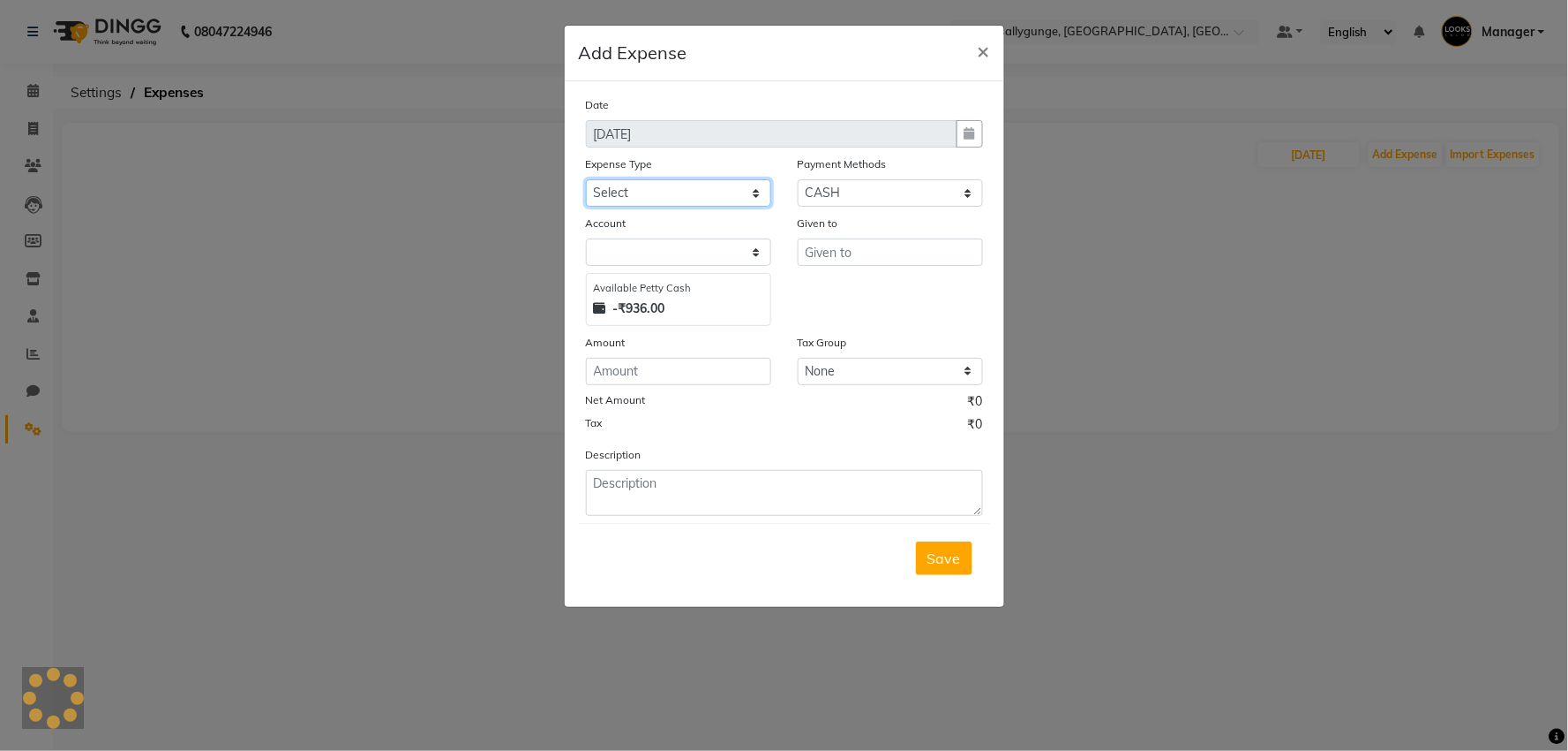
click at [614, 190] on select "Select Bank Deposit Blinkit Cash Handover CLIENT Client ordered food Client Ref…" at bounding box center [678, 193] width 185 height 27
select select "5499"
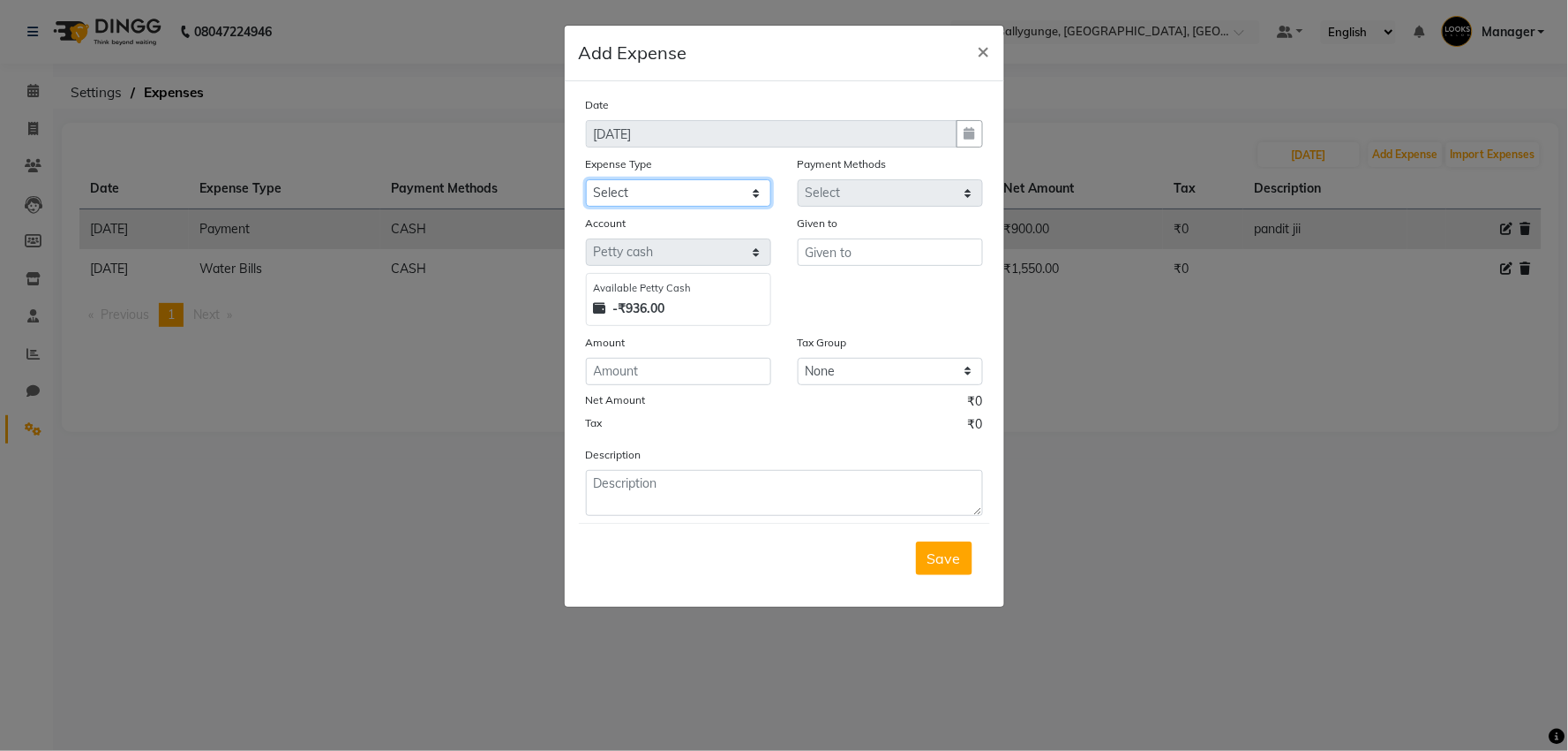
select select "24070"
click at [586, 179] on select "Select Bank Deposit Blinkit Cash Handover CLIENT Client ordered food Client Ref…" at bounding box center [678, 193] width 185 height 27
click at [859, 260] on input "text" at bounding box center [890, 252] width 185 height 27
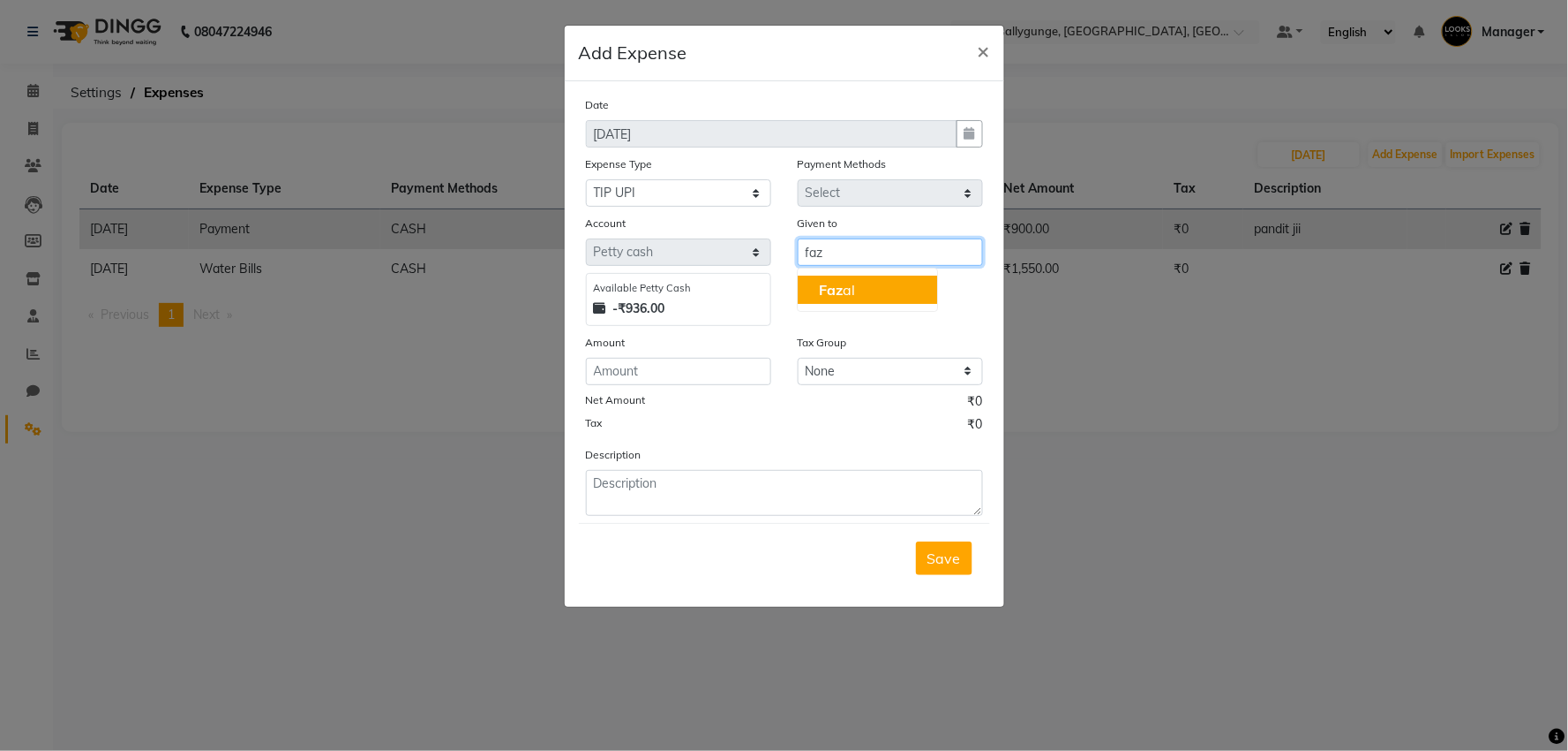
click at [851, 290] on ngb-highlight "Faz al" at bounding box center [837, 290] width 36 height 18
type input "Fazal"
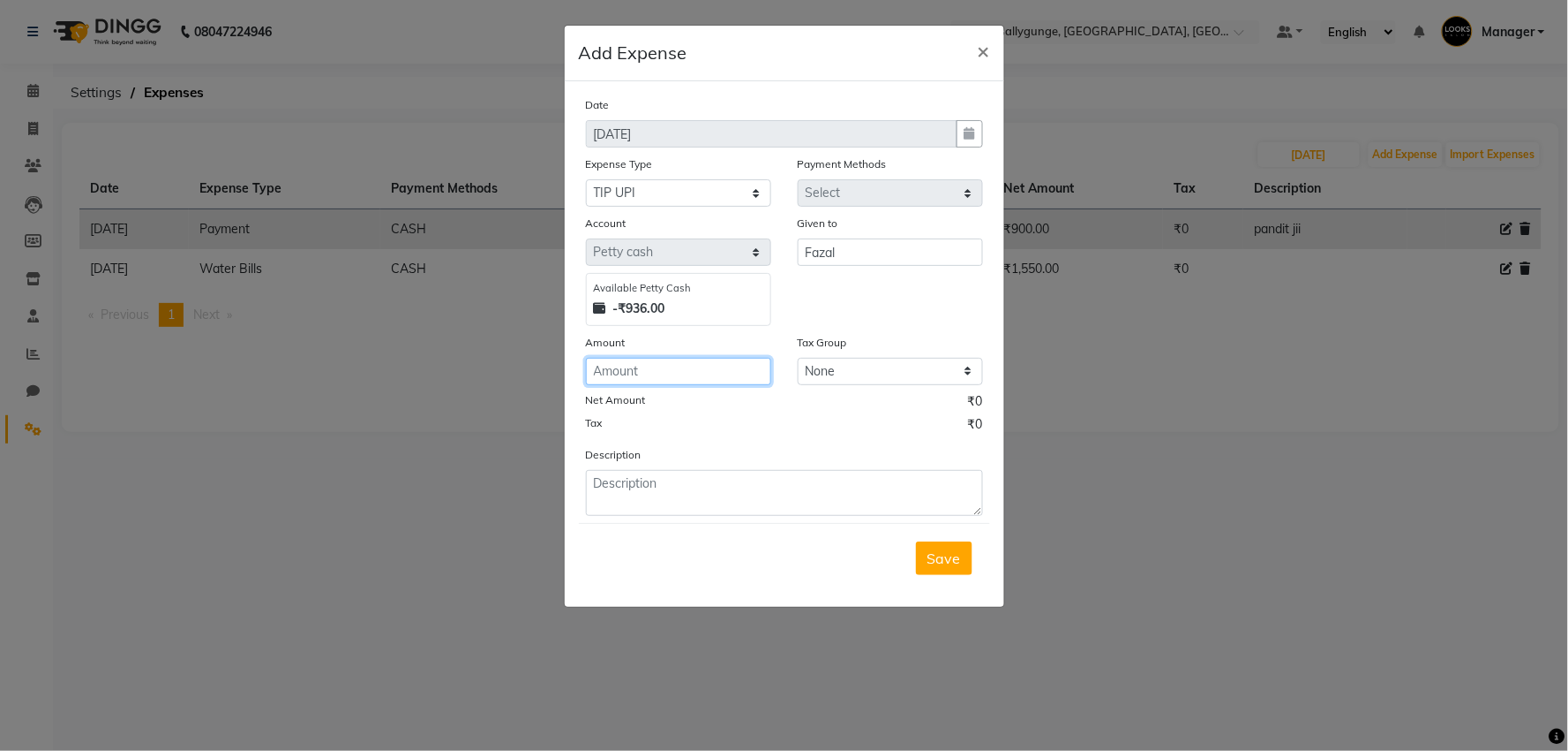
click at [677, 375] on input "number" at bounding box center [678, 371] width 185 height 27
type input "100"
click at [954, 543] on button "Save" at bounding box center [944, 557] width 56 height 33
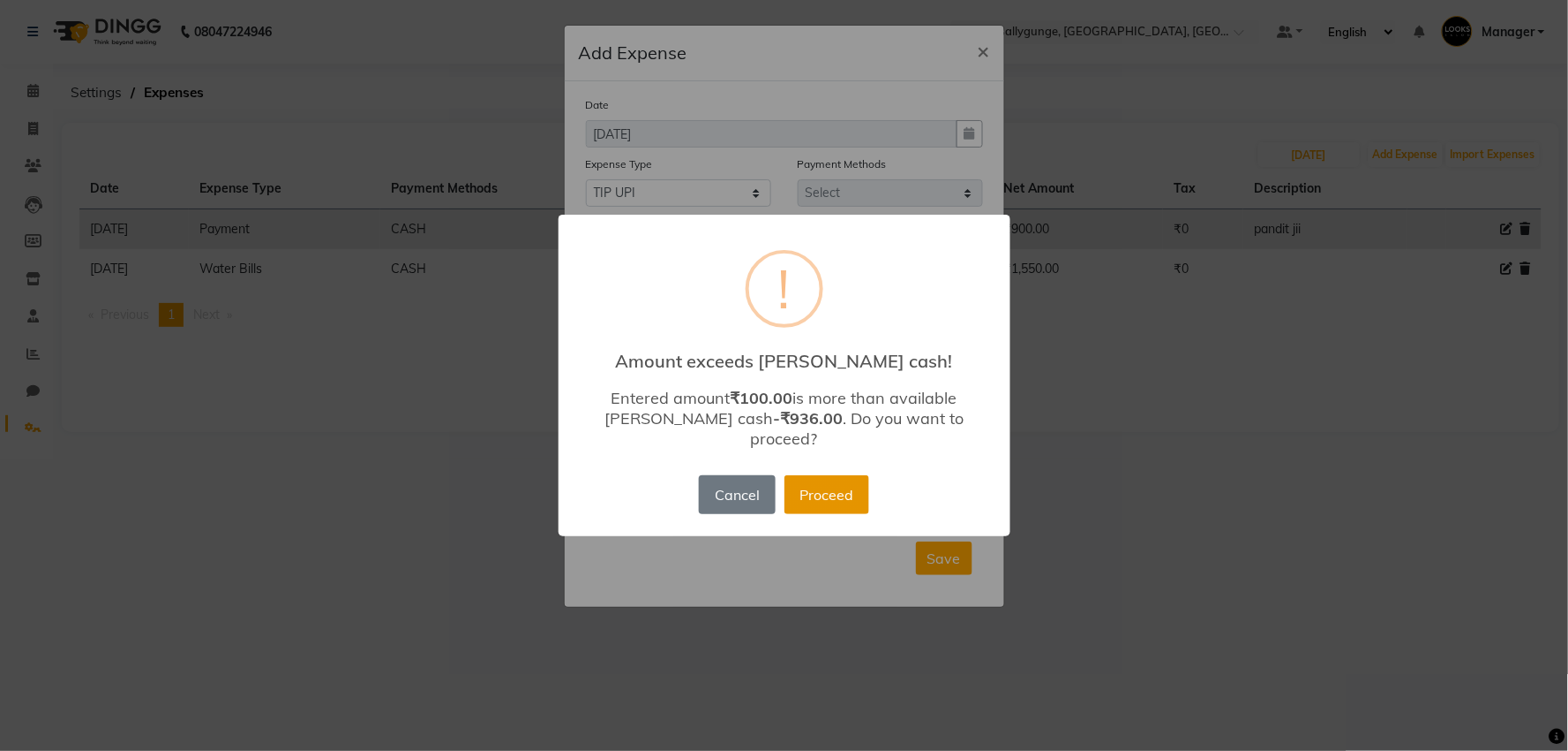
click at [827, 475] on button "Proceed" at bounding box center [827, 494] width 85 height 39
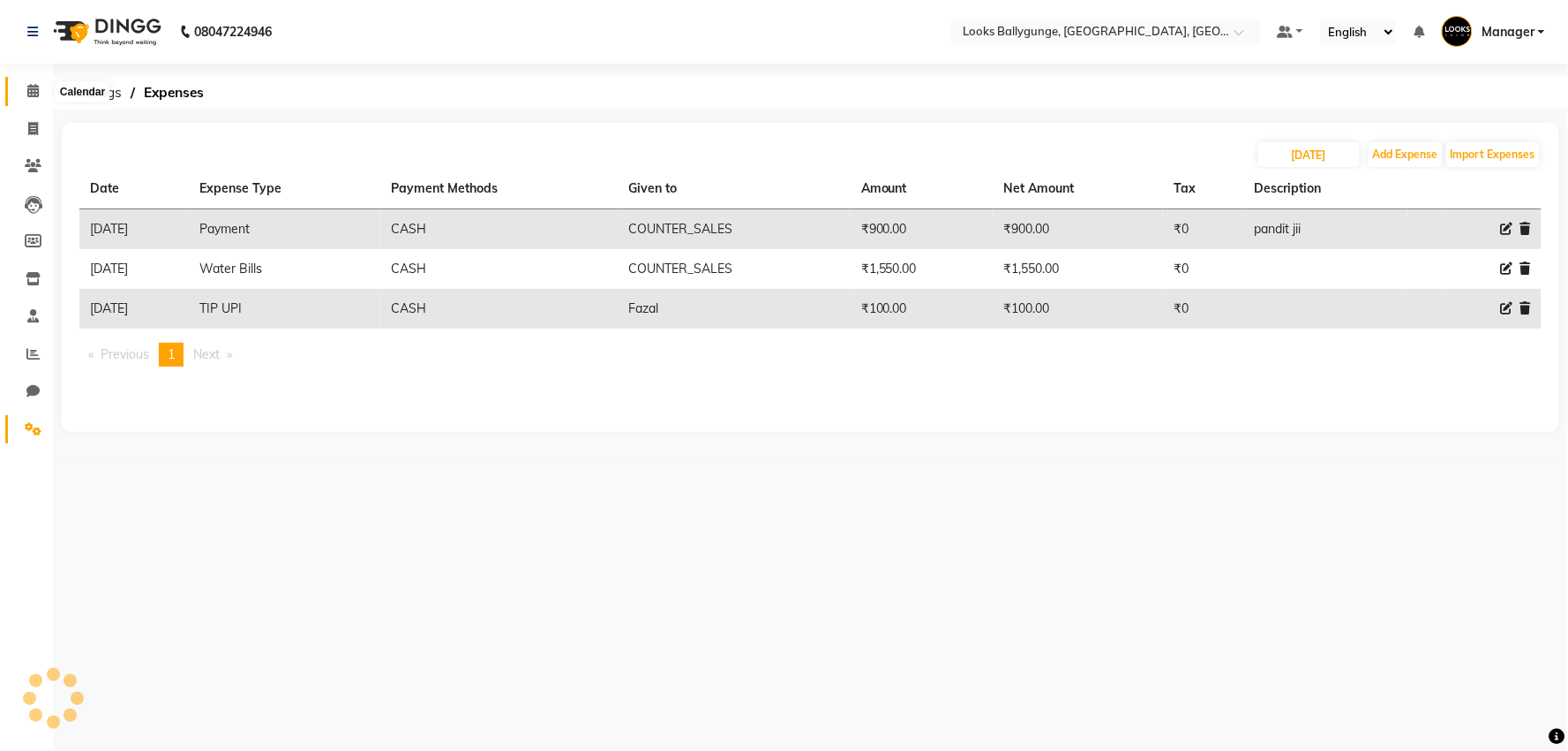
click at [44, 84] on span at bounding box center [33, 91] width 31 height 20
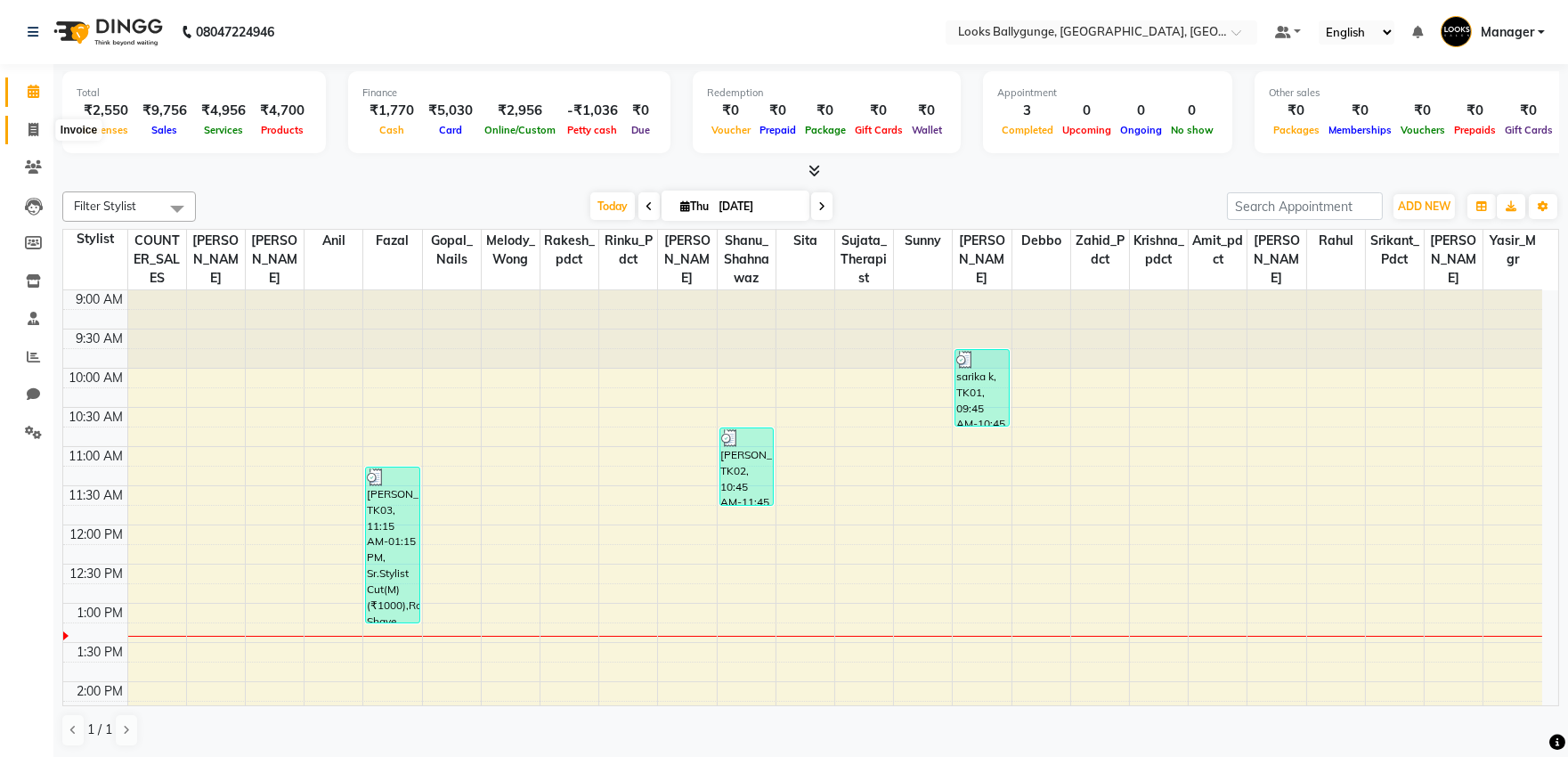
click at [20, 129] on span at bounding box center [34, 130] width 31 height 20
select select "service"
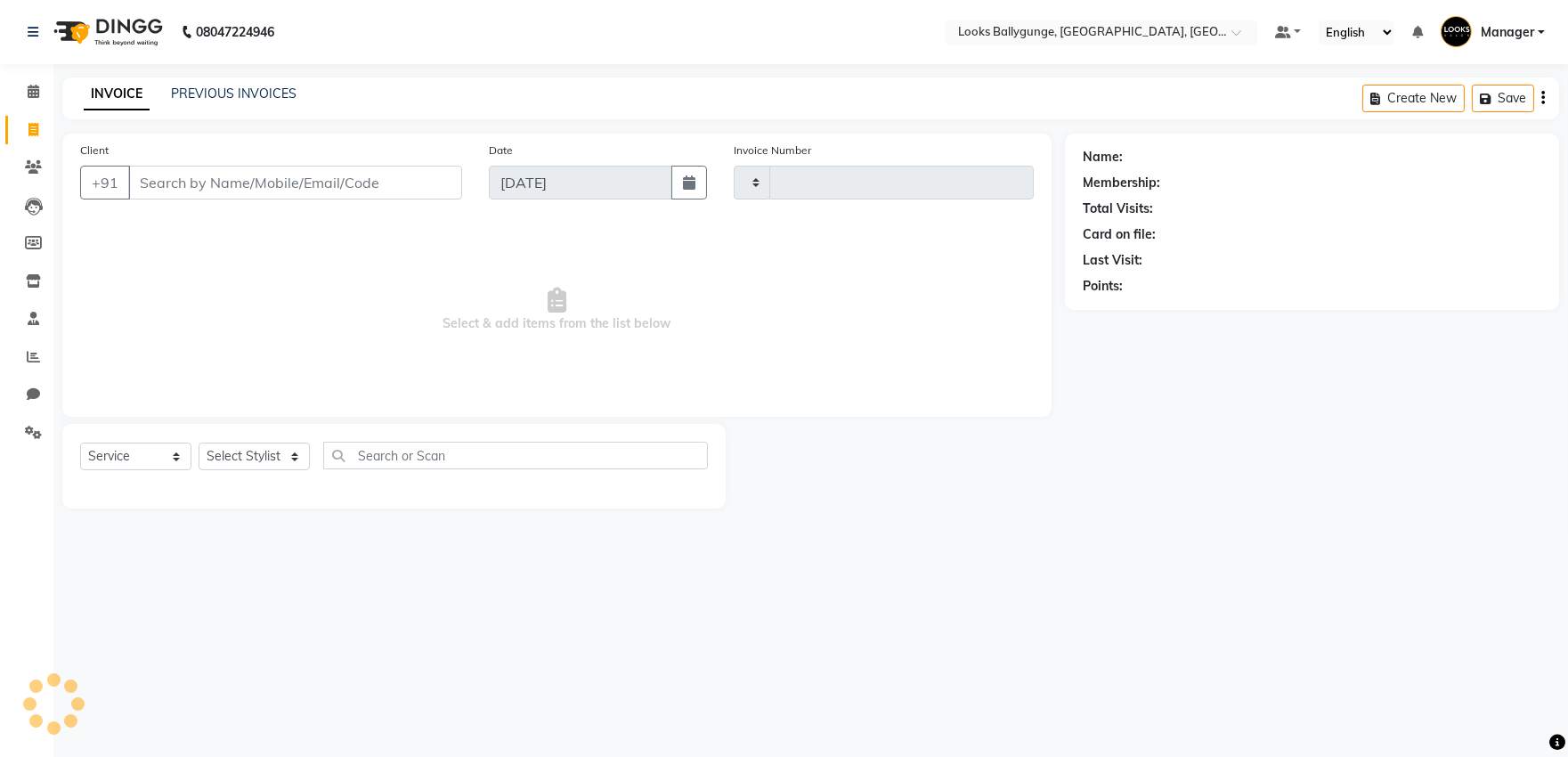
type input "3646"
select select "6477"
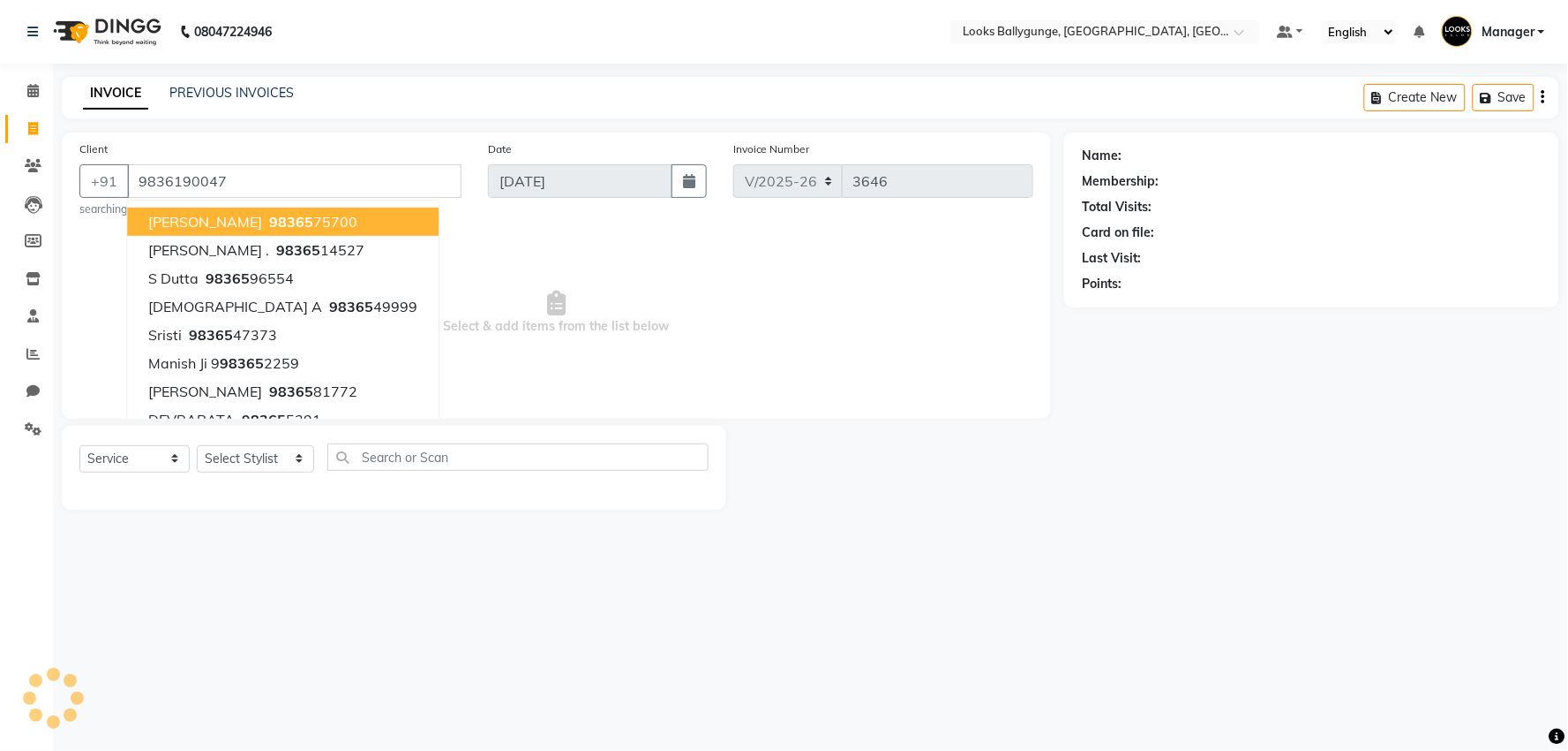
type input "9836190047"
select select "1: Object"
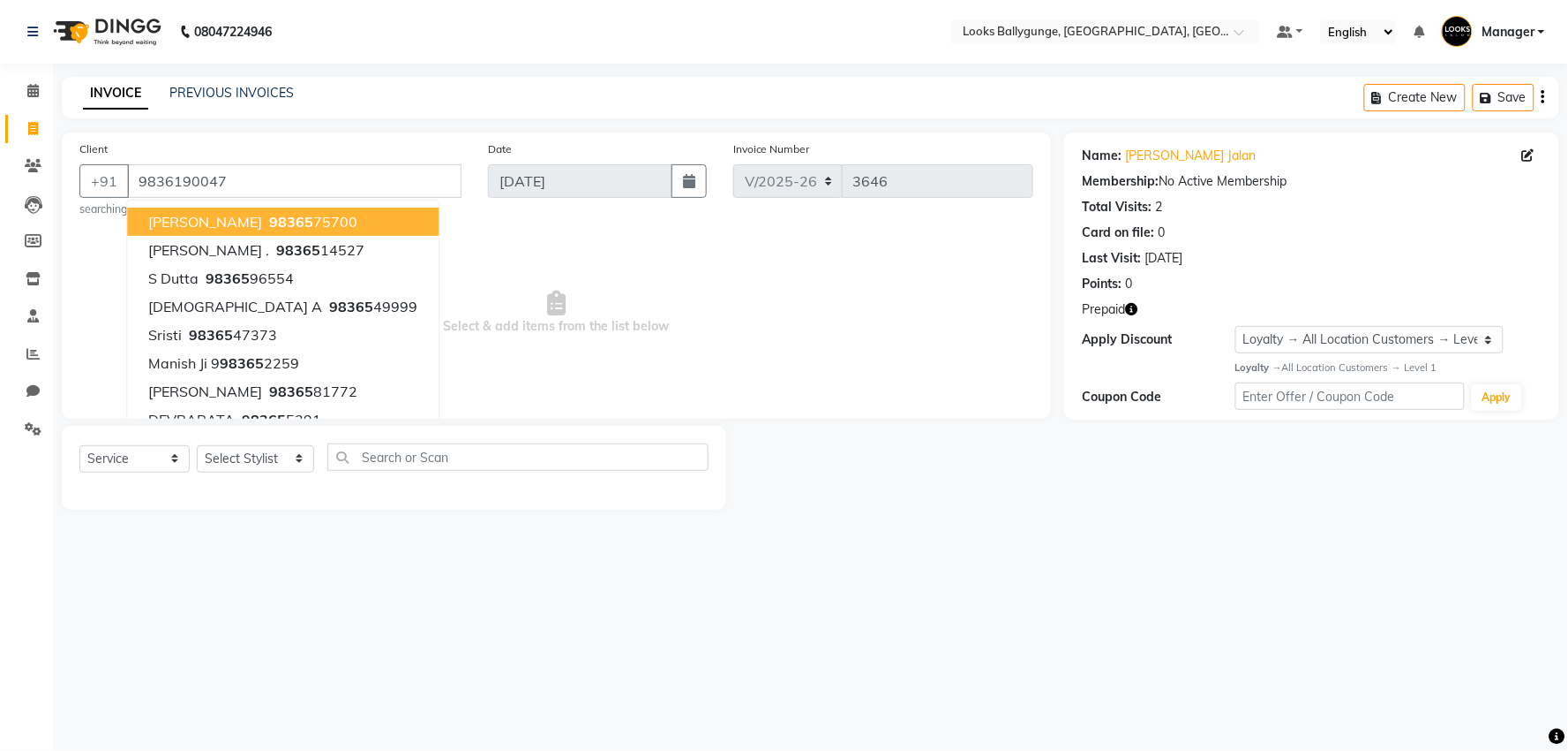
click at [1132, 311] on icon "button" at bounding box center [1131, 309] width 13 height 13
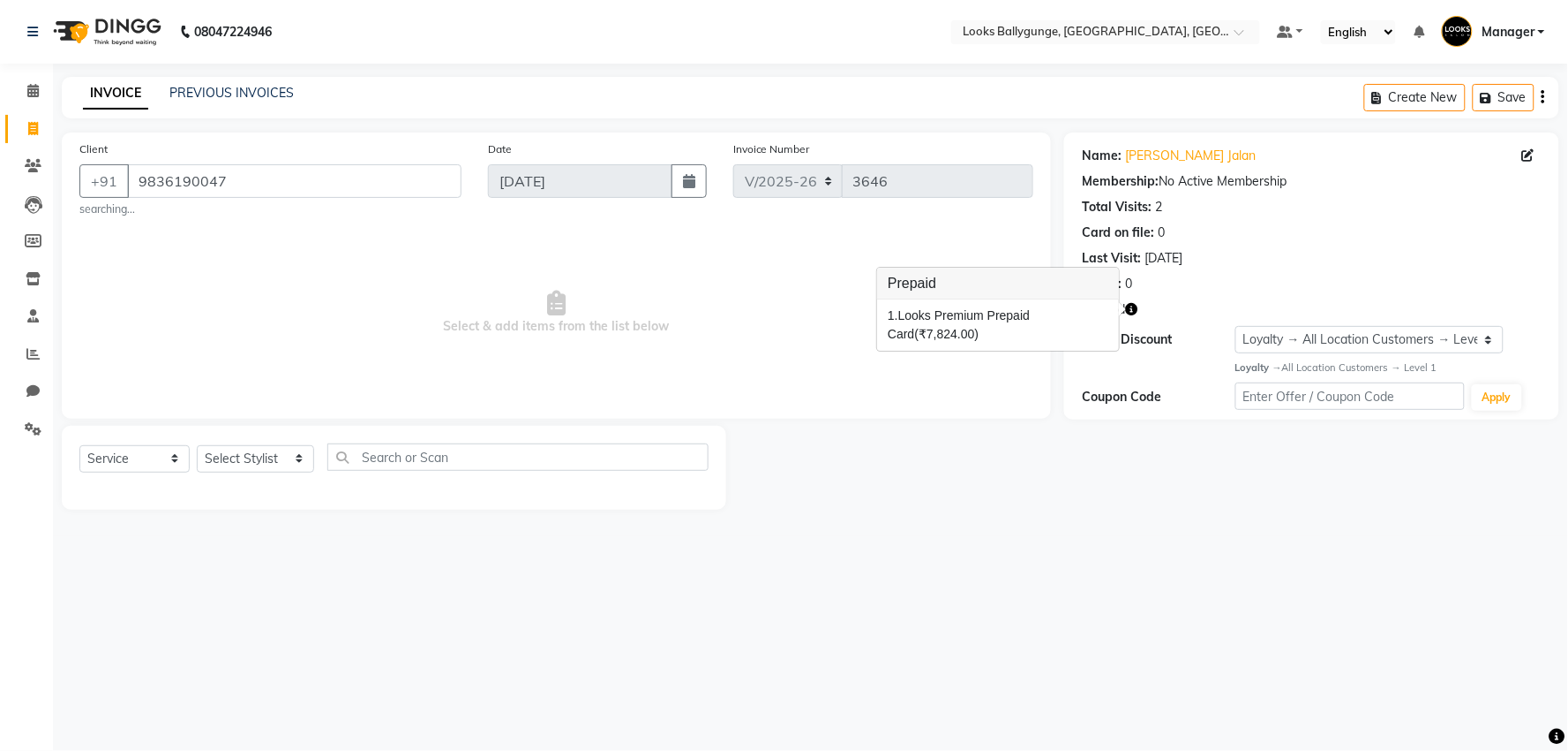
click at [958, 521] on main "INVOICE PREVIOUS INVOICES Create New Save Client [PHONE_NUMBER] searching... Da…" at bounding box center [811, 306] width 1516 height 459
click at [35, 92] on icon at bounding box center [33, 90] width 12 height 14
